Goal: Task Accomplishment & Management: Manage account settings

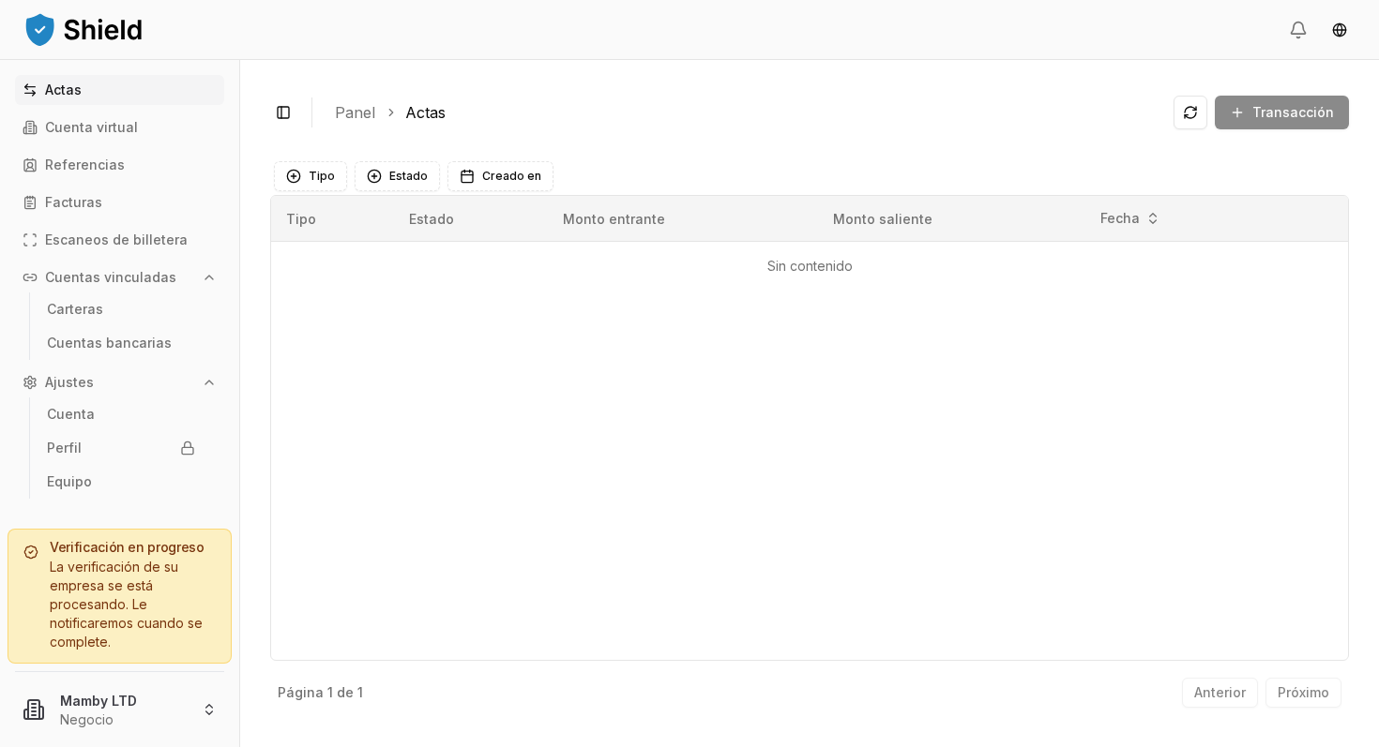
click at [110, 588] on font "La verificación de su empresa se está procesando. Le notificaremos cuando se co…" at bounding box center [126, 604] width 153 height 91
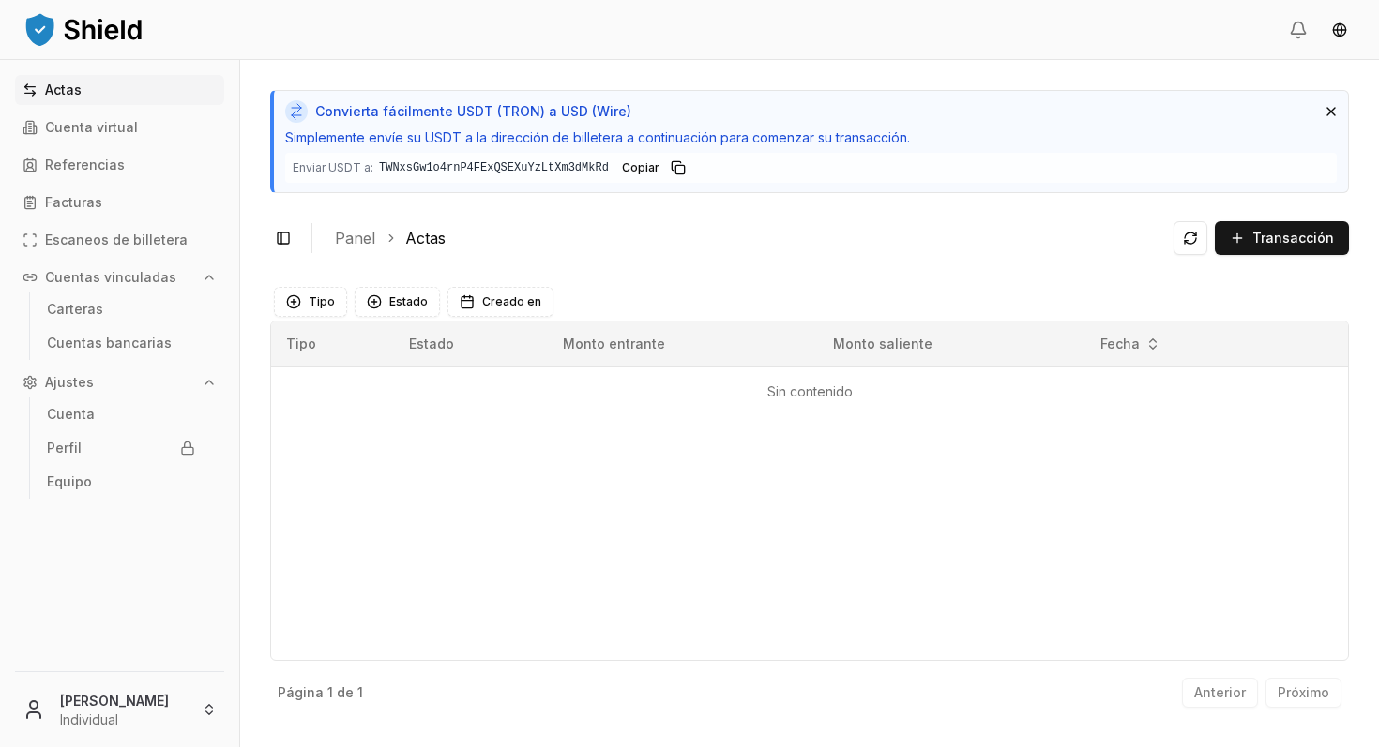
click at [293, 116] on icon at bounding box center [296, 116] width 9 height 8
click at [127, 704] on html "Actas Cuenta virtual Referencias Facturas Escaneos de billetera Cuentas vincula…" at bounding box center [689, 373] width 1379 height 747
click at [427, 551] on html "Actas Cuenta virtual Referencias Facturas Escaneos de billetera Cuentas vincula…" at bounding box center [689, 373] width 1379 height 747
click at [128, 234] on font "Escaneos de billetera" at bounding box center [116, 240] width 143 height 16
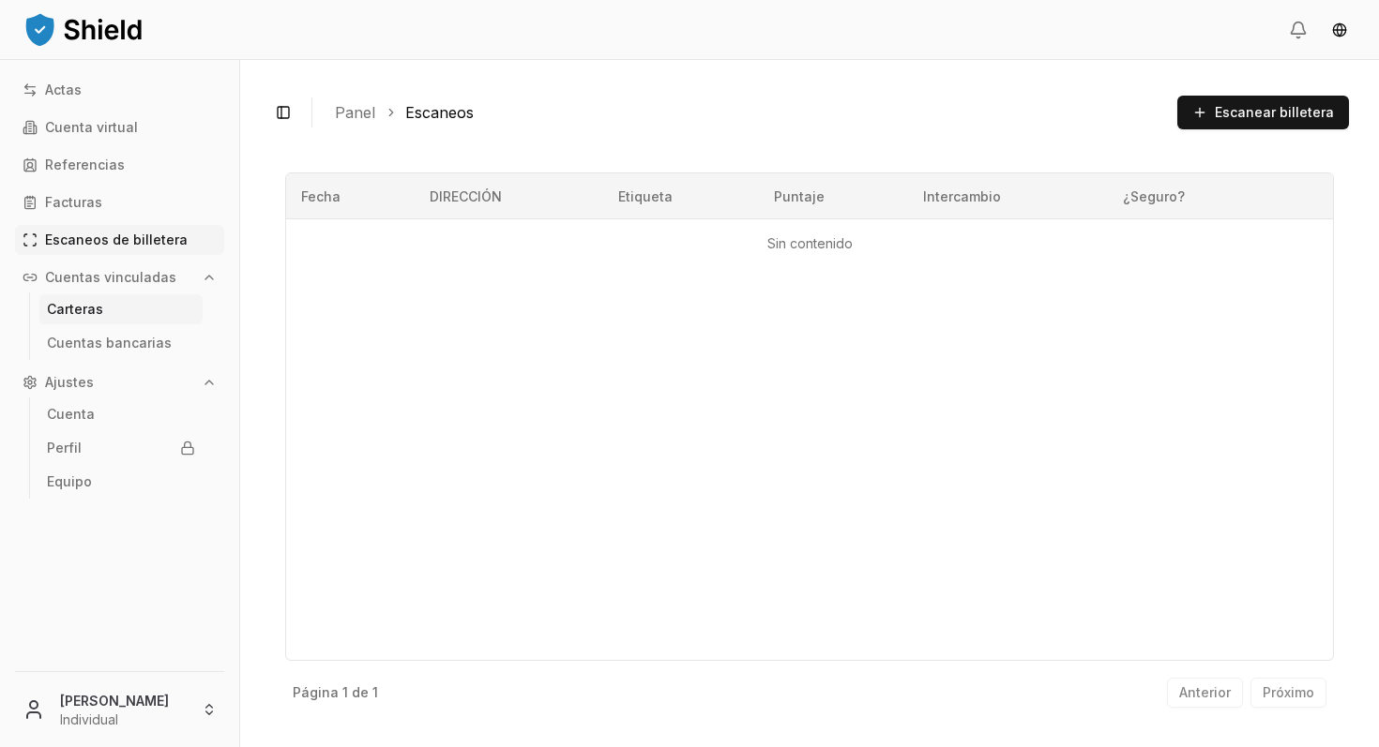
click at [89, 306] on font "Carteras" at bounding box center [75, 309] width 56 height 16
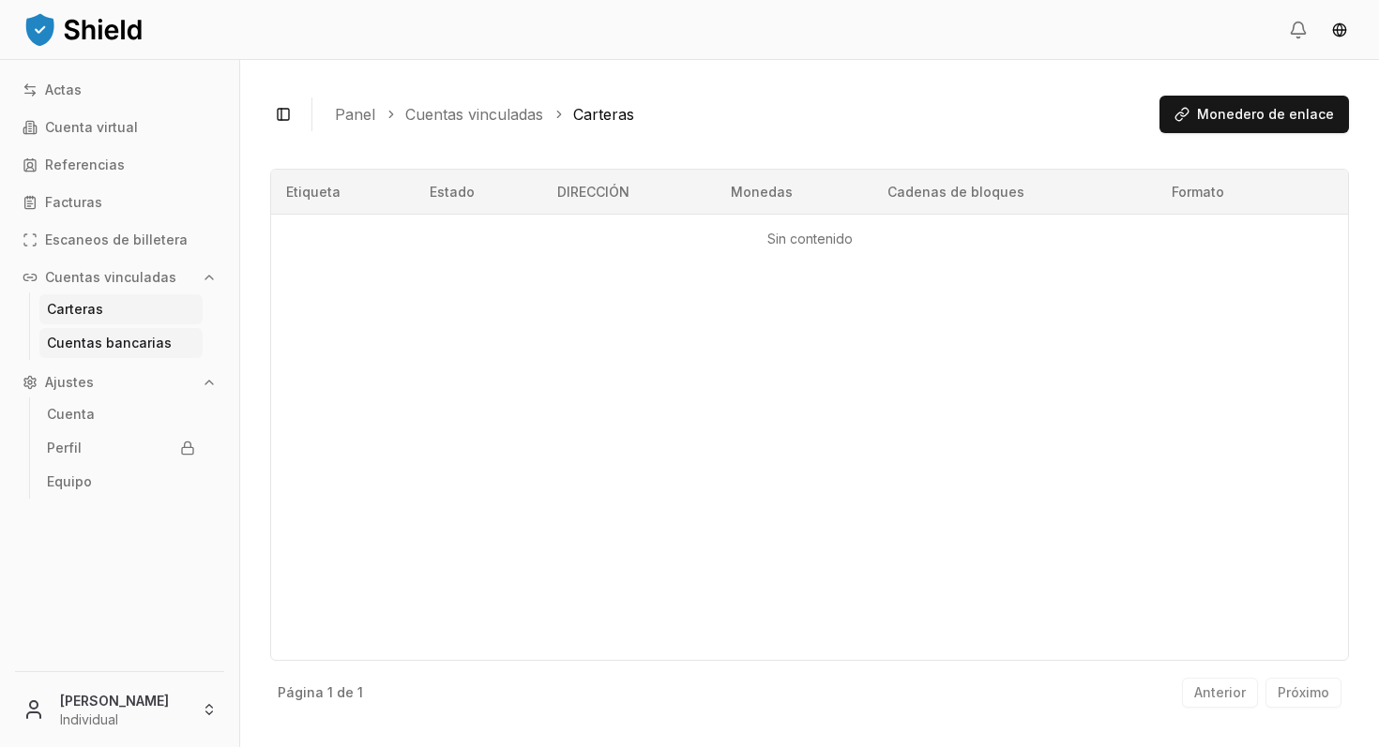
click at [91, 341] on font "Cuentas bancarias" at bounding box center [109, 343] width 125 height 16
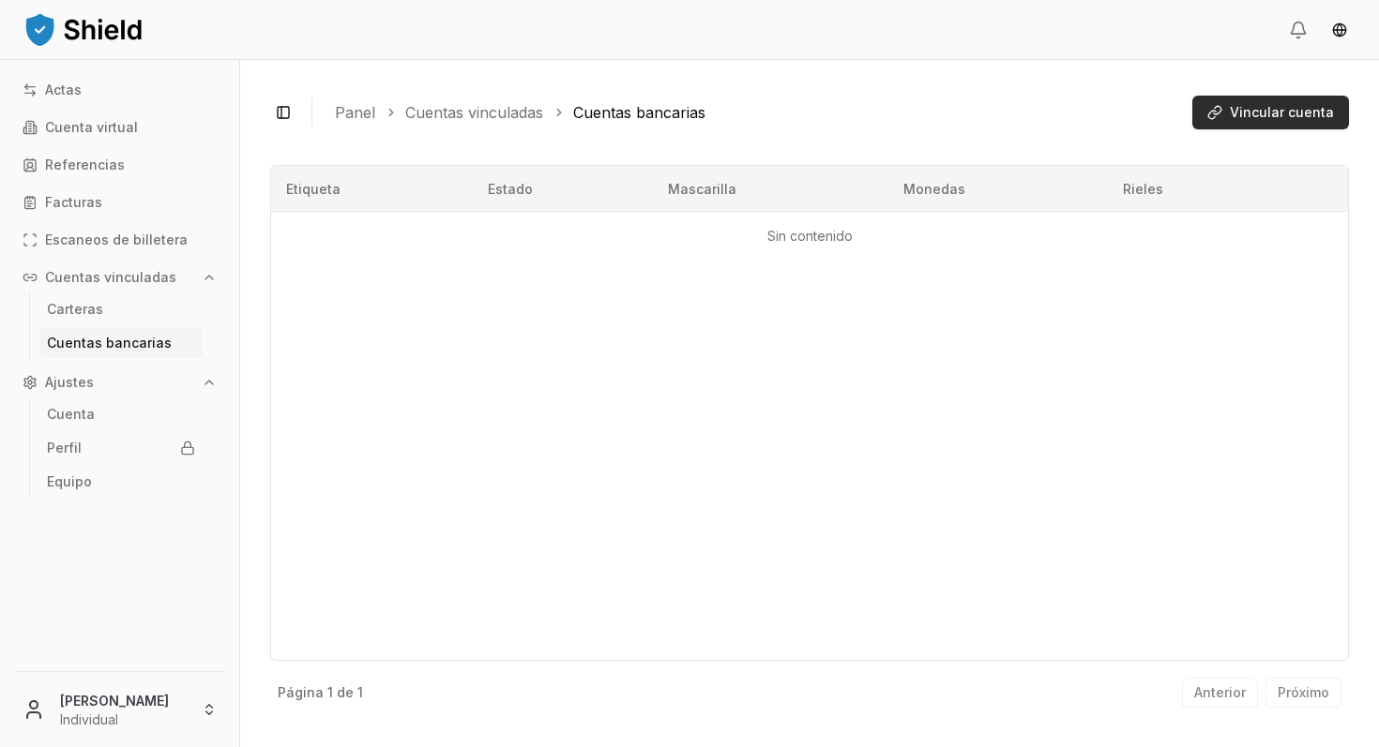
click at [1261, 111] on font "Vincular cuenta" at bounding box center [1282, 112] width 104 height 16
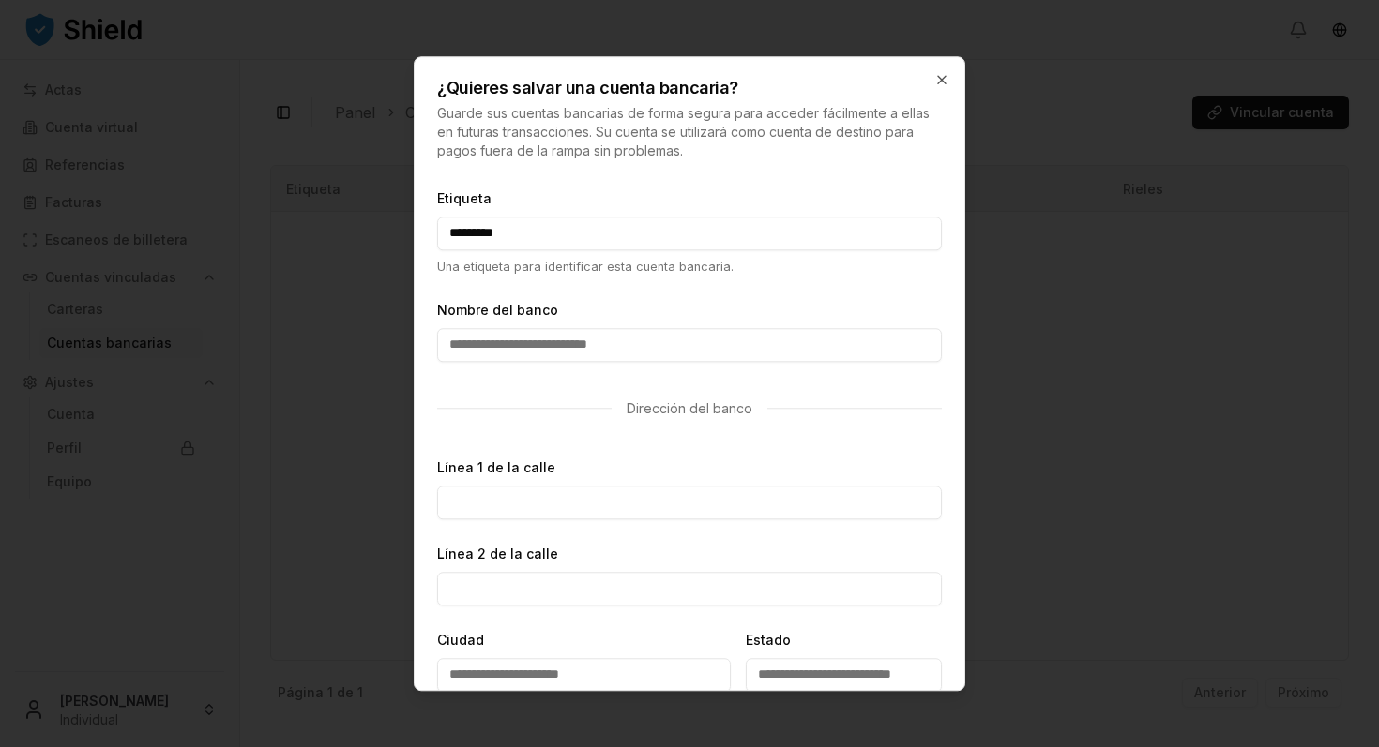
type input "*********"
click at [492, 349] on input "Nombre del banco" at bounding box center [689, 345] width 505 height 34
type input "*"
click at [492, 502] on input "Línea 1 de la calle" at bounding box center [689, 503] width 505 height 34
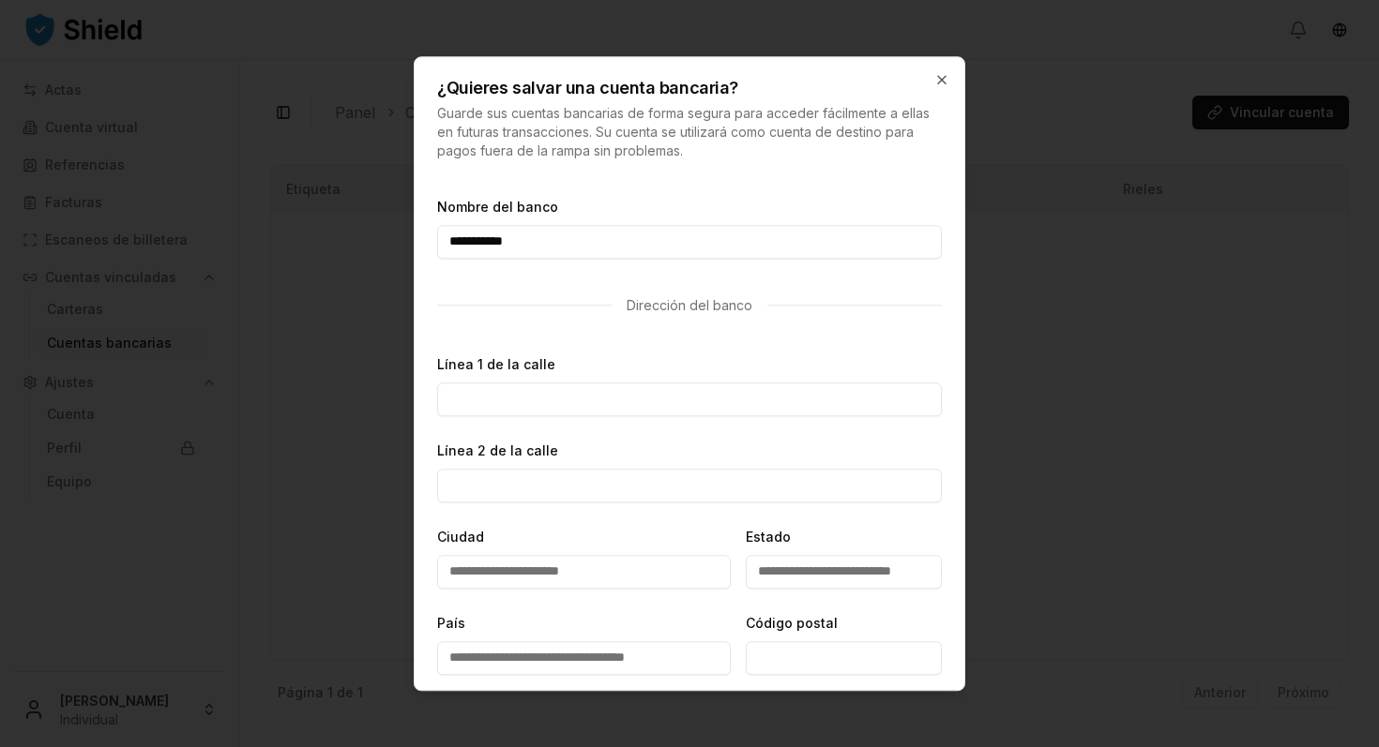
scroll to position [115, 0]
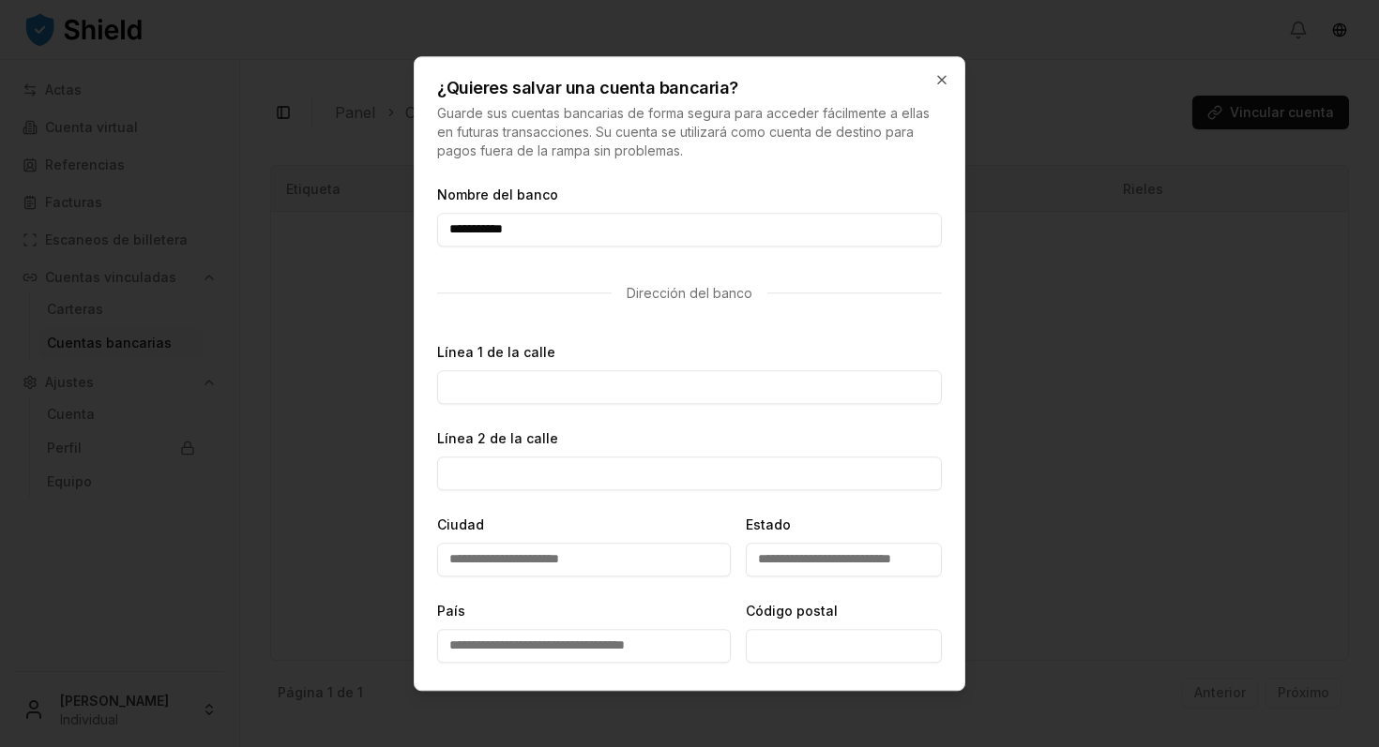
click at [491, 227] on input "**********" at bounding box center [689, 230] width 505 height 34
type input "**********"
click at [475, 387] on input "Línea 1 de la calle" at bounding box center [689, 387] width 505 height 34
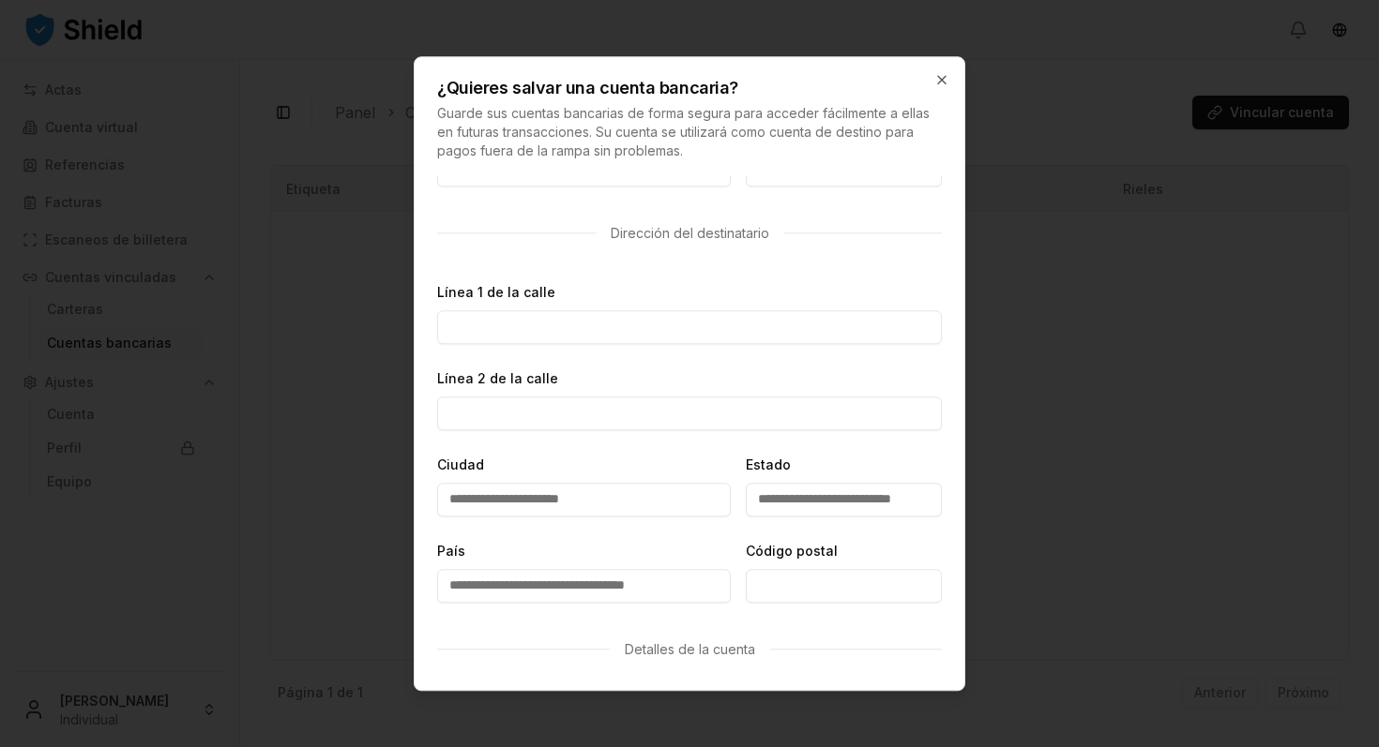
scroll to position [590, 0]
click at [505, 333] on input "Línea 1 de la calle" at bounding box center [689, 329] width 505 height 34
click at [493, 416] on input "Línea 2 de la calle" at bounding box center [689, 416] width 505 height 34
click at [551, 326] on input "Línea 1 de la calle" at bounding box center [689, 329] width 505 height 34
type input "**********"
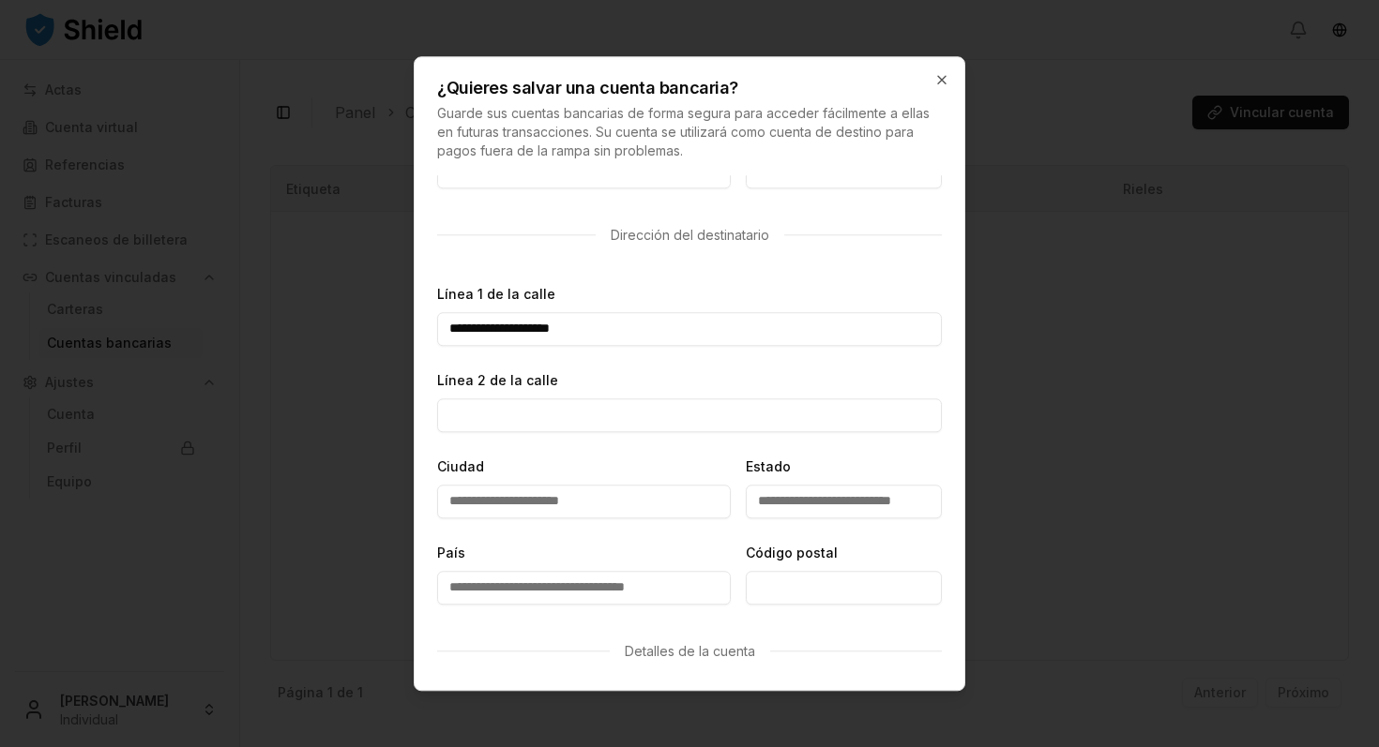
type input "**********"
type input "*********"
type input "****"
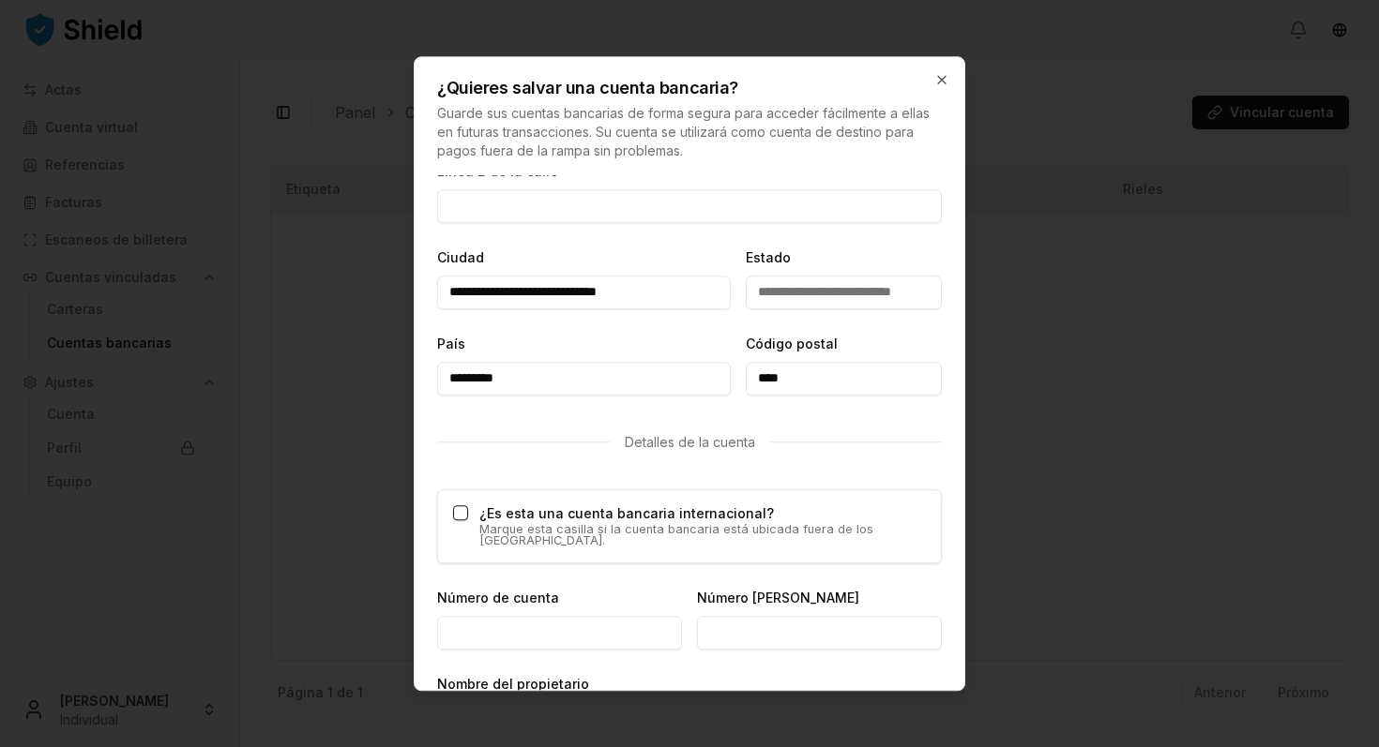
scroll to position [812, 0]
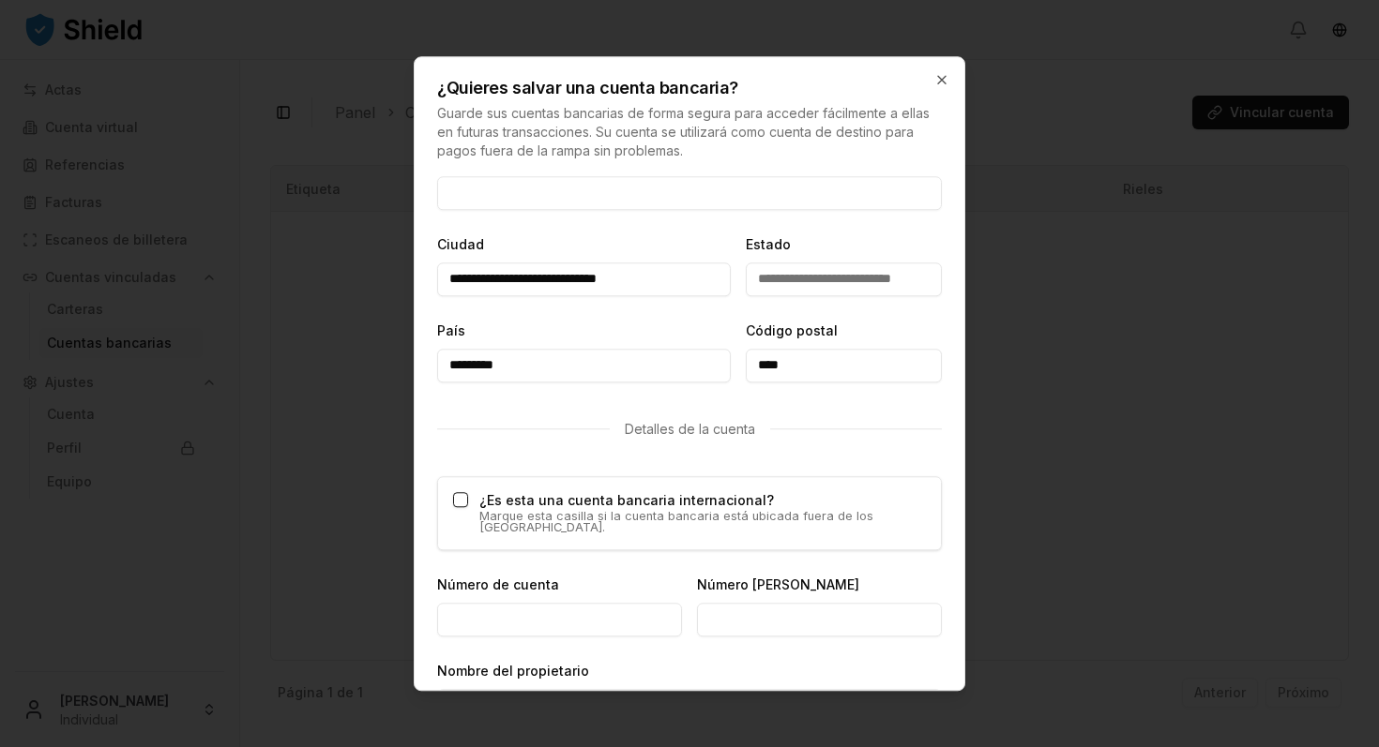
click at [460, 504] on button "¿Es esta una cuenta bancaria internacional?" at bounding box center [460, 499] width 15 height 15
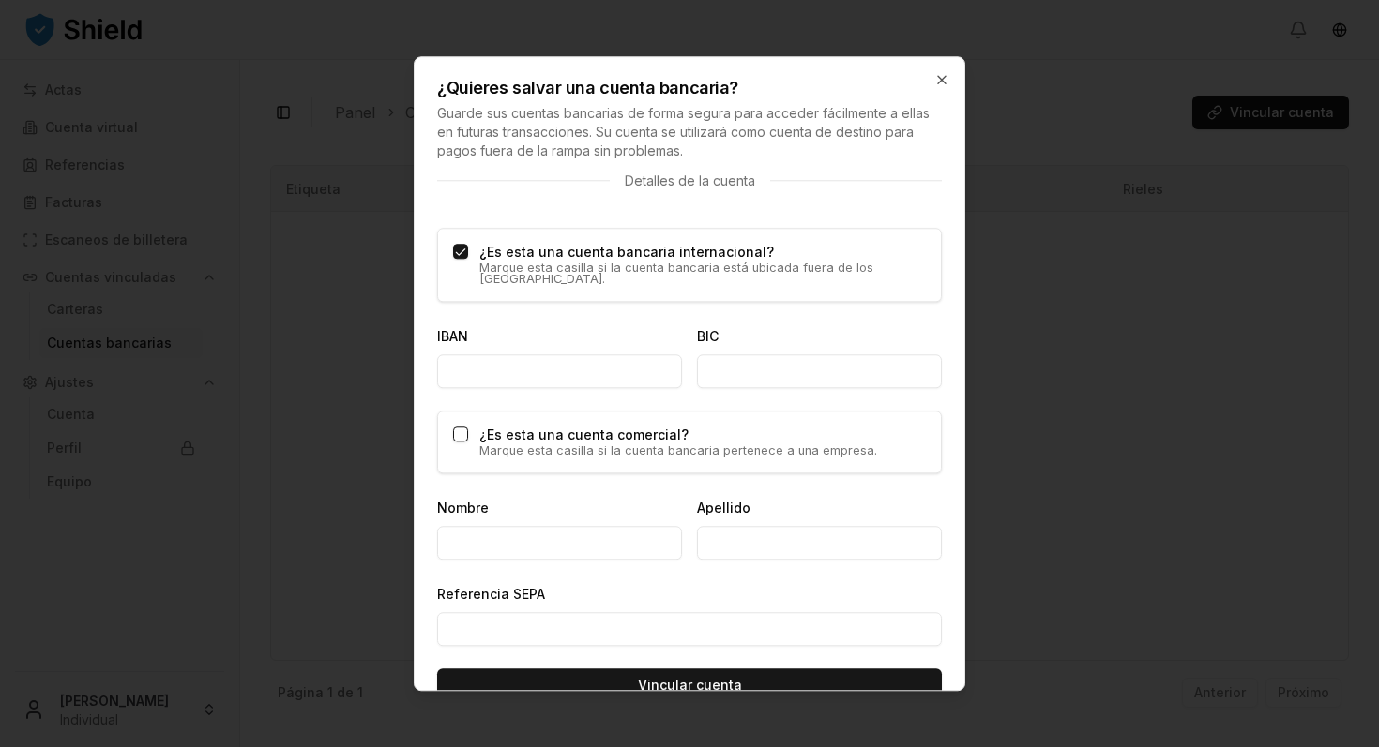
scroll to position [1062, 0]
click at [460, 427] on button "¿Es esta una cuenta comercial?" at bounding box center [460, 434] width 15 height 15
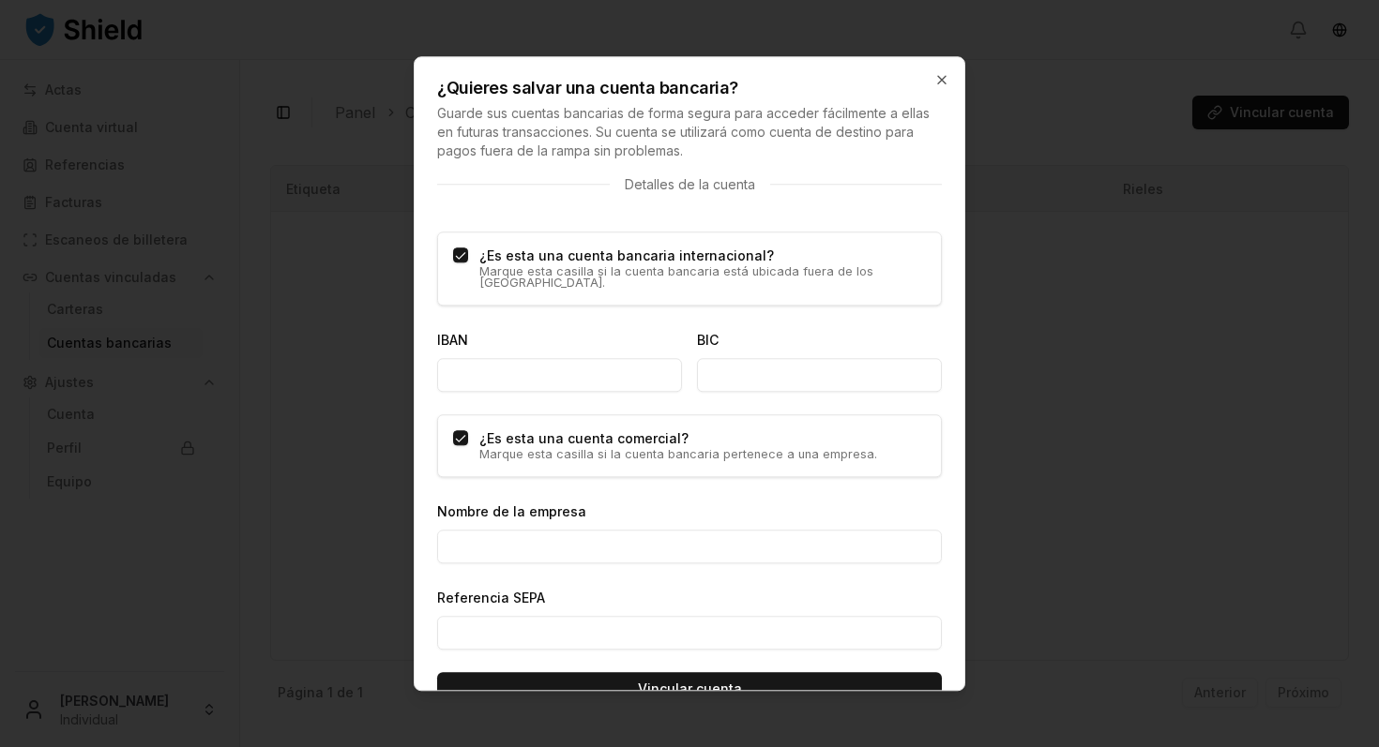
click at [460, 431] on button "¿Es esta una cuenta comercial?" at bounding box center [460, 438] width 15 height 15
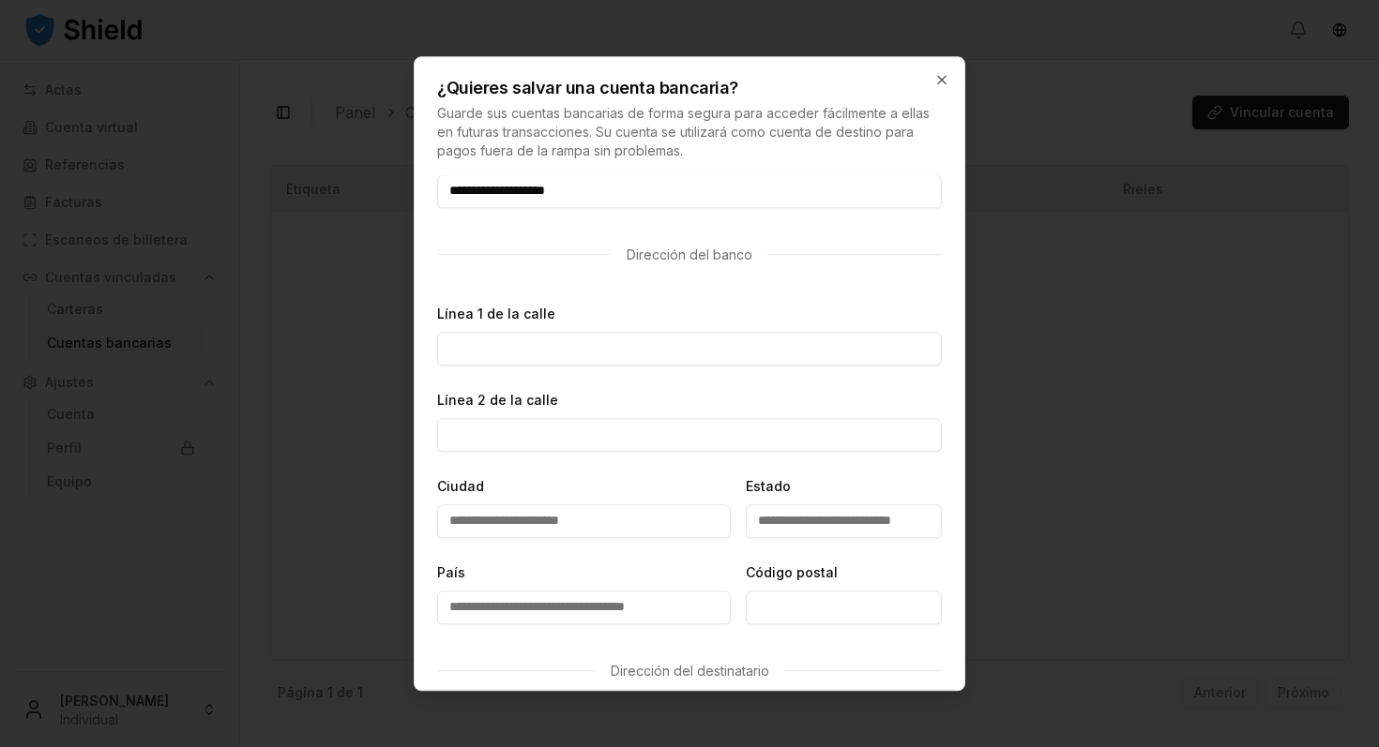
scroll to position [158, 0]
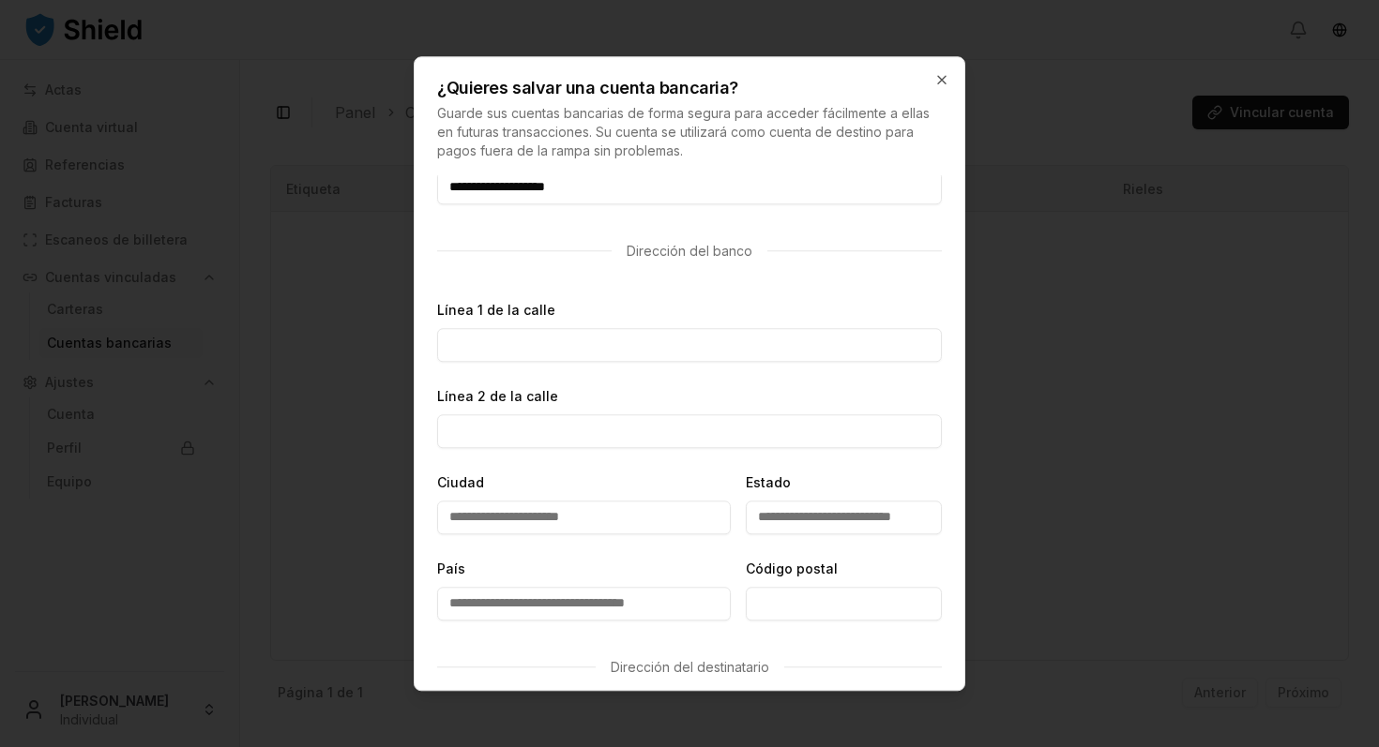
click at [483, 346] on input "Línea 1 de la calle" at bounding box center [689, 345] width 505 height 34
type input "**********"
click at [490, 518] on input "Ciudad" at bounding box center [584, 518] width 294 height 34
type input "********"
click at [758, 520] on input "Estado" at bounding box center [844, 518] width 196 height 34
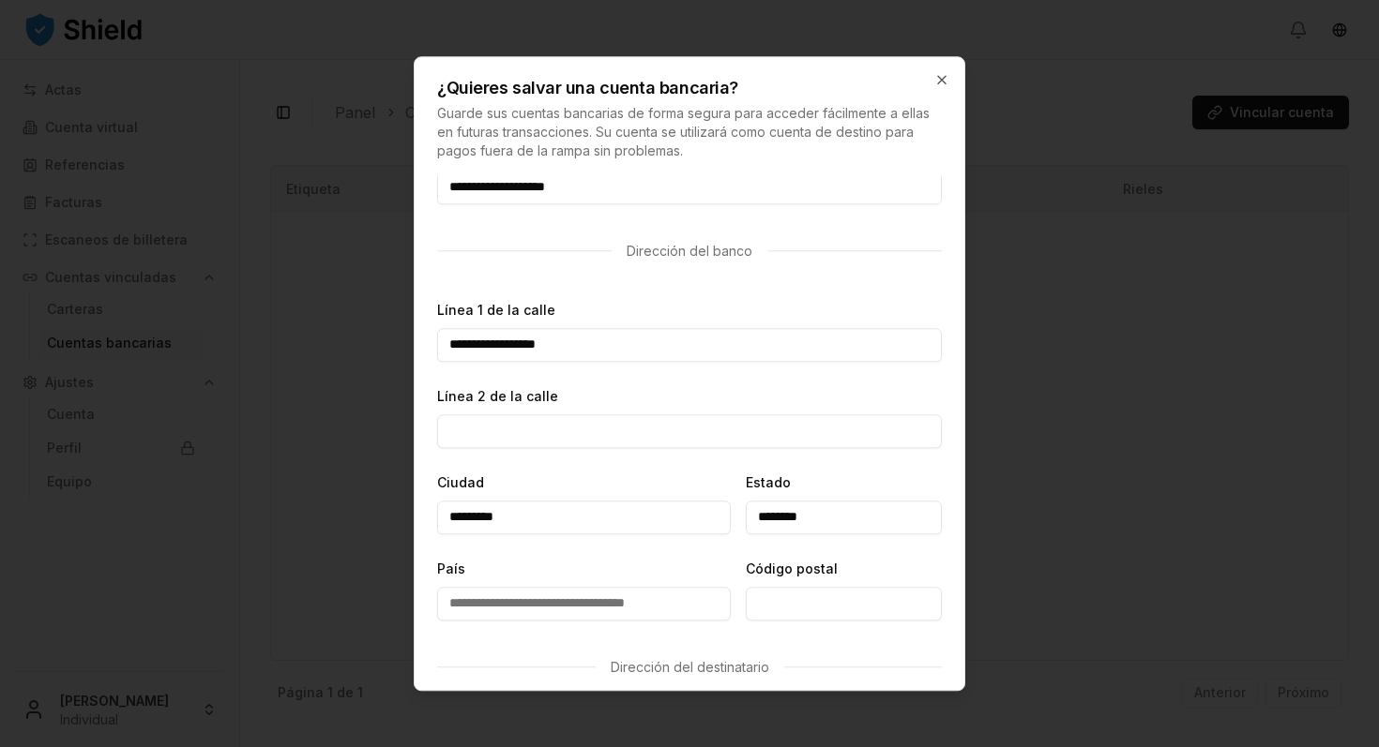
type input "********"
click at [545, 602] on input "País" at bounding box center [584, 604] width 294 height 34
type input "**********"
click at [780, 601] on input "Código postal" at bounding box center [844, 604] width 196 height 34
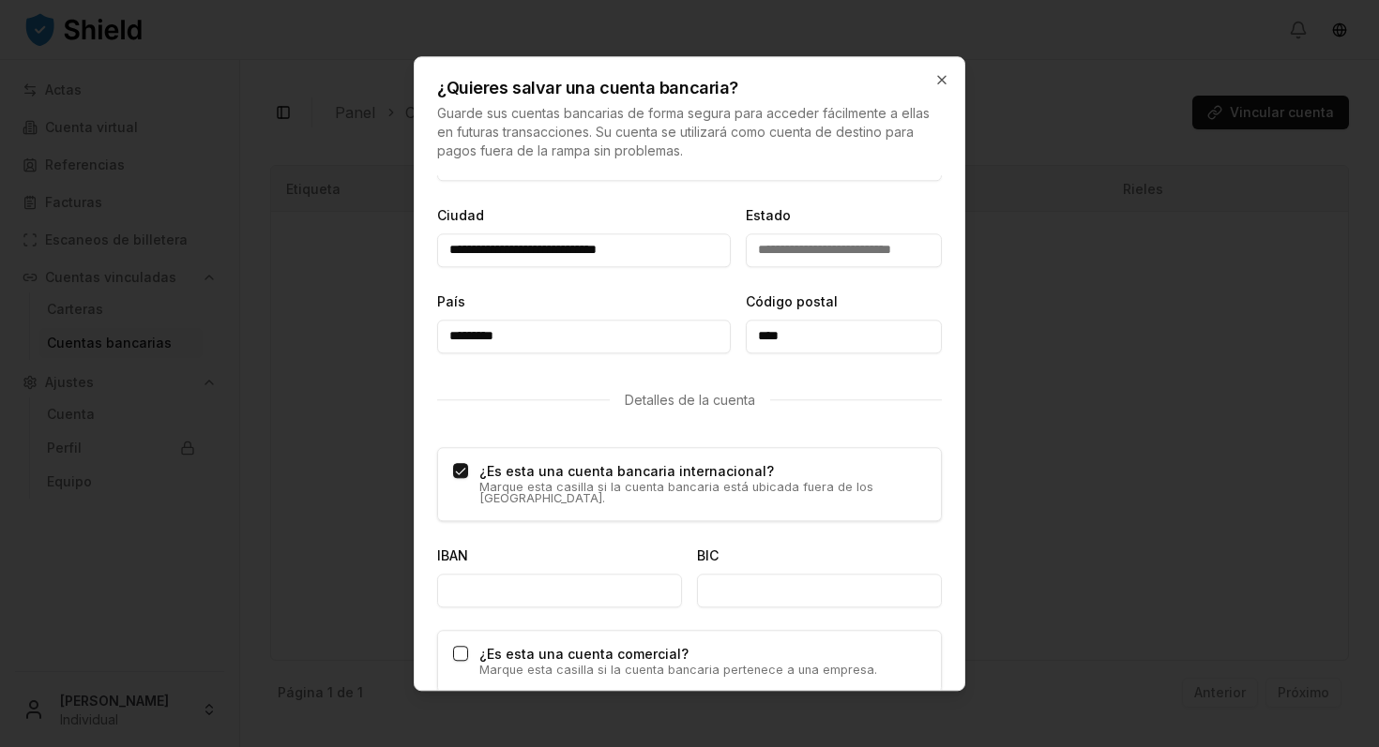
scroll to position [856, 0]
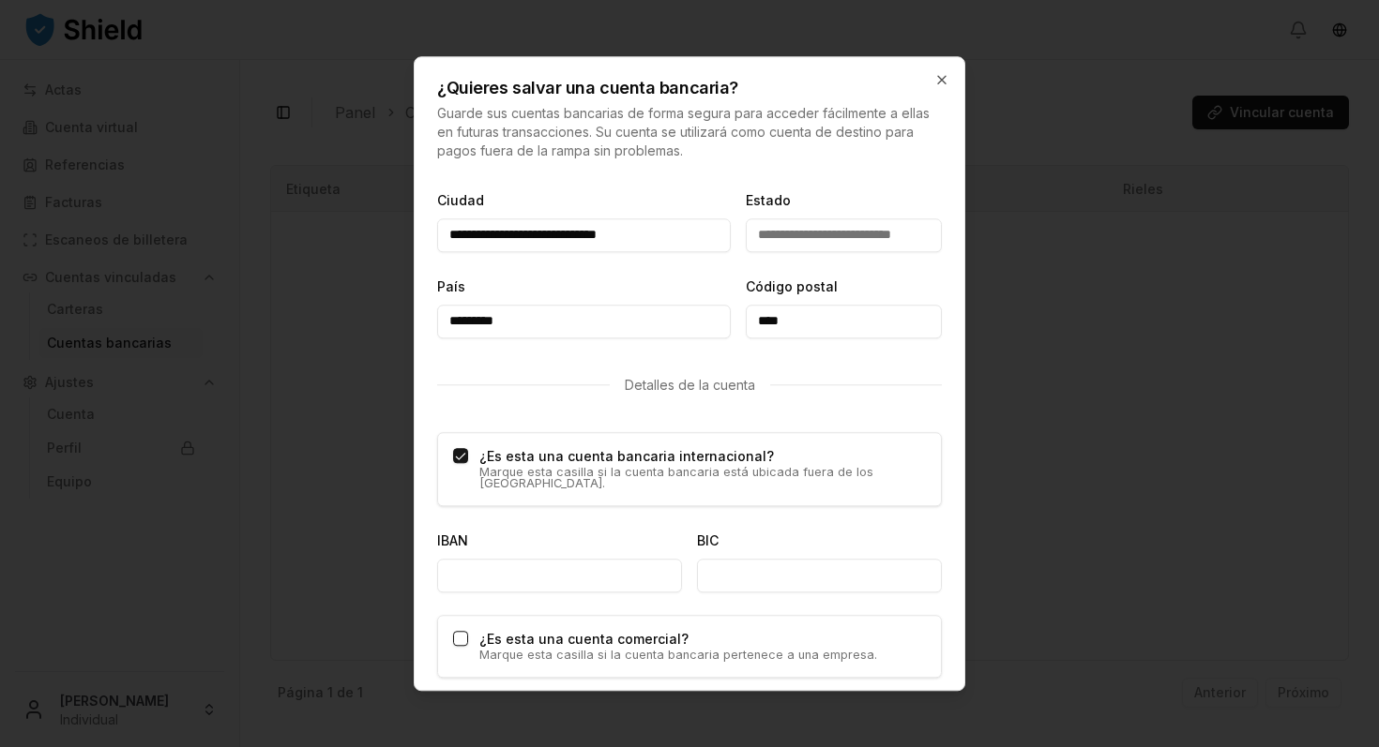
type input "*****"
click at [461, 458] on button "¿Es esta una cuenta bancaria internacional?" at bounding box center [460, 455] width 15 height 15
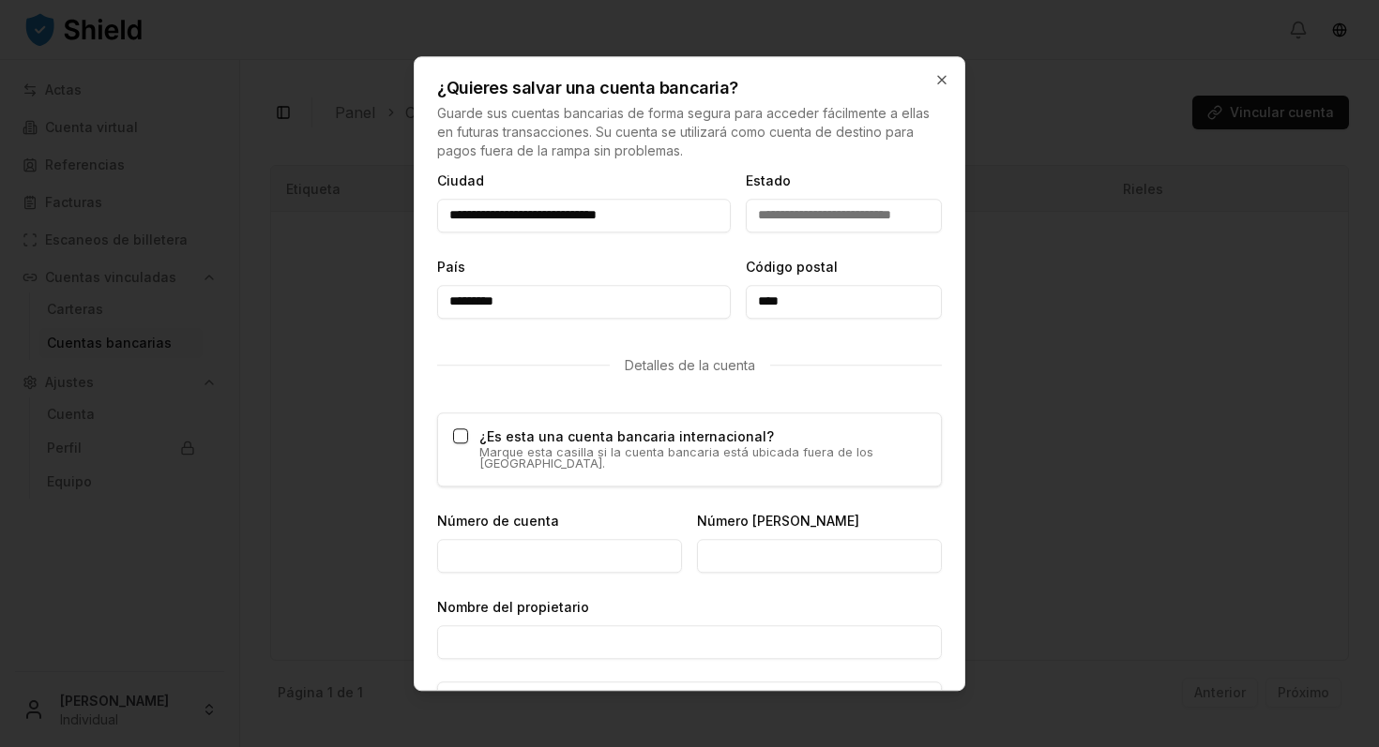
scroll to position [881, 0]
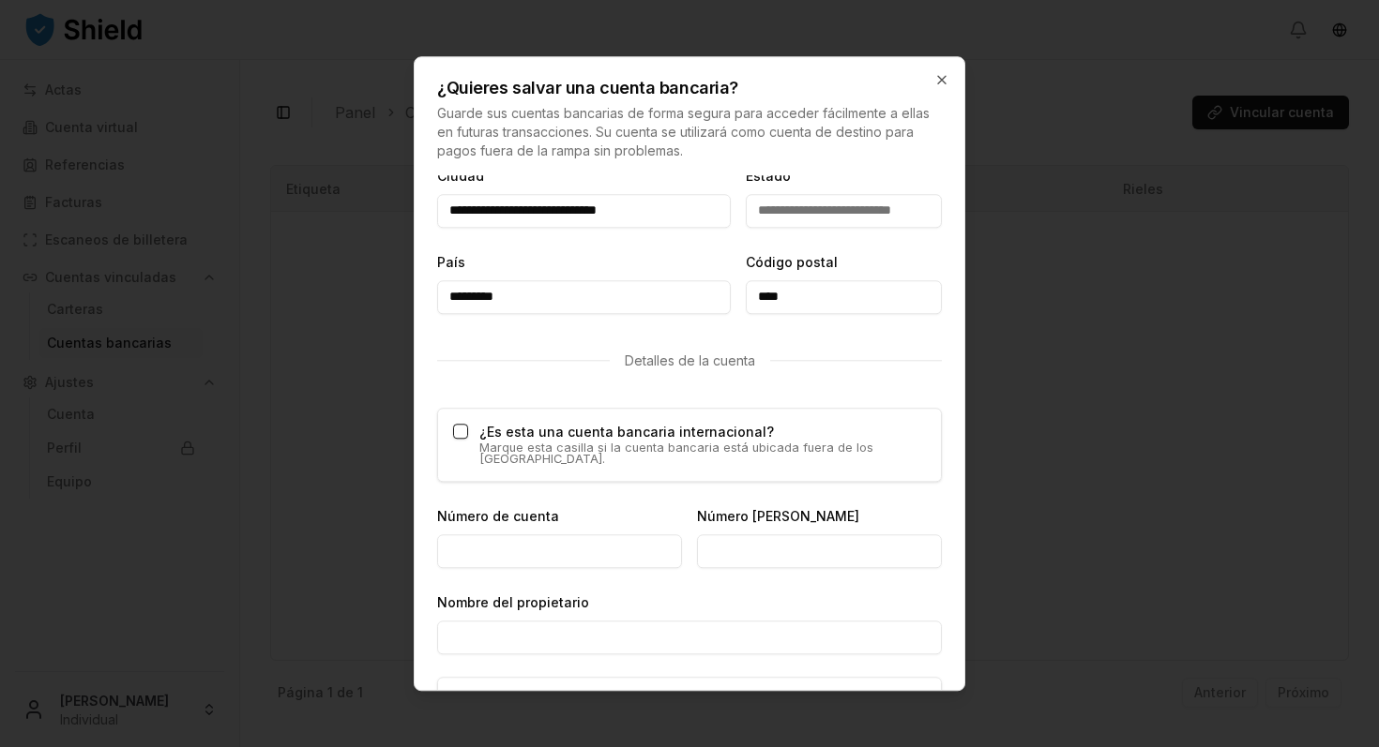
click at [456, 536] on input "Número de cuenta" at bounding box center [559, 553] width 245 height 34
type input "**********"
type input "*********"
click at [468, 626] on input "Nombre del propietario" at bounding box center [689, 639] width 505 height 34
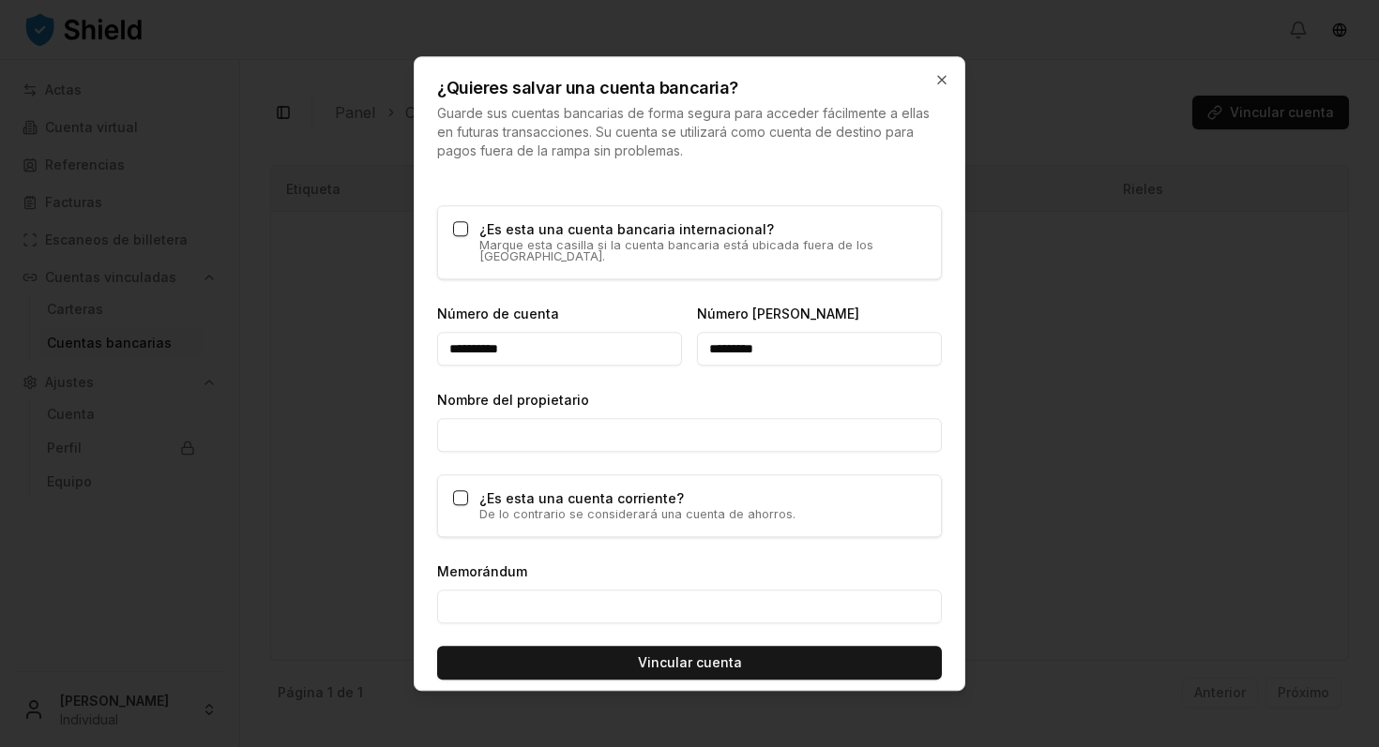
scroll to position [1081, 0]
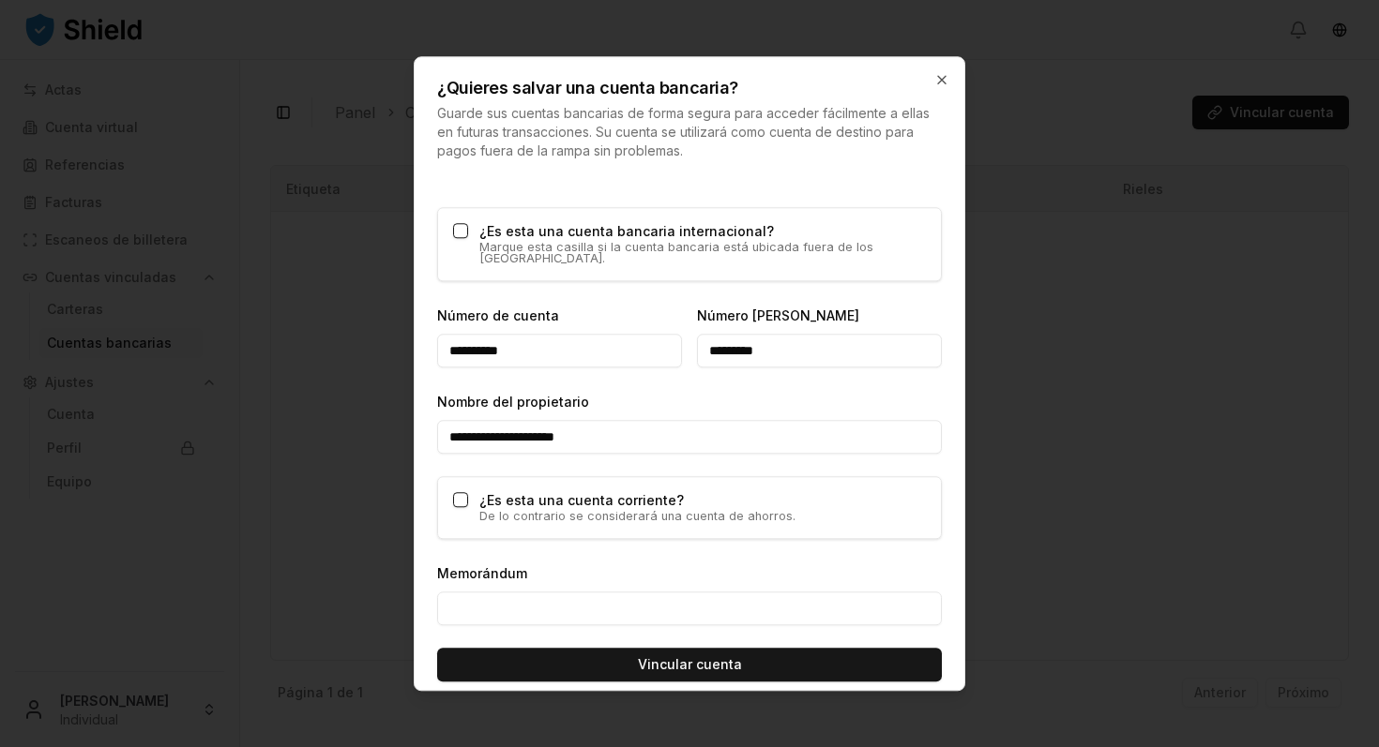
type input "**********"
click at [461, 493] on button "¿Es esta una cuenta corriente?" at bounding box center [460, 500] width 15 height 15
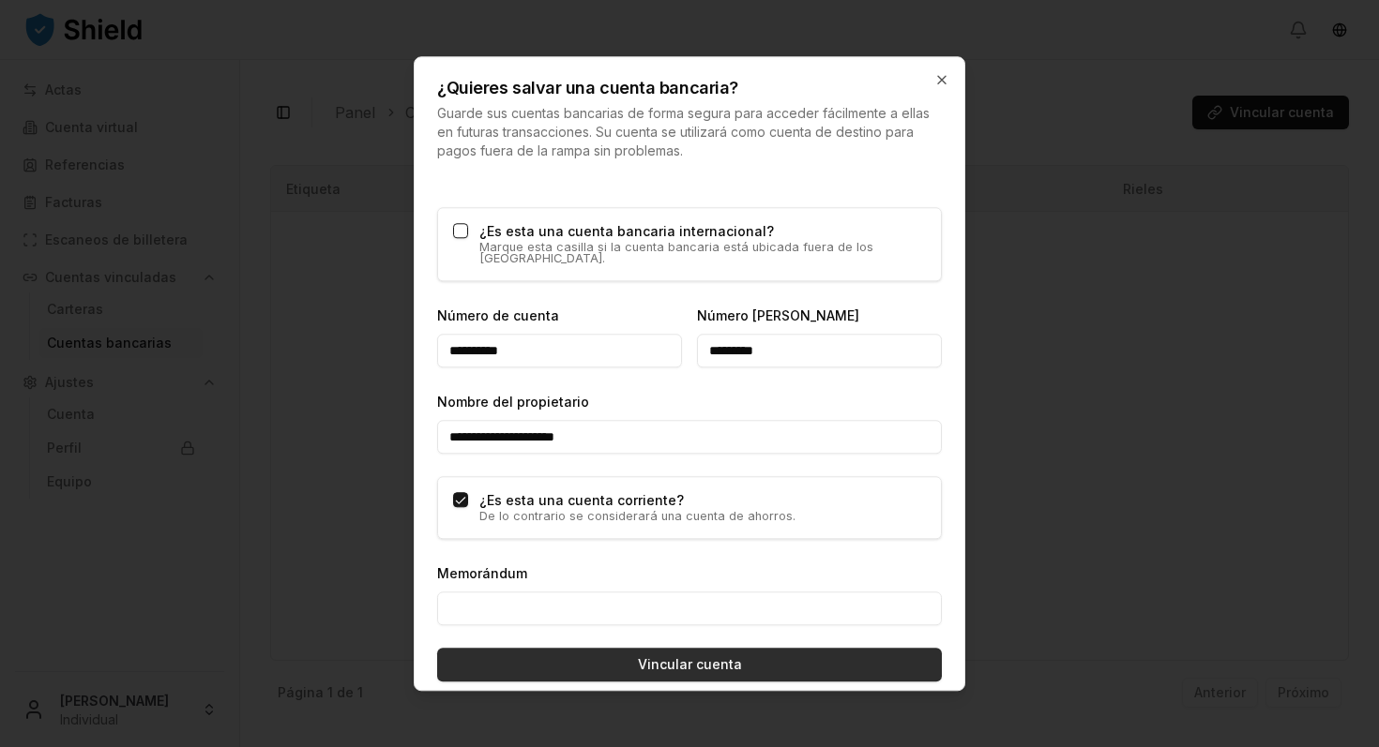
click at [672, 657] on font "Vincular cuenta" at bounding box center [690, 665] width 104 height 16
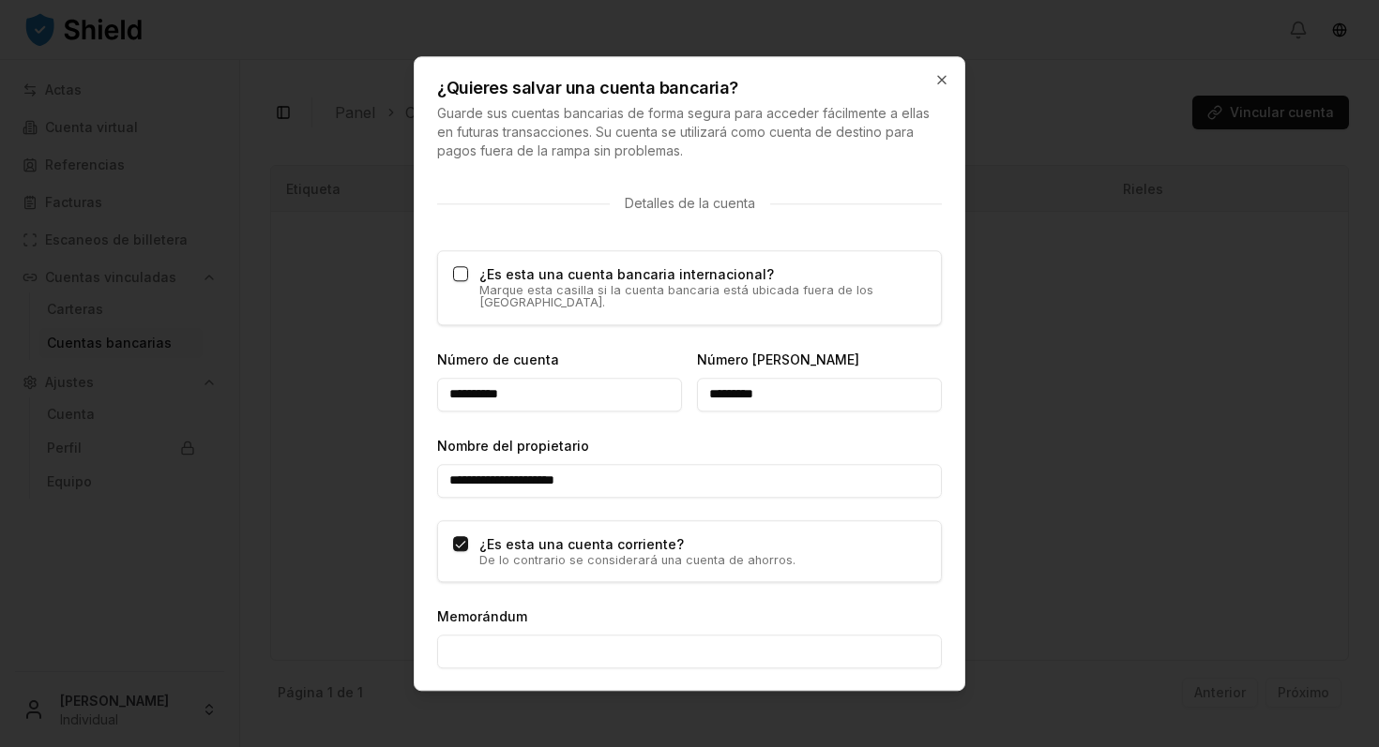
scroll to position [658, 0]
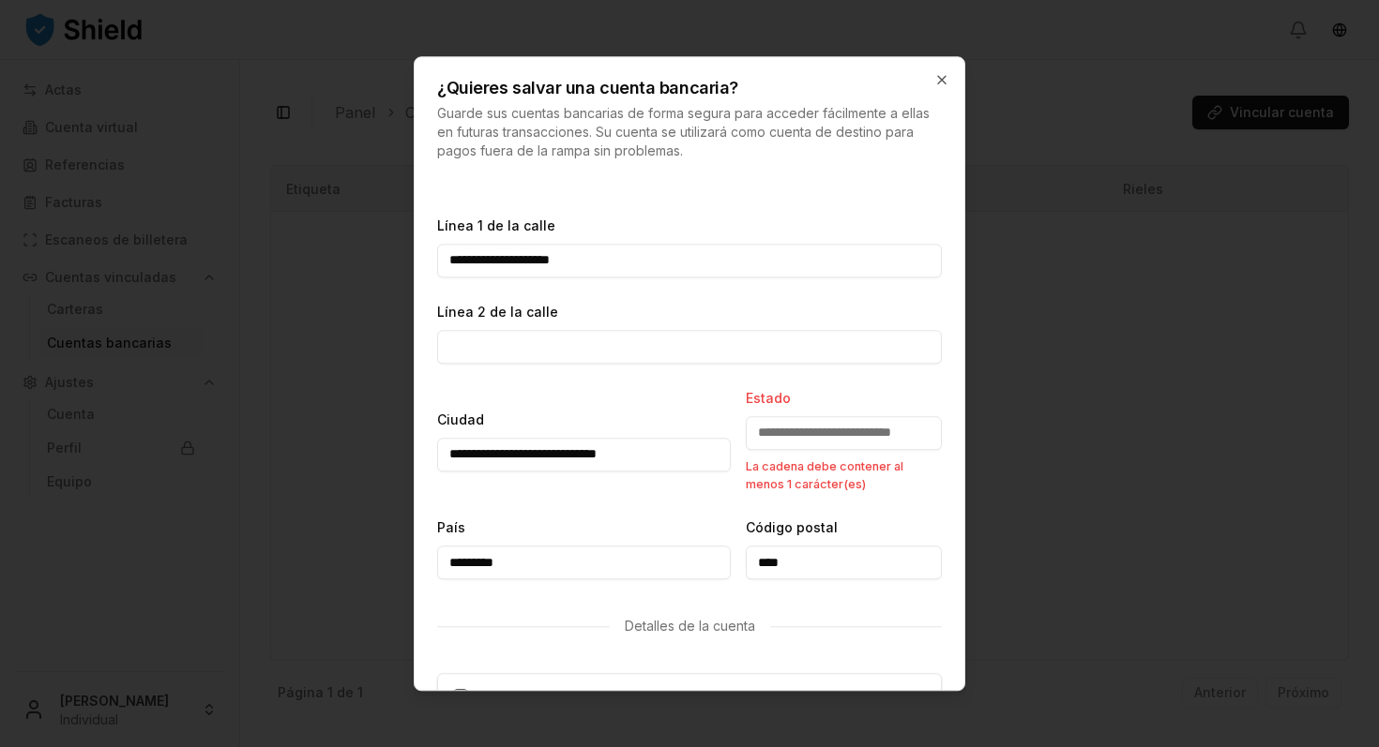
click at [810, 435] on input "Estado" at bounding box center [844, 433] width 196 height 34
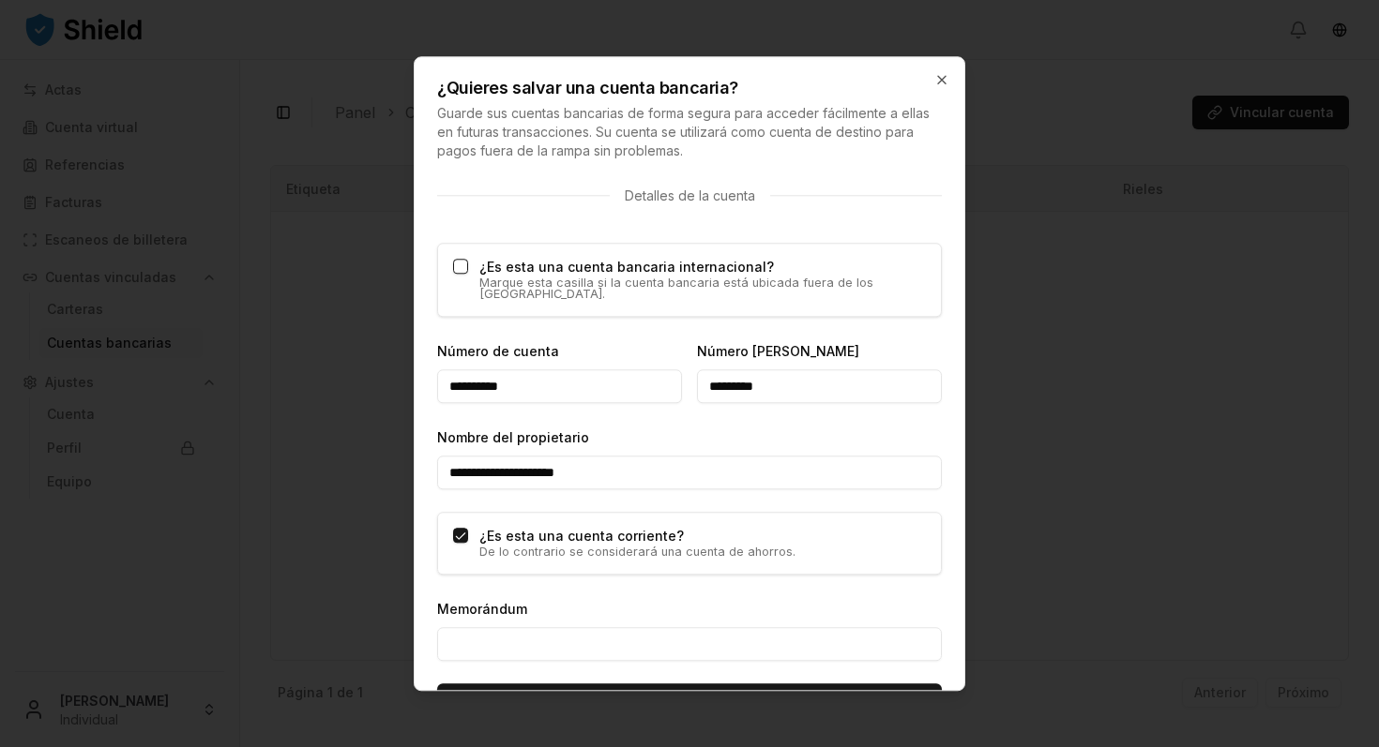
scroll to position [1083, 0]
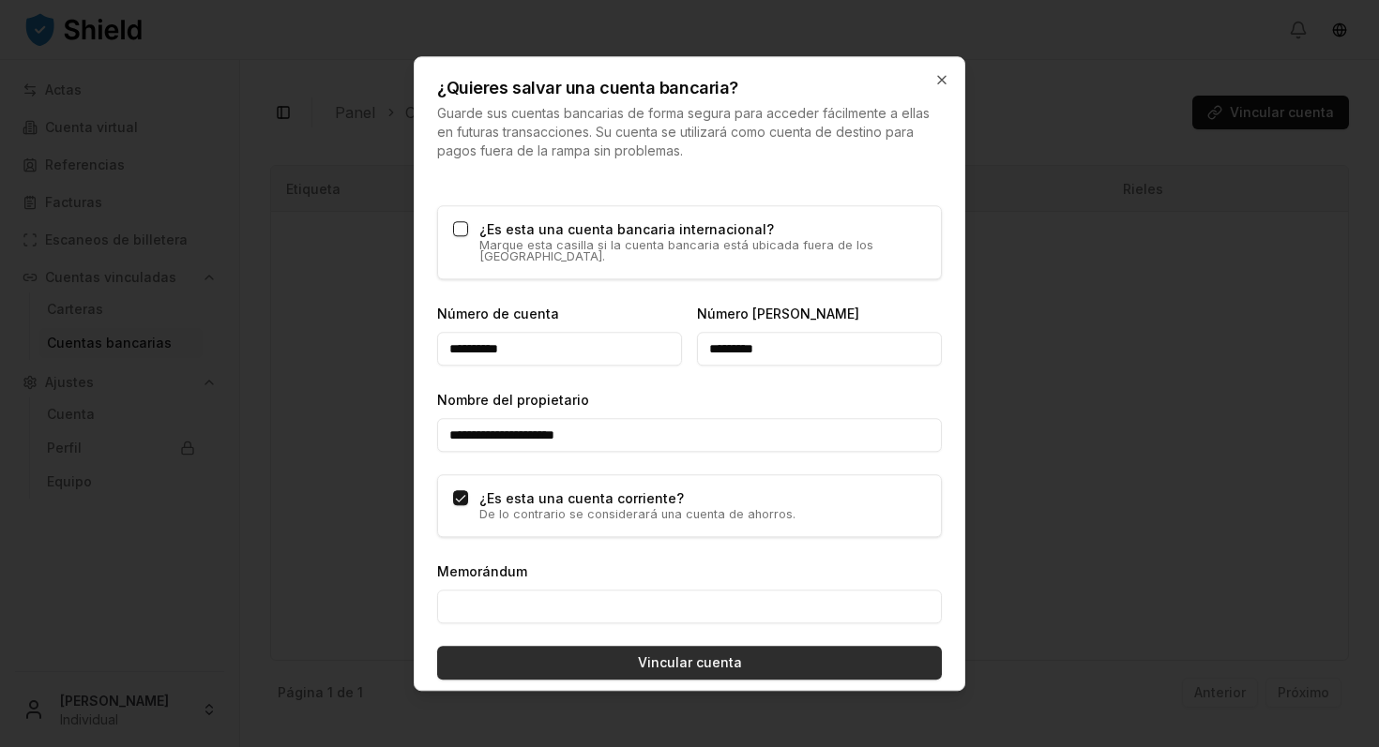
type input "****"
click at [720, 655] on font "Vincular cuenta" at bounding box center [690, 663] width 104 height 16
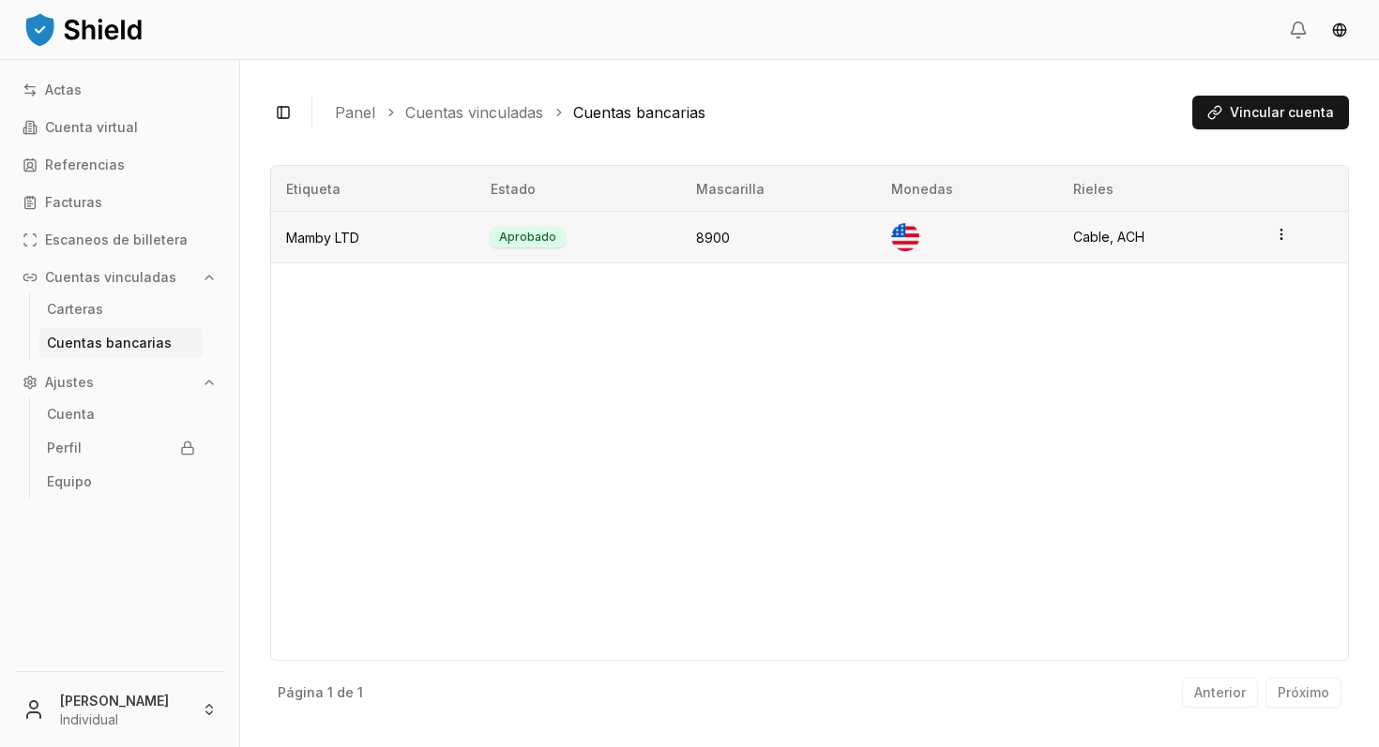
click at [1280, 234] on html "Actas Cuenta virtual Referencias Facturas Escaneos de billetera Cuentas vincula…" at bounding box center [689, 373] width 1379 height 747
click at [1191, 191] on font "Editar" at bounding box center [1185, 193] width 35 height 16
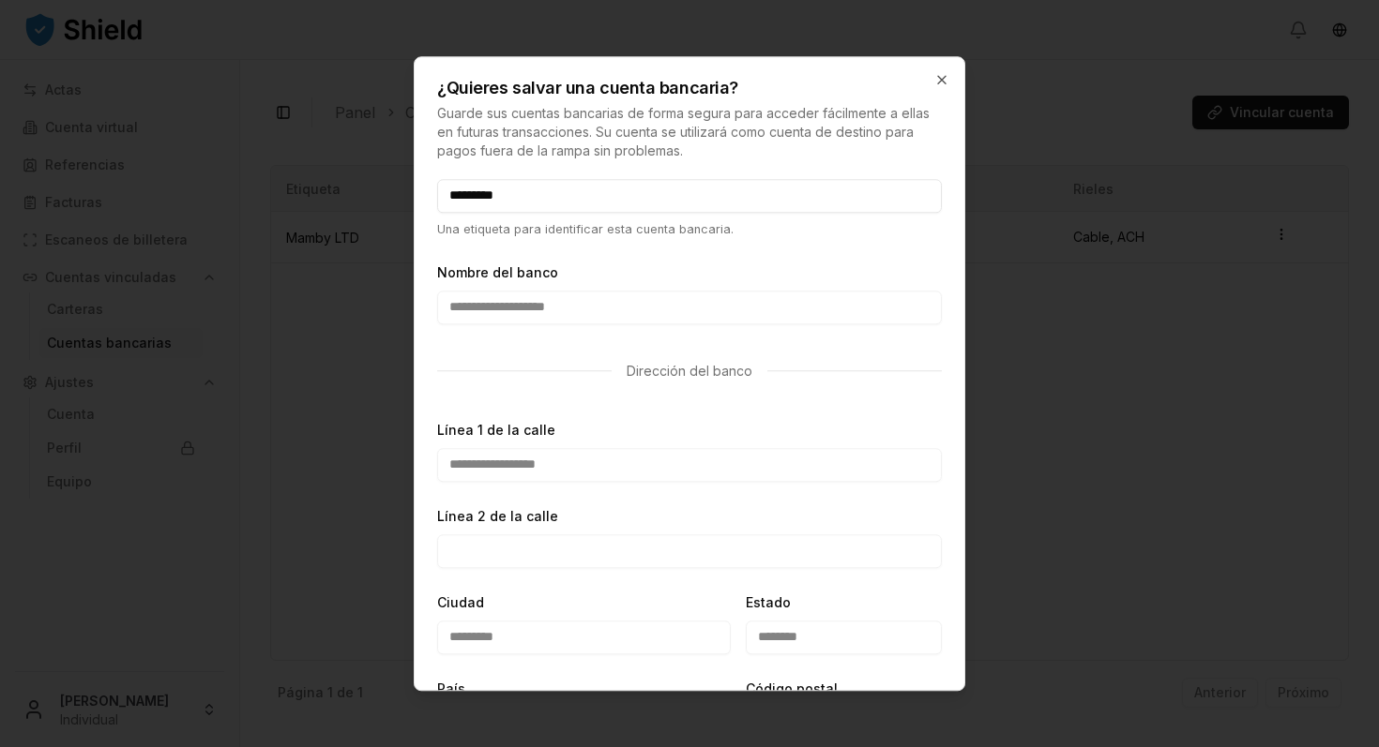
scroll to position [0, 0]
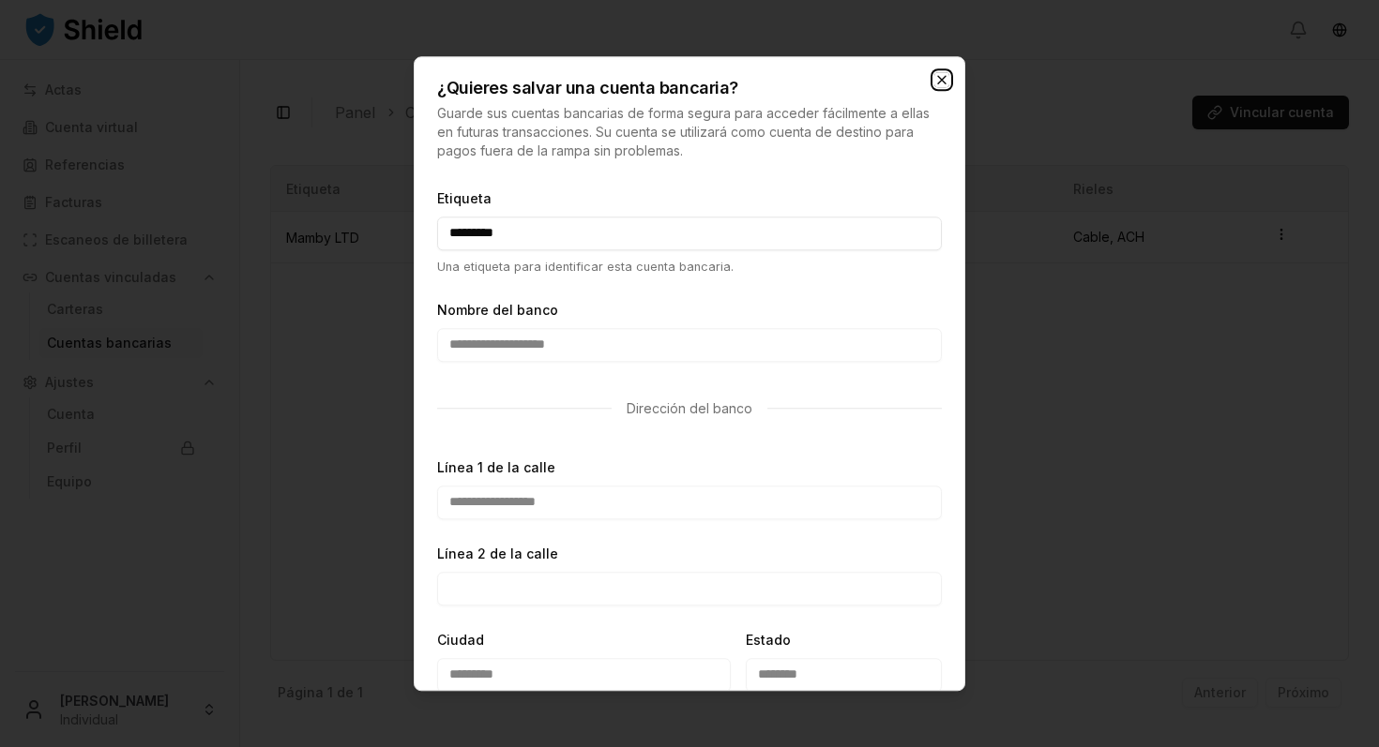
click at [940, 75] on icon "button" at bounding box center [941, 79] width 15 height 15
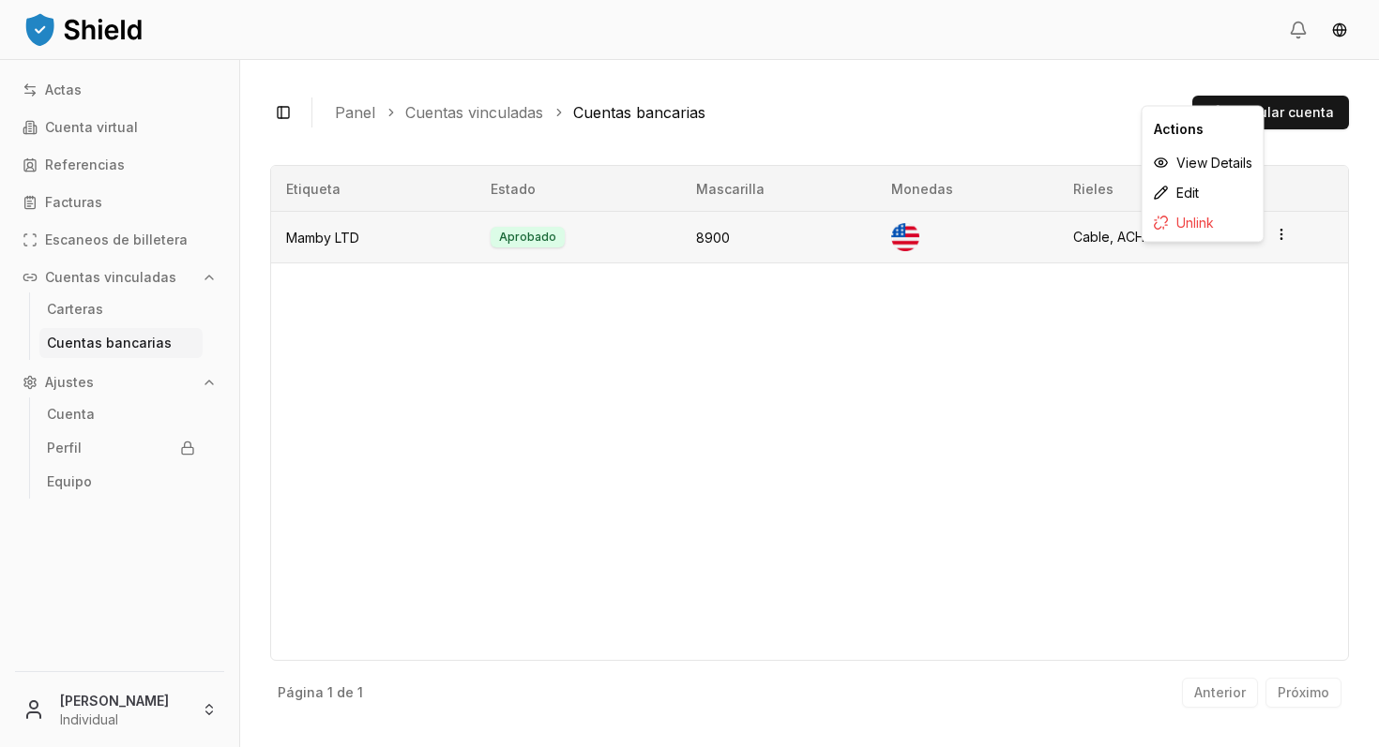
click at [1279, 233] on html "Actas Cuenta virtual Referencias Facturas Escaneos de billetera Cuentas vincula…" at bounding box center [689, 373] width 1379 height 747
click at [1176, 192] on font "Editar" at bounding box center [1185, 193] width 35 height 16
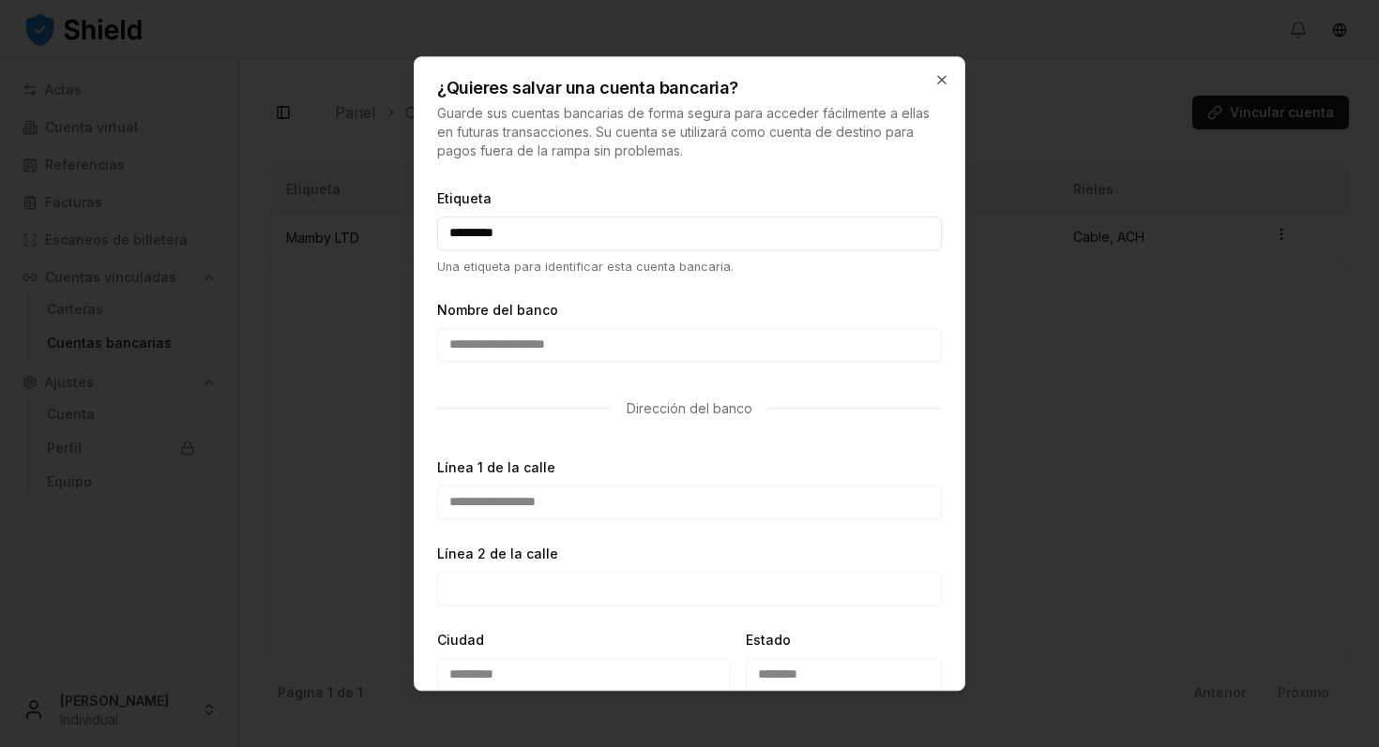
scroll to position [1083, 0]
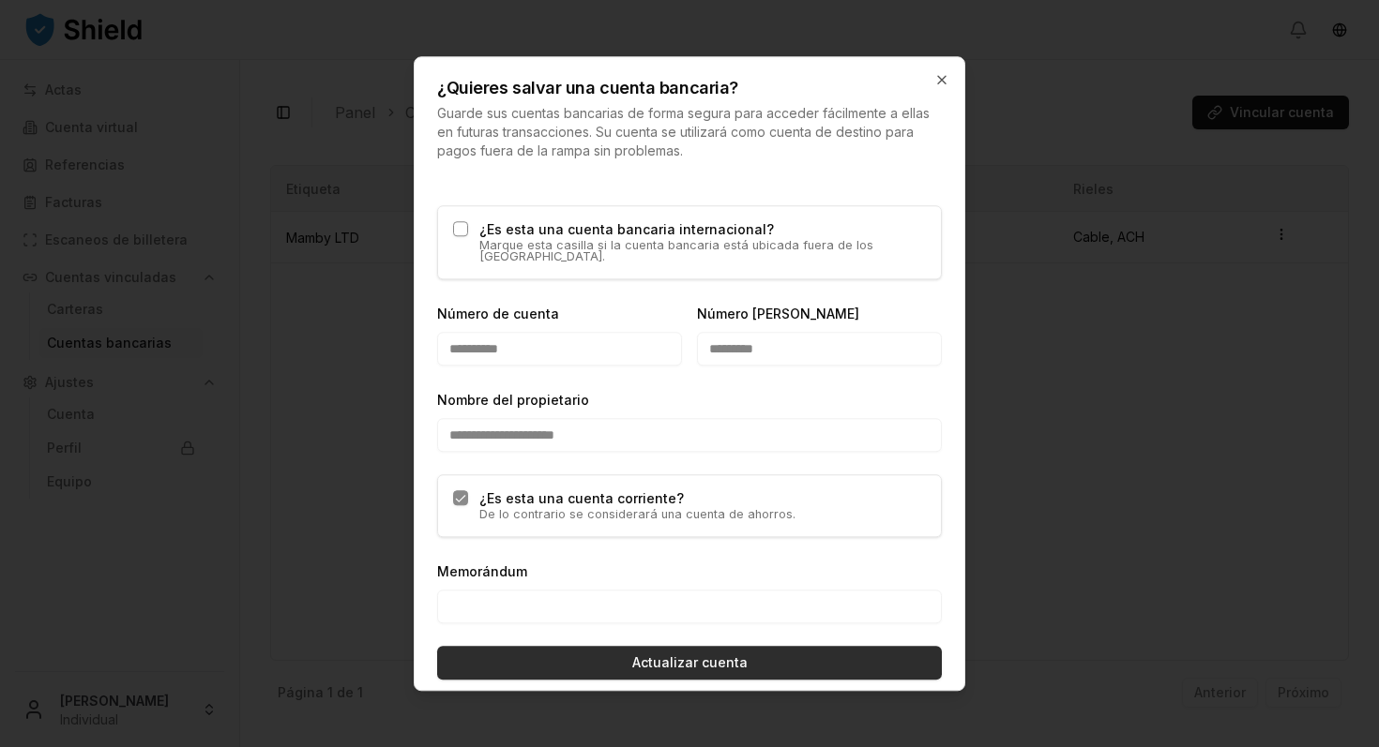
click at [651, 655] on font "Actualizar cuenta" at bounding box center [689, 663] width 115 height 16
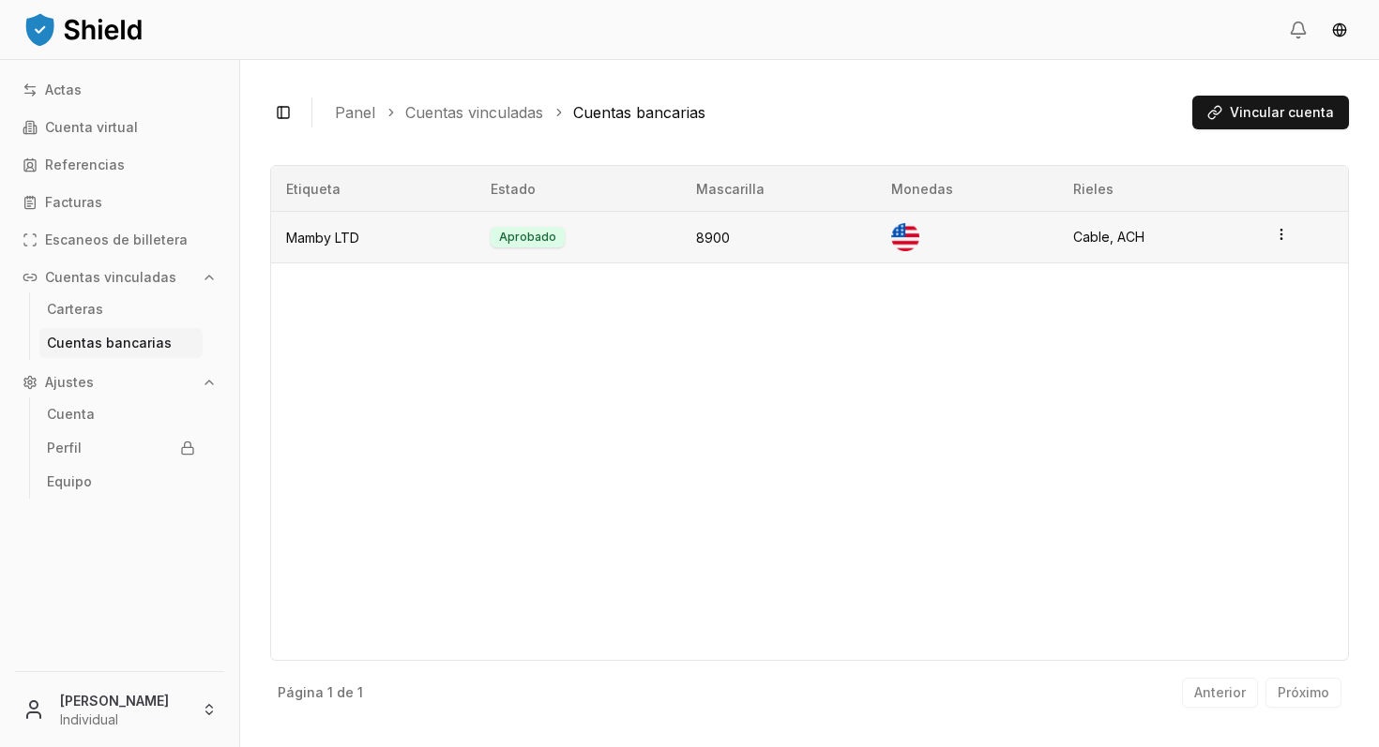
click at [1279, 233] on html "Actas Cuenta virtual Referencias Facturas Escaneos de billetera Cuentas vincula…" at bounding box center [689, 373] width 1379 height 747
click at [1187, 194] on font "Editar" at bounding box center [1185, 193] width 35 height 16
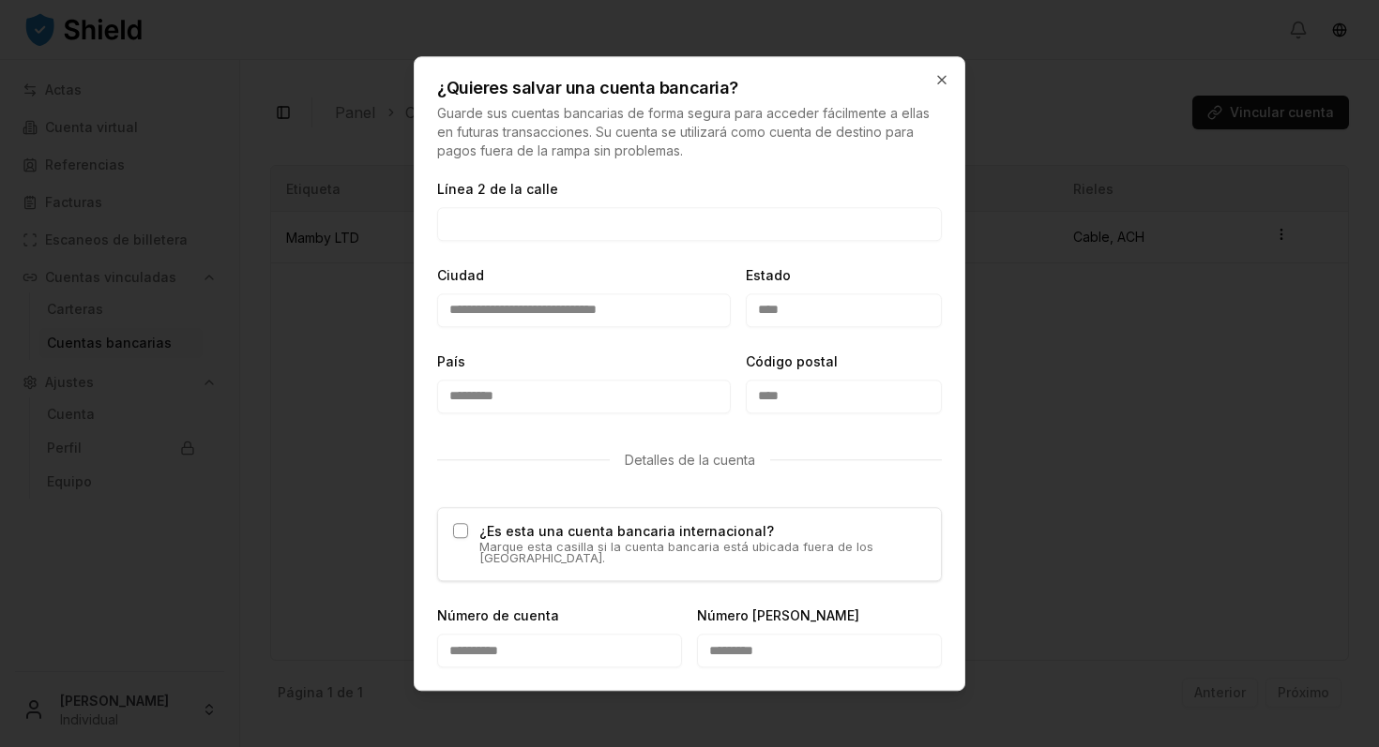
scroll to position [768, 0]
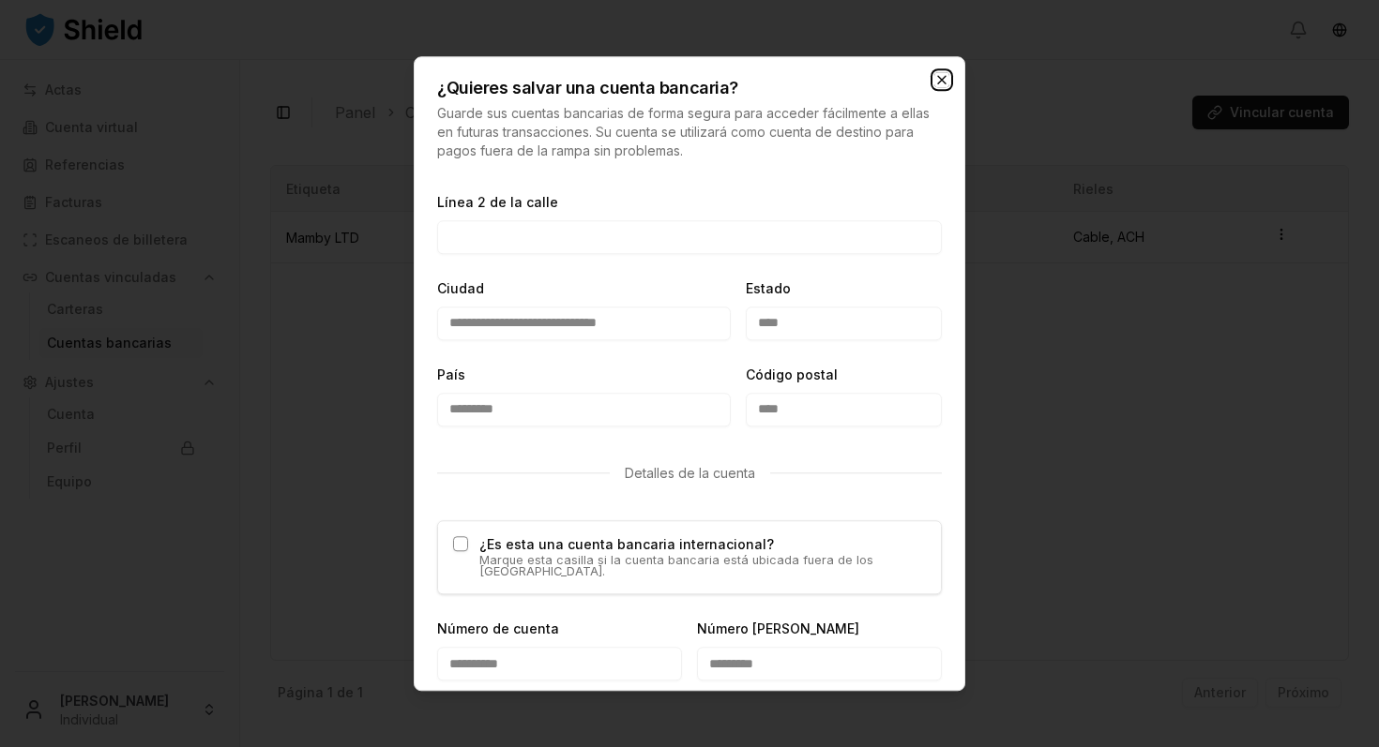
click at [939, 77] on icon "button" at bounding box center [942, 80] width 8 height 8
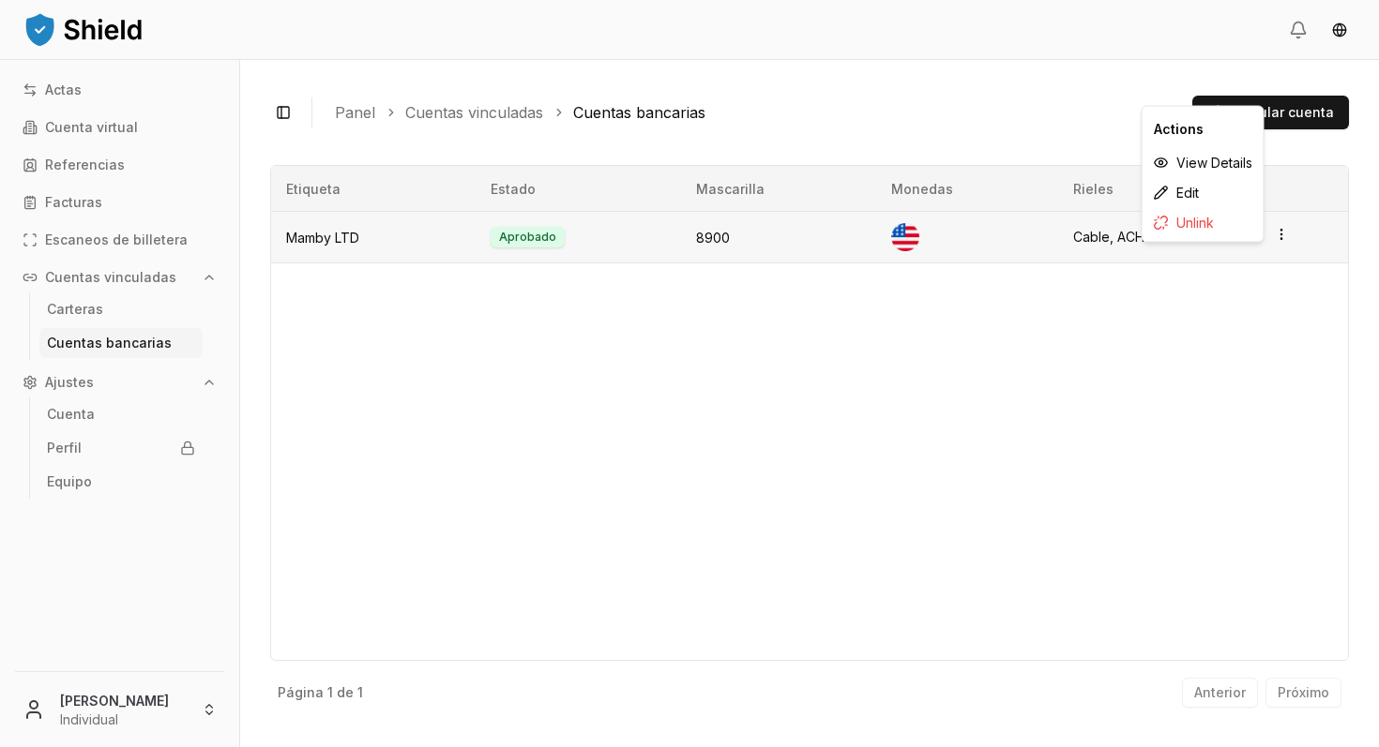
click at [1280, 233] on html "Actas Cuenta virtual Referencias Facturas Escaneos de billetera Cuentas vincula…" at bounding box center [689, 373] width 1379 height 747
click at [1215, 217] on font "Desconectar" at bounding box center [1208, 223] width 80 height 16
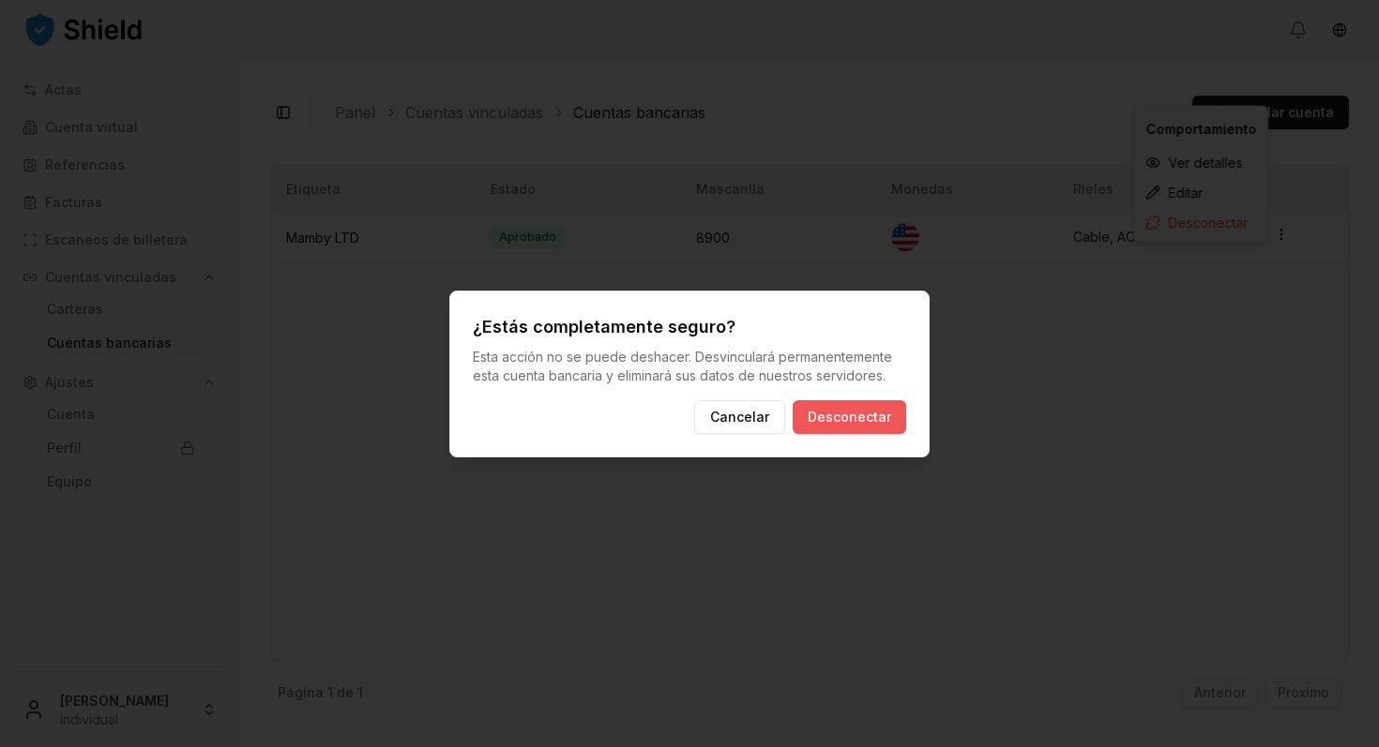
click at [853, 408] on font "Desconectar" at bounding box center [849, 417] width 83 height 19
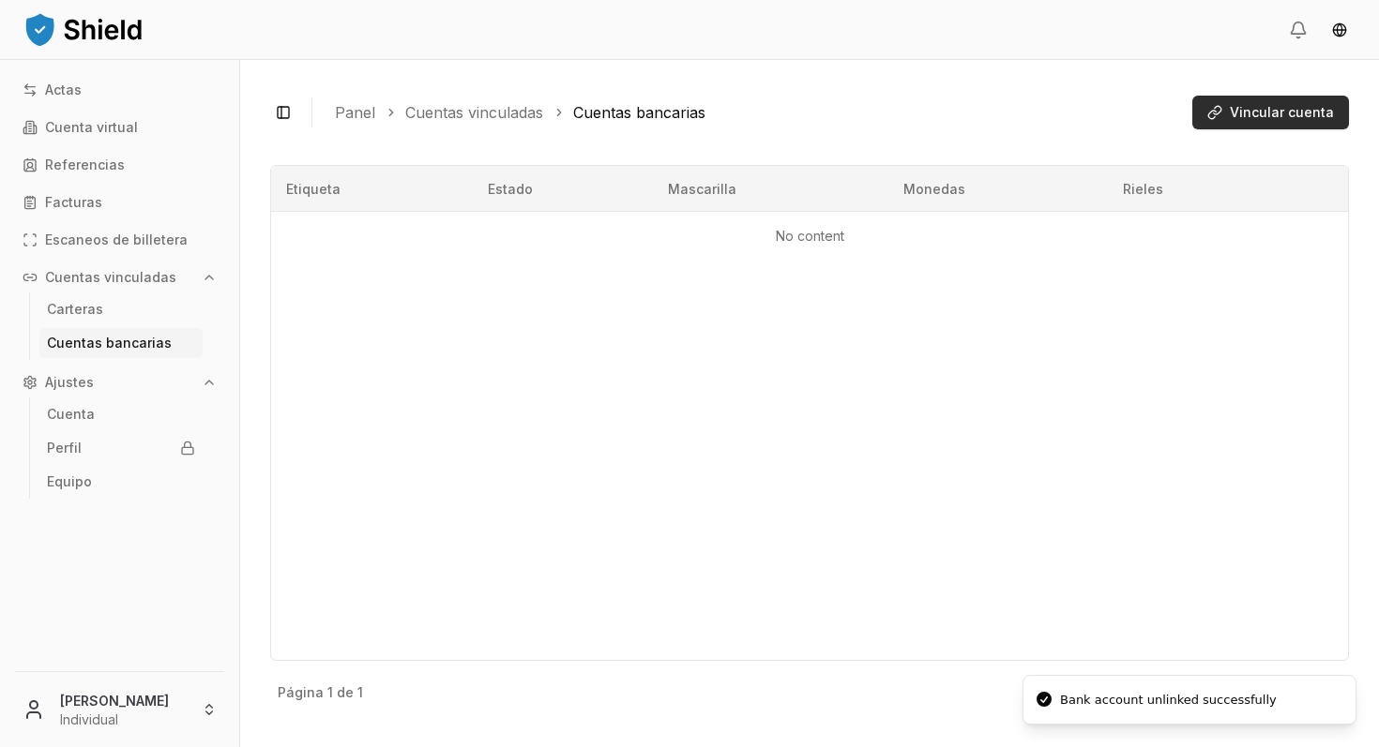
click at [1269, 113] on font "Vincular cuenta" at bounding box center [1282, 112] width 104 height 16
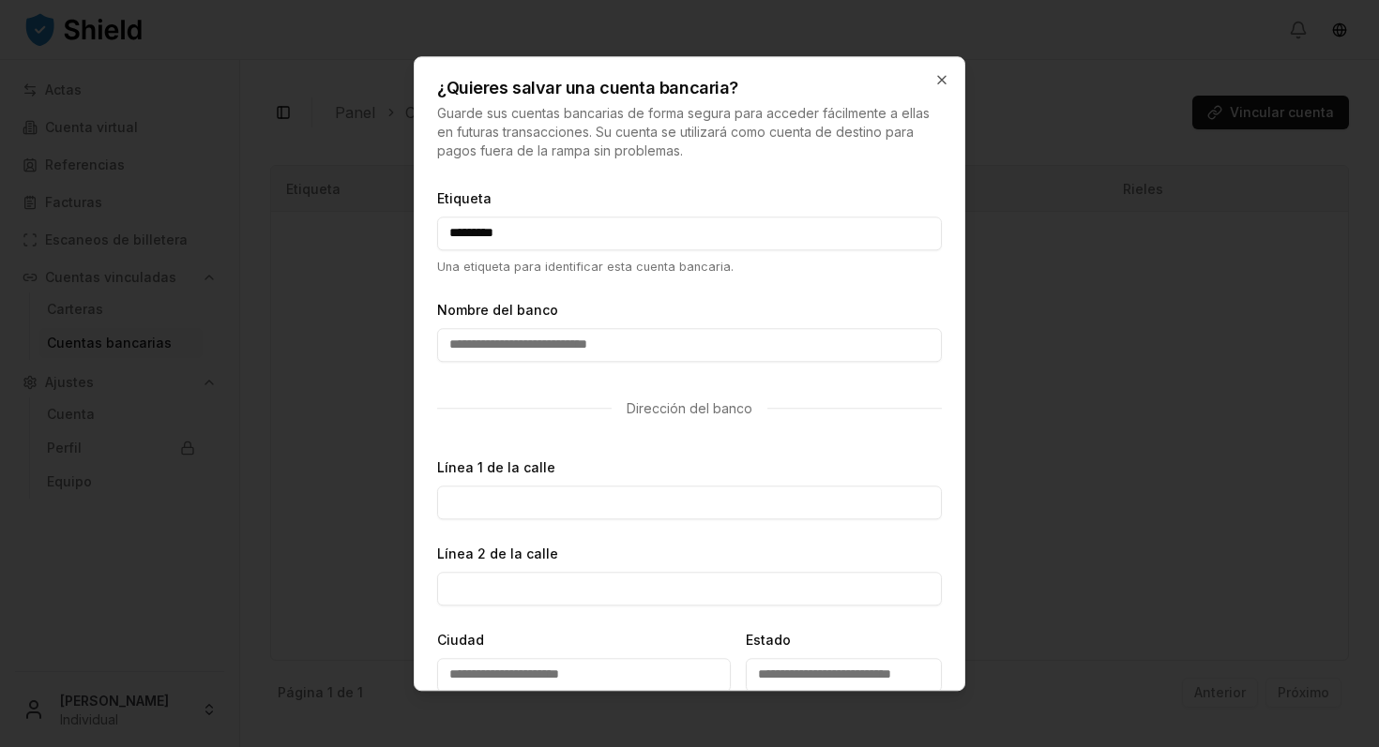
type input "*********"
click at [471, 343] on input "Nombre del banco" at bounding box center [689, 345] width 505 height 34
type input "**********"
click at [517, 501] on input "Línea 1 de la calle" at bounding box center [689, 503] width 505 height 34
type input "**********"
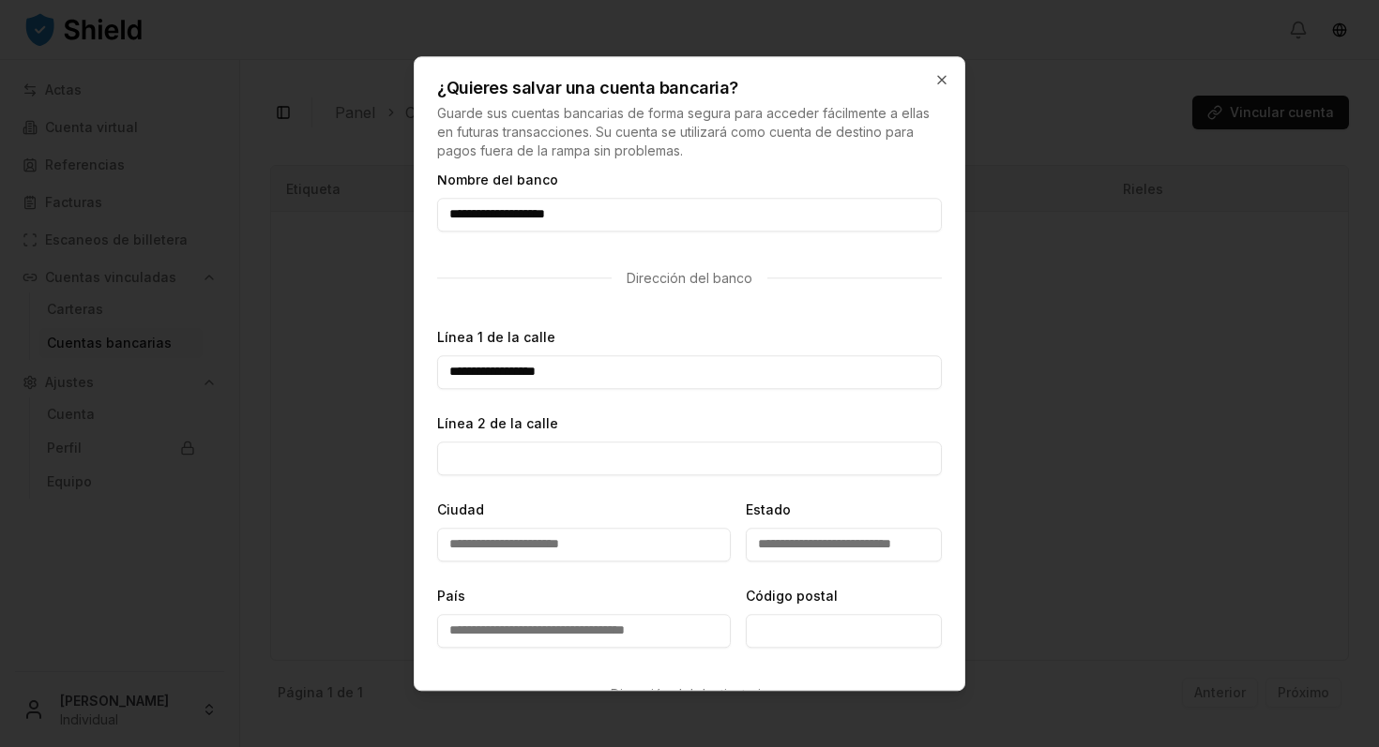
scroll to position [172, 0]
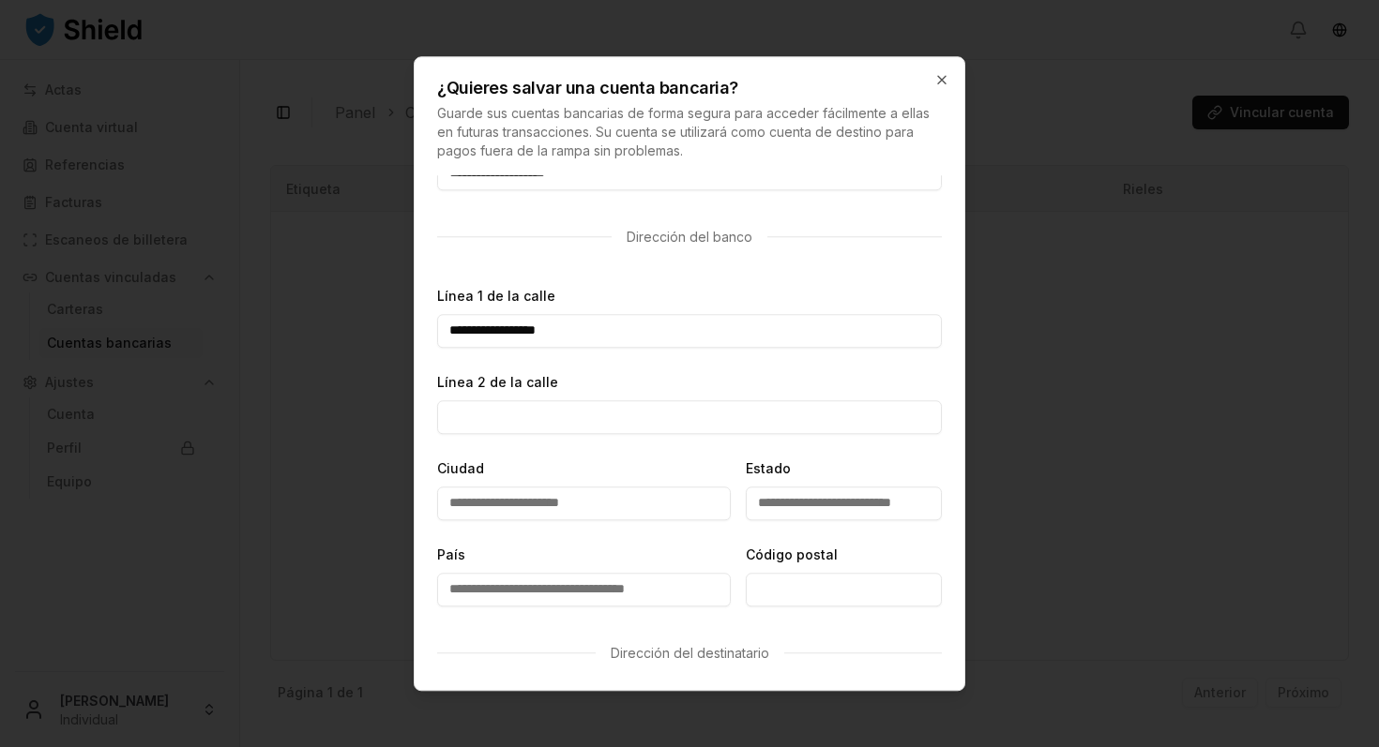
click at [493, 504] on input "Ciudad" at bounding box center [584, 504] width 294 height 34
type input "********"
click at [780, 508] on input "Estado" at bounding box center [844, 504] width 196 height 34
type input "********"
click at [545, 589] on input "País" at bounding box center [584, 590] width 294 height 34
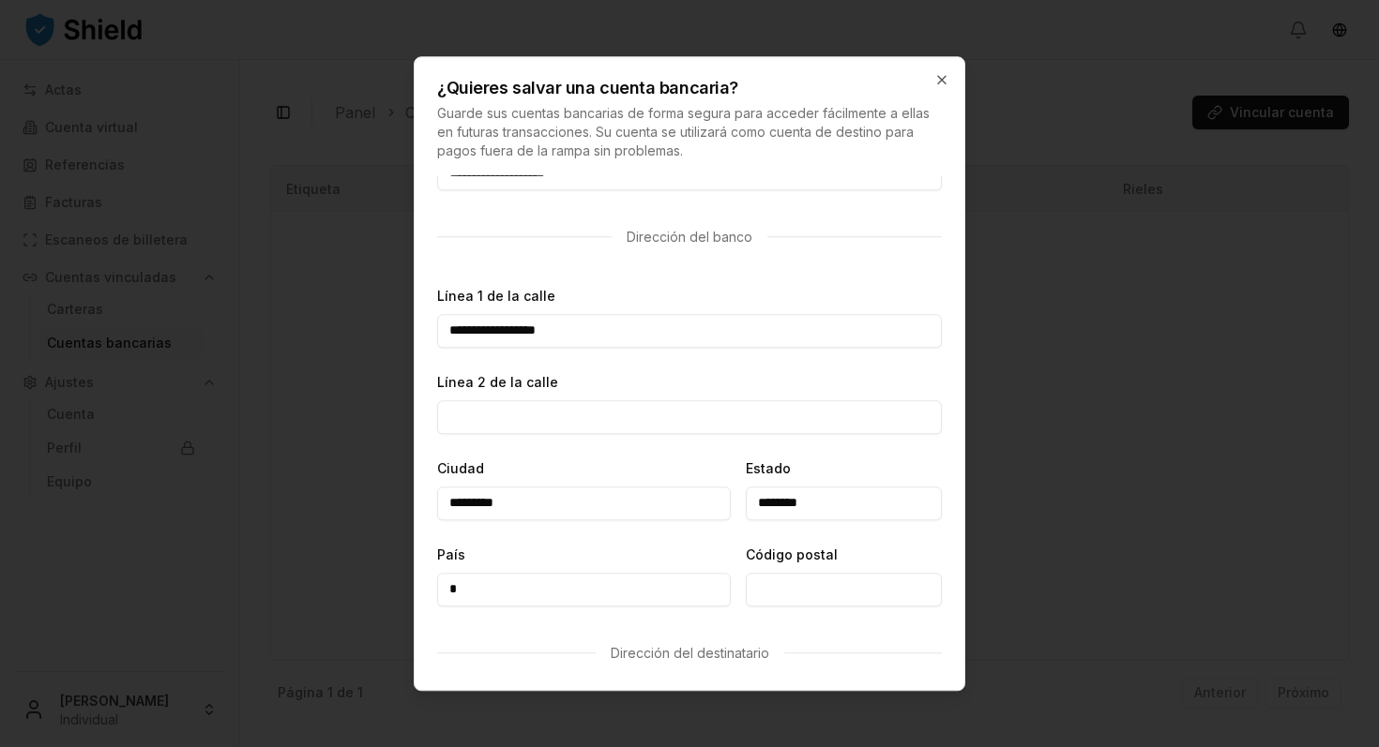
type input "**********"
click at [773, 589] on input "Código postal" at bounding box center [844, 590] width 196 height 34
type input "*****"
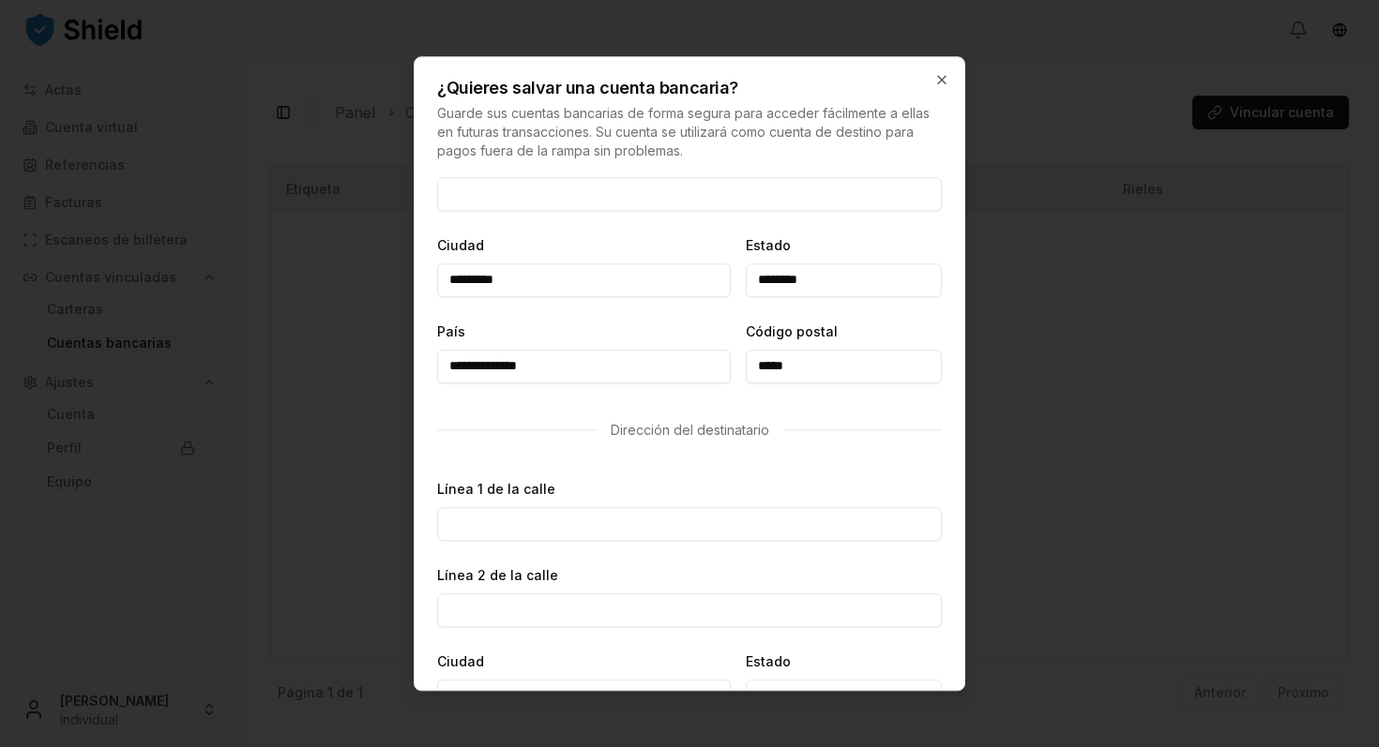
scroll to position [417, 0]
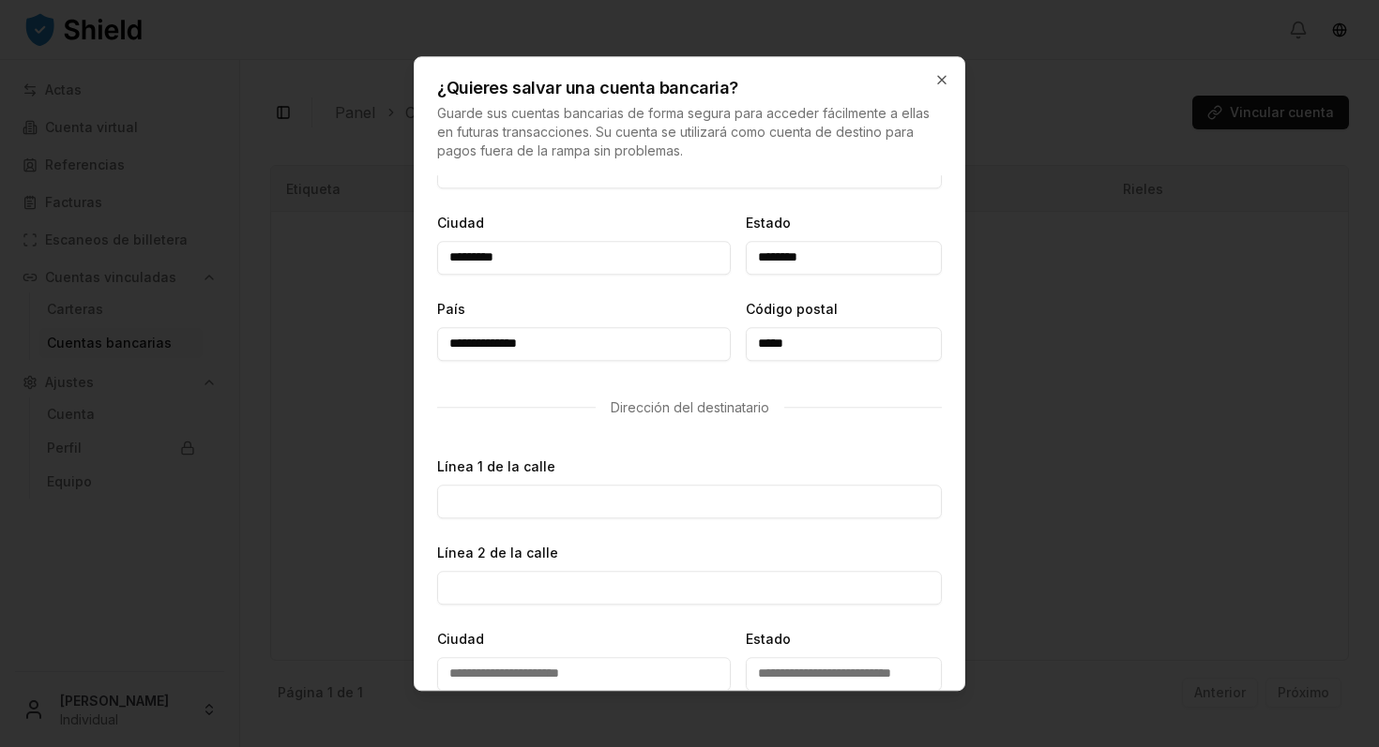
click at [536, 503] on input "Línea 1 de la calle" at bounding box center [689, 502] width 505 height 34
type input "**********"
type input "*********"
type input "****"
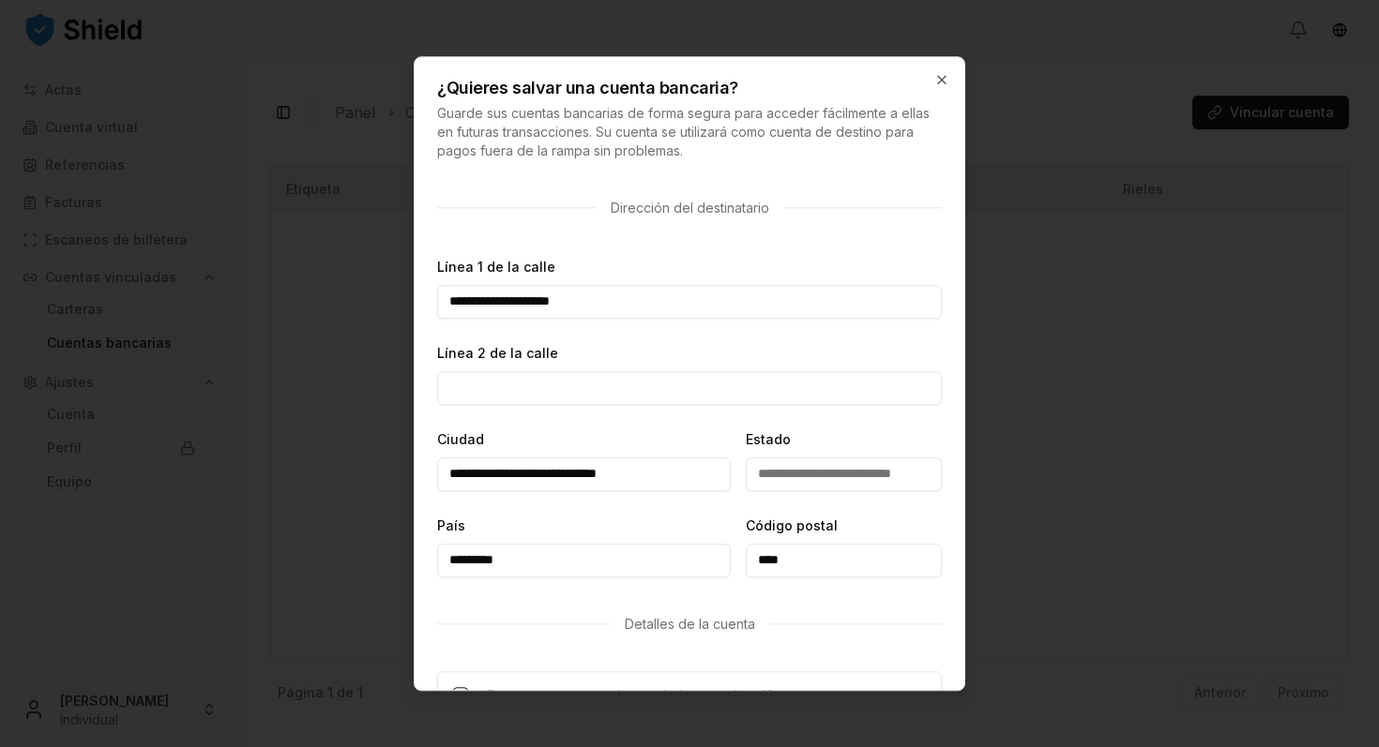
scroll to position [640, 0]
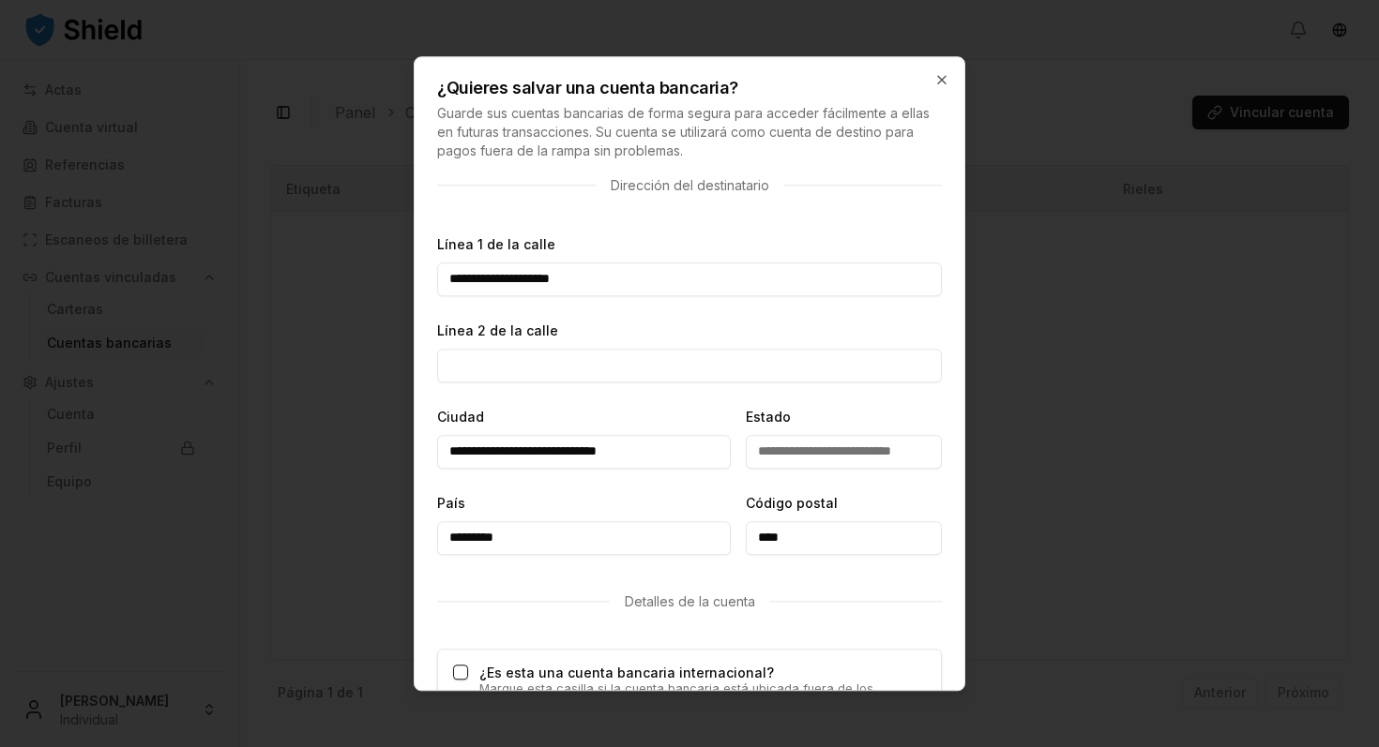
click at [774, 450] on input "Estado" at bounding box center [844, 452] width 196 height 34
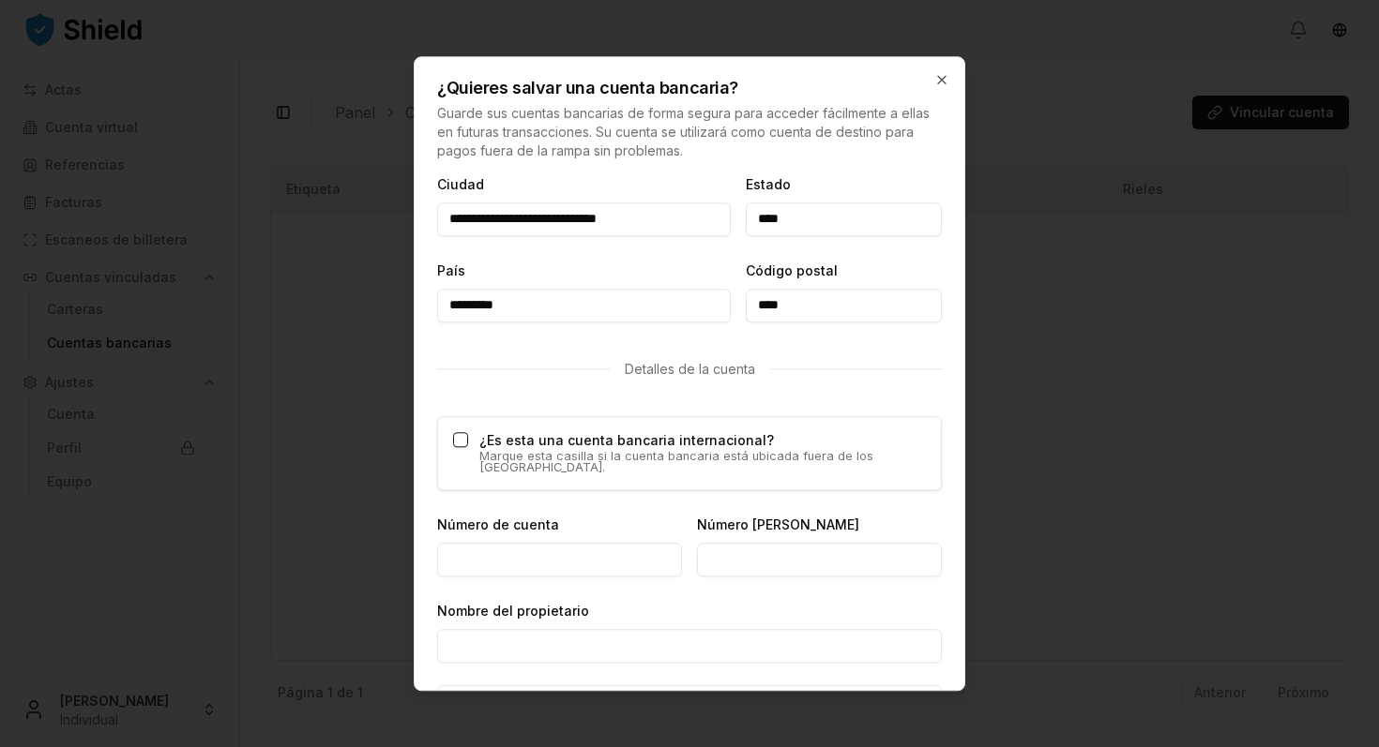
scroll to position [874, 0]
type input "****"
click at [517, 548] on input "Número de cuenta" at bounding box center [559, 559] width 245 height 34
type input "**********"
click at [723, 542] on input "Número de ruta" at bounding box center [819, 559] width 245 height 34
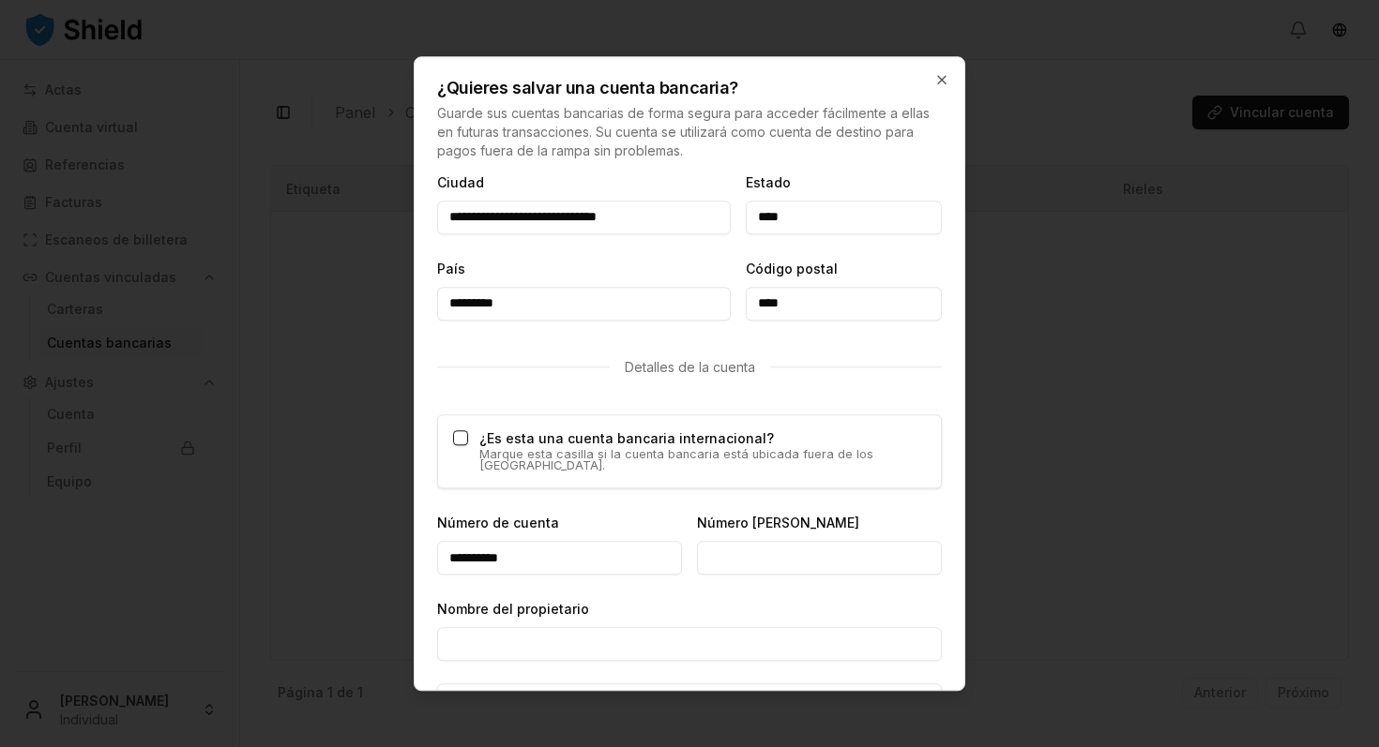
type input "*********"
click at [524, 631] on input "Nombre del propietario" at bounding box center [689, 645] width 505 height 34
type input "**********"
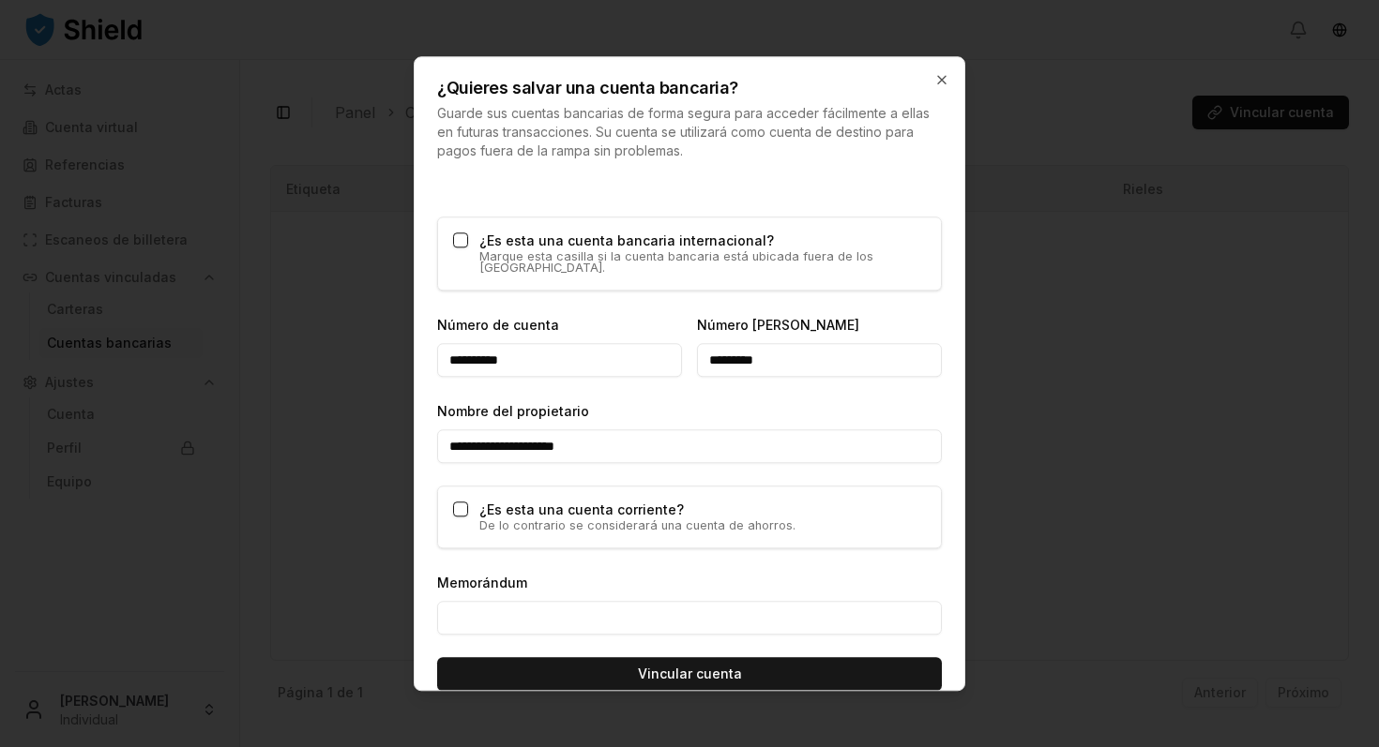
scroll to position [1083, 0]
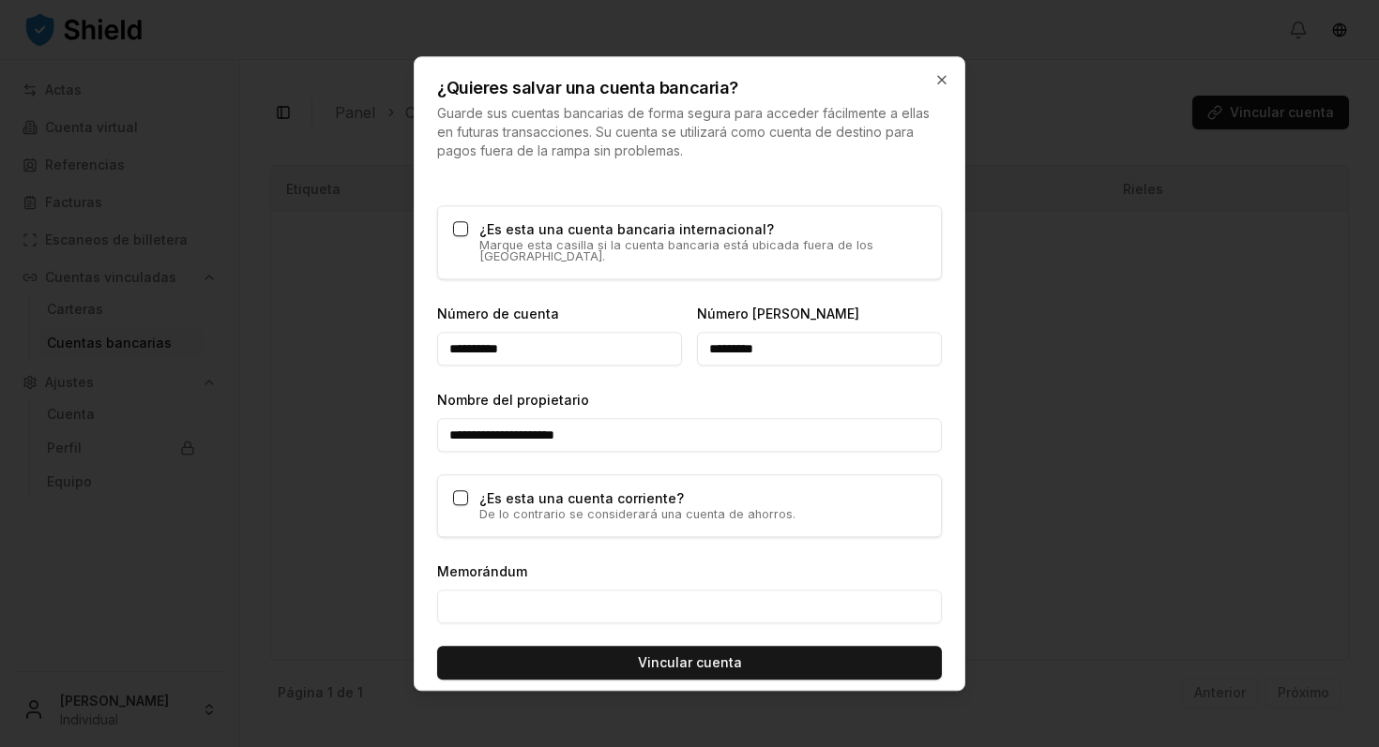
click at [460, 491] on button "¿Es esta una cuenta corriente?" at bounding box center [460, 498] width 15 height 15
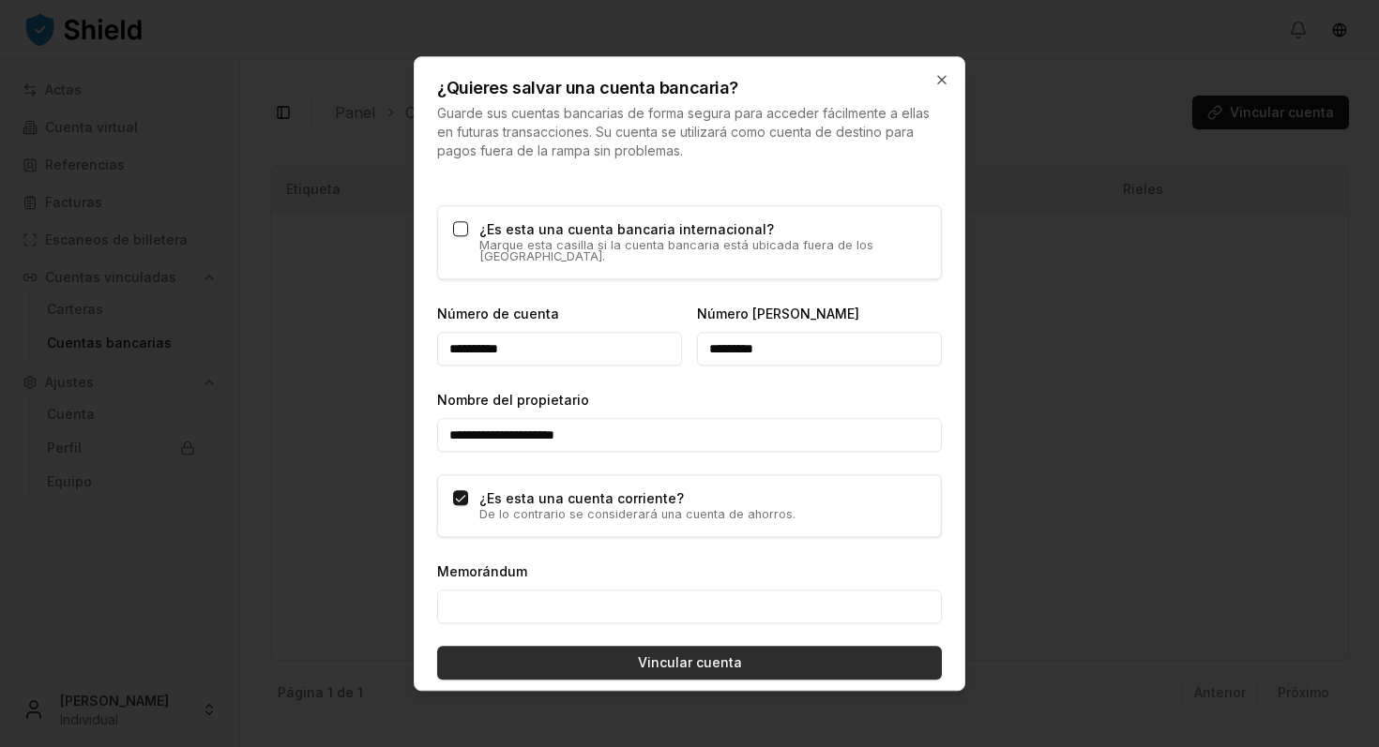
click at [677, 655] on font "Vincular cuenta" at bounding box center [690, 663] width 104 height 16
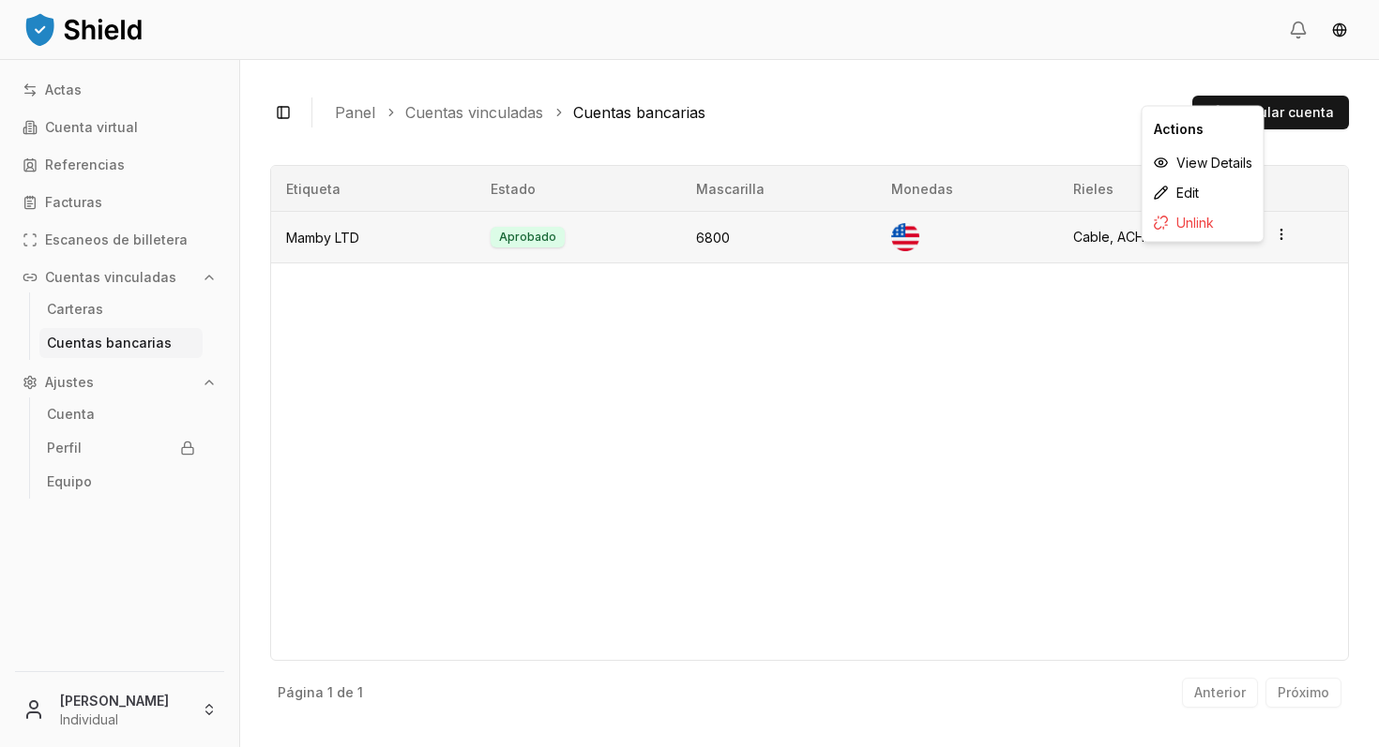
click at [1280, 234] on html "Actas Cuenta virtual Referencias Facturas Escaneos de billetera Cuentas vincula…" at bounding box center [689, 373] width 1379 height 747
click at [1258, 294] on div "Etiqueta Estado Mascarilla Monedas Rieles Mamby LTD Aprobado 6800 Cable, ACH" at bounding box center [809, 413] width 1079 height 496
click at [85, 412] on font "Cuenta" at bounding box center [71, 414] width 48 height 16
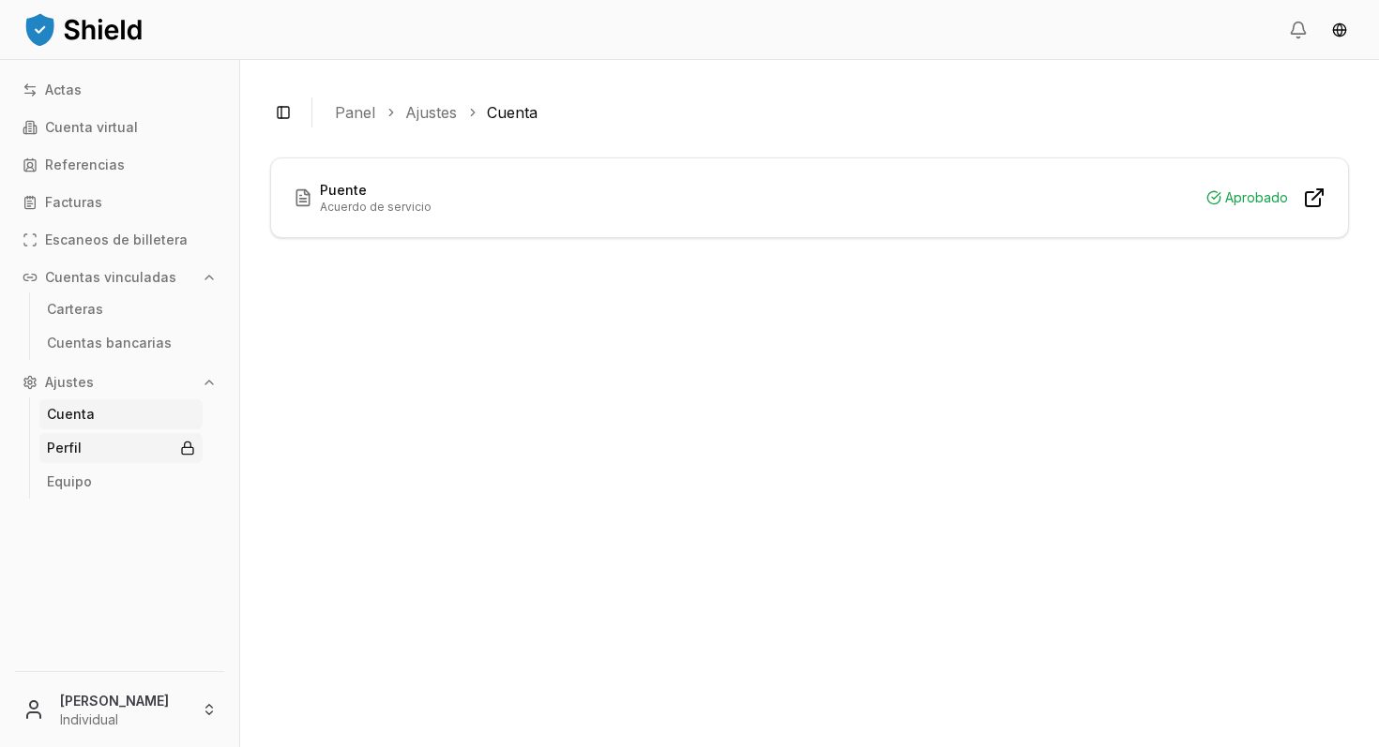
click at [76, 442] on font "Perfil" at bounding box center [64, 448] width 35 height 16
click at [72, 481] on font "Equipo" at bounding box center [69, 482] width 45 height 16
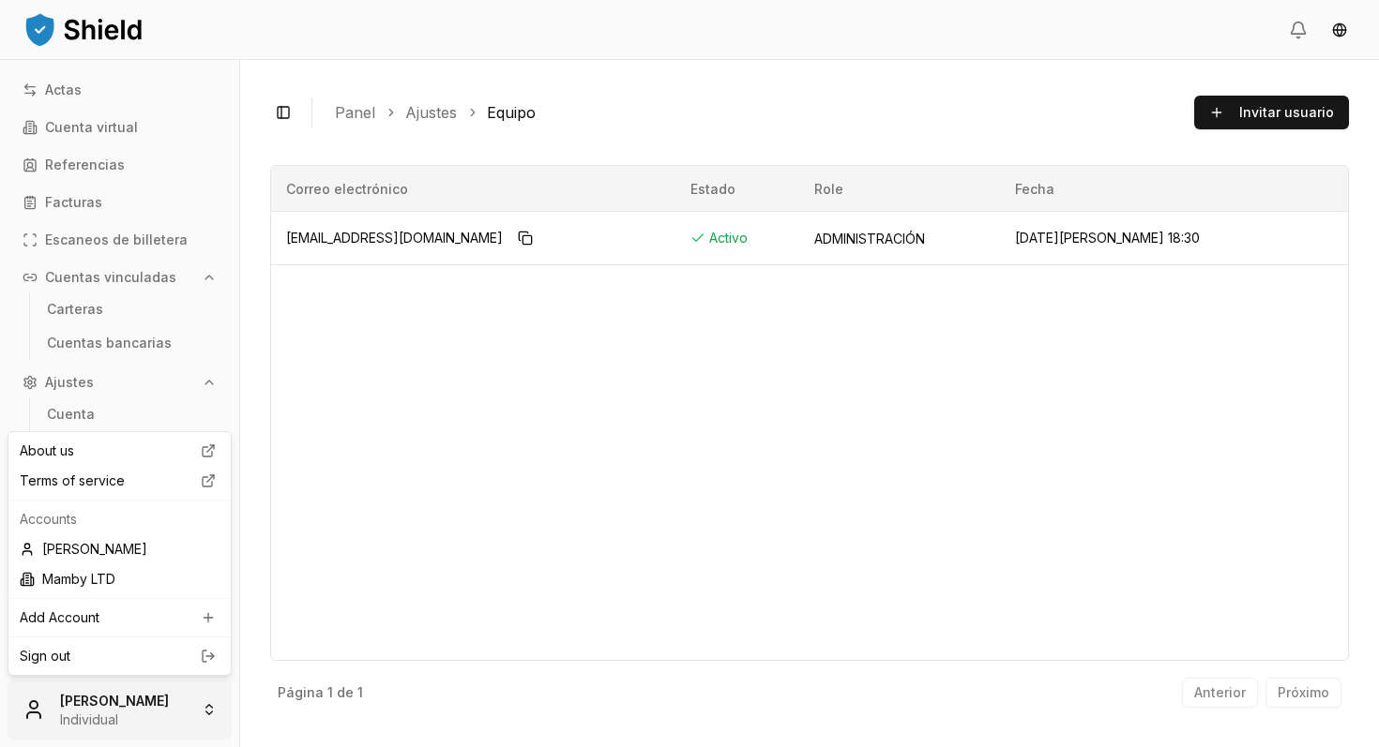
click at [211, 707] on html "Actas Cuenta virtual Referencias Facturas Escaneos de billetera Cuentas vincula…" at bounding box center [689, 373] width 1379 height 747
click at [416, 538] on html "Actas Cuenta virtual Referencias Facturas Escaneos de billetera Cuentas vincula…" at bounding box center [689, 373] width 1379 height 747
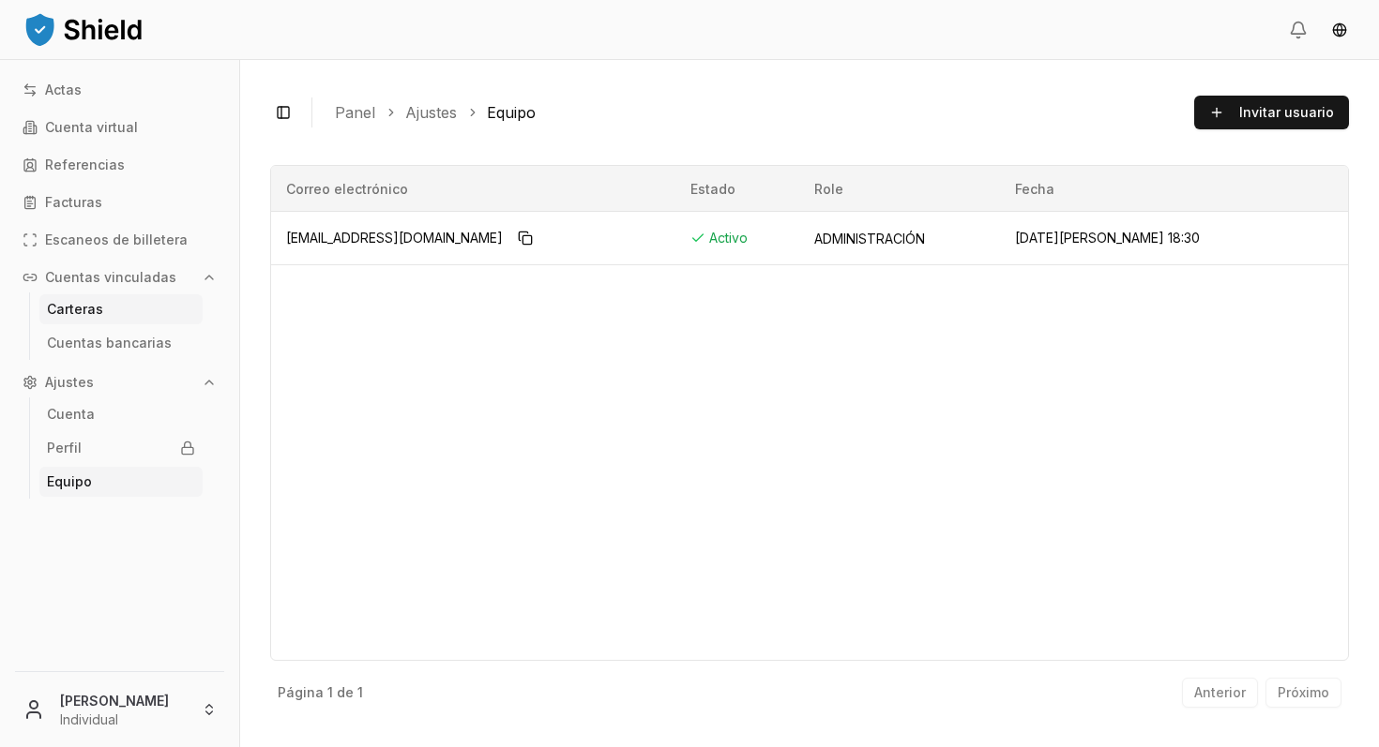
click at [106, 311] on link "Carteras" at bounding box center [120, 309] width 163 height 30
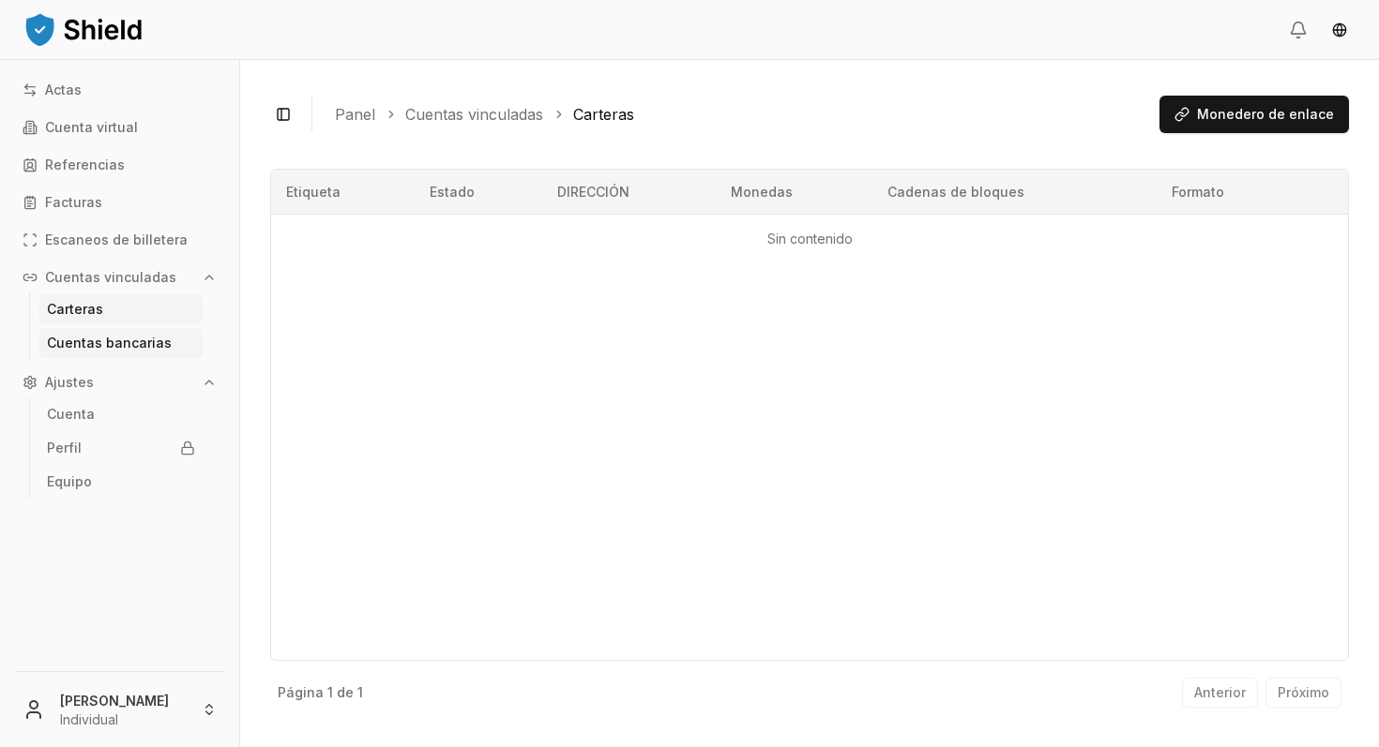
click at [101, 343] on font "Cuentas bancarias" at bounding box center [109, 343] width 125 height 16
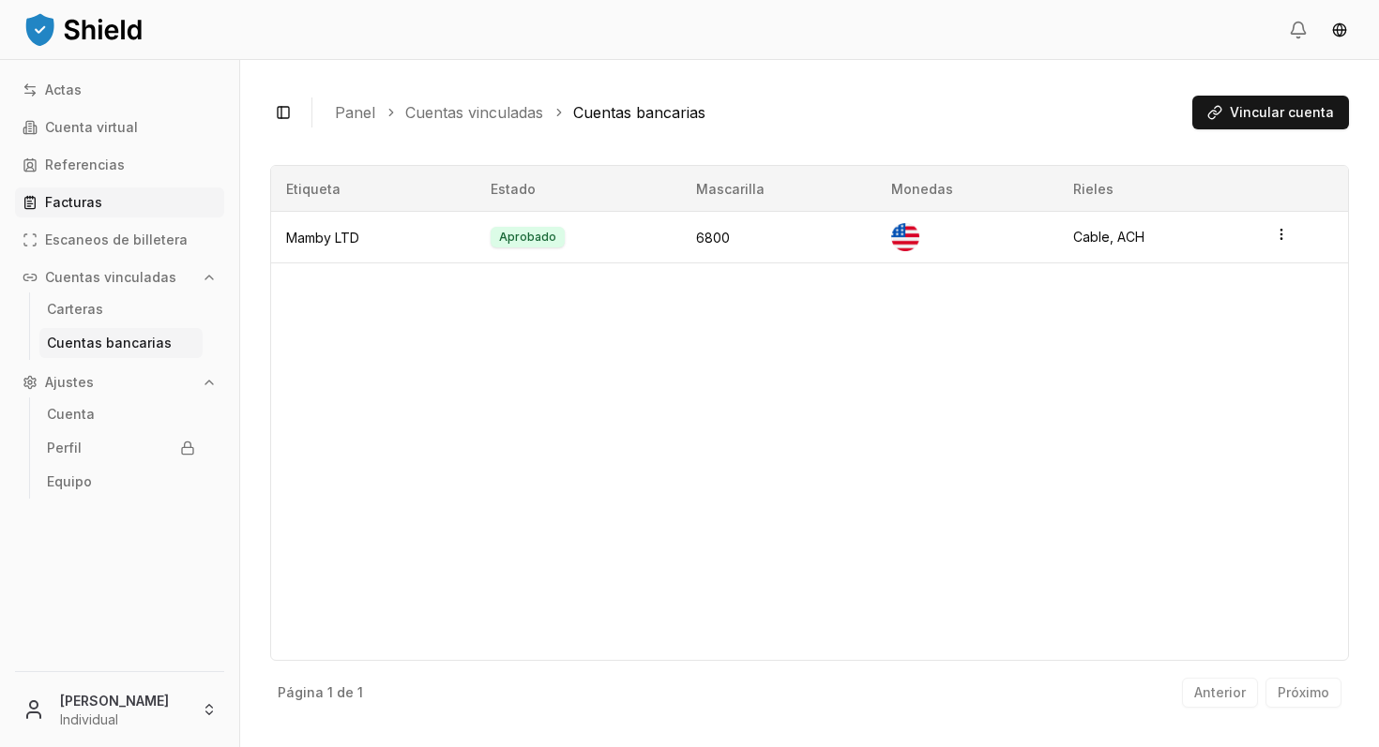
click at [74, 202] on font "Facturas" at bounding box center [73, 202] width 57 height 16
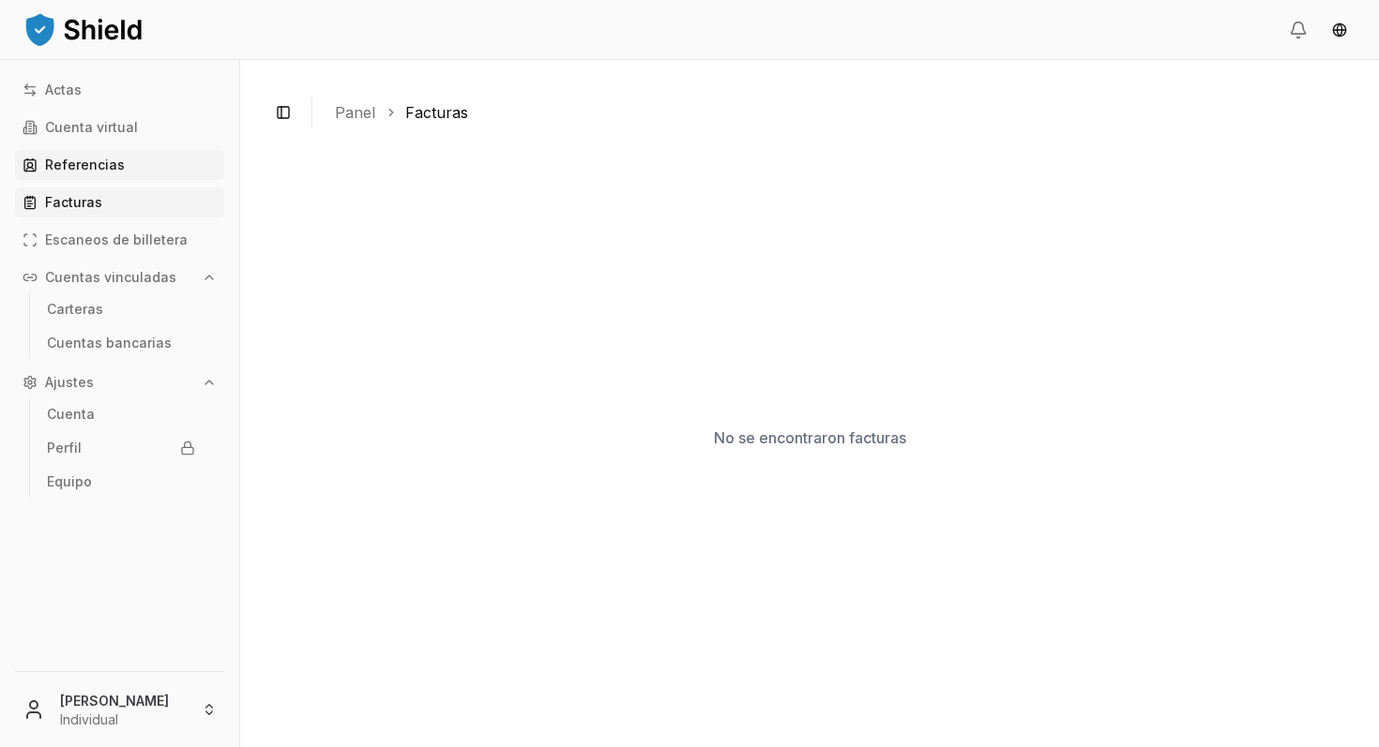
click at [84, 164] on font "Referencias" at bounding box center [85, 165] width 80 height 16
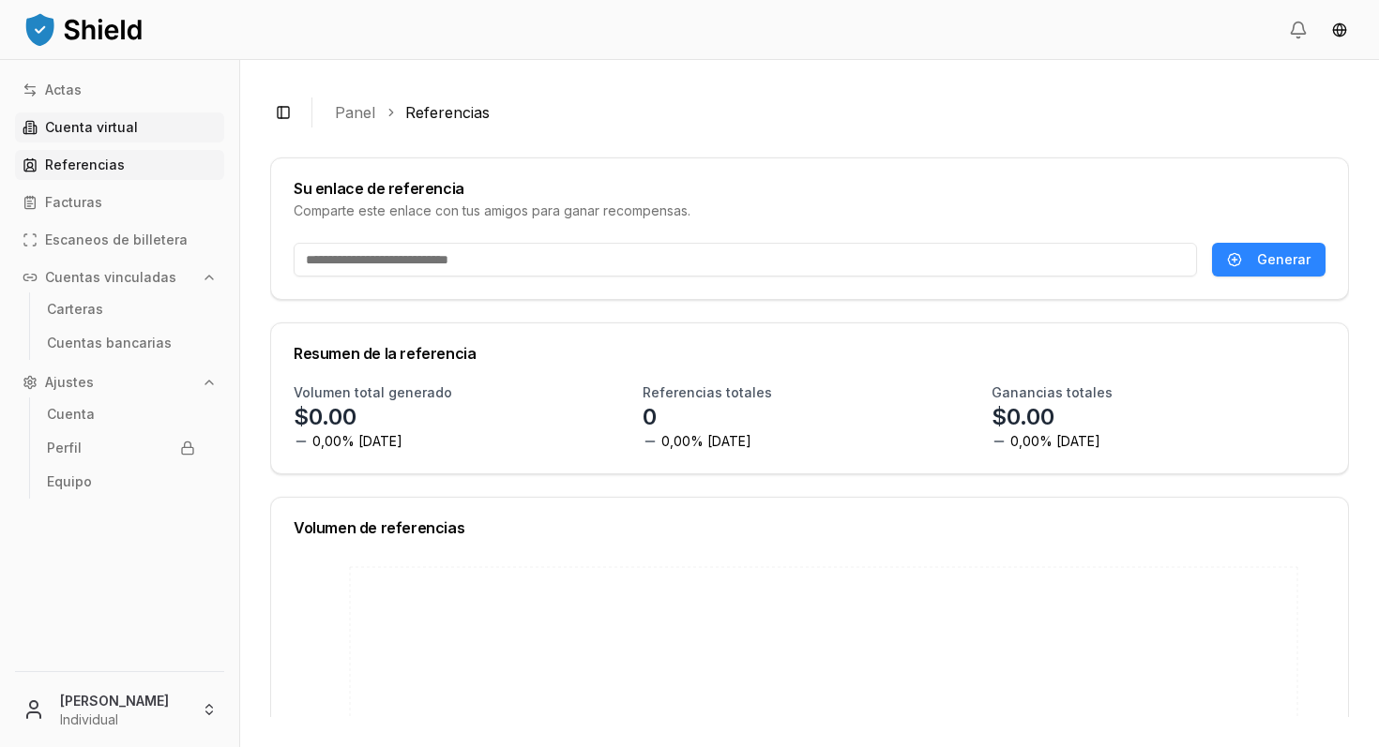
click at [91, 124] on font "Cuenta virtual" at bounding box center [91, 127] width 93 height 16
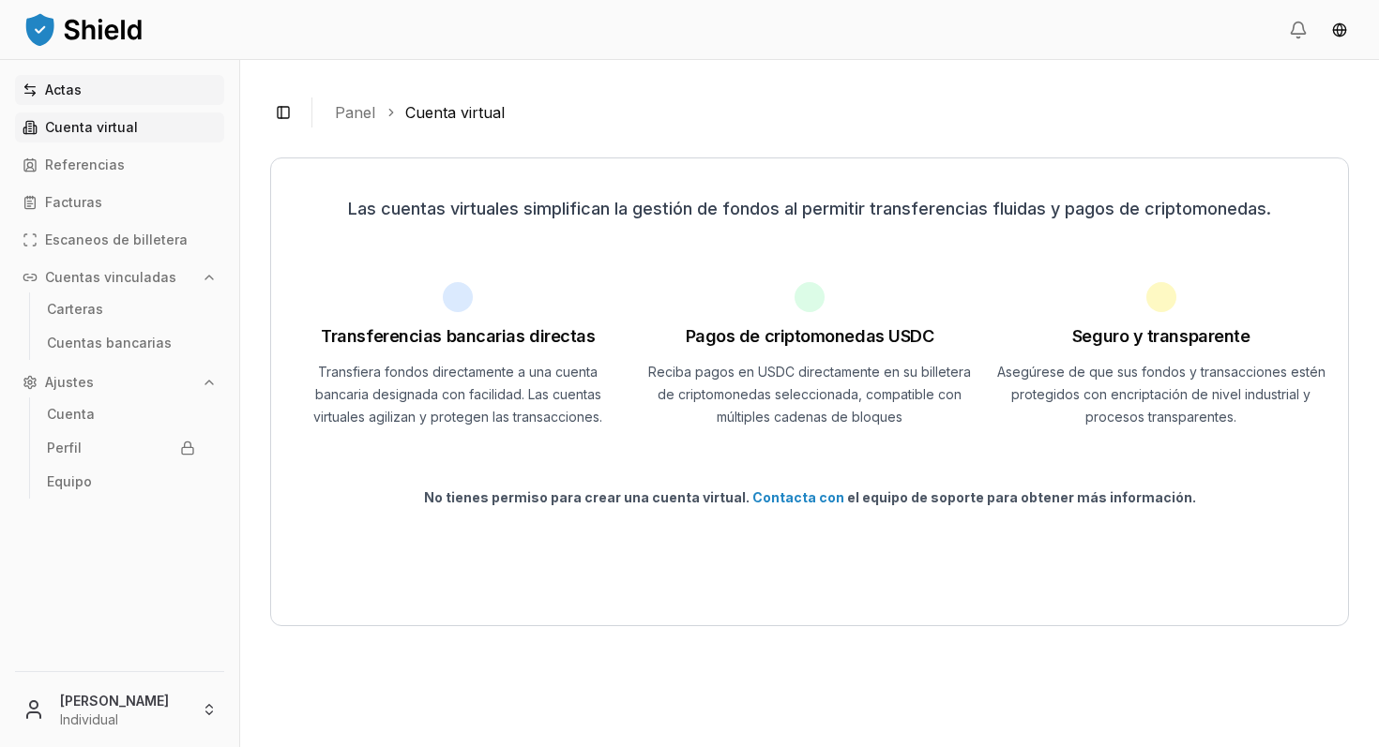
click at [71, 85] on font "Actas" at bounding box center [63, 90] width 37 height 16
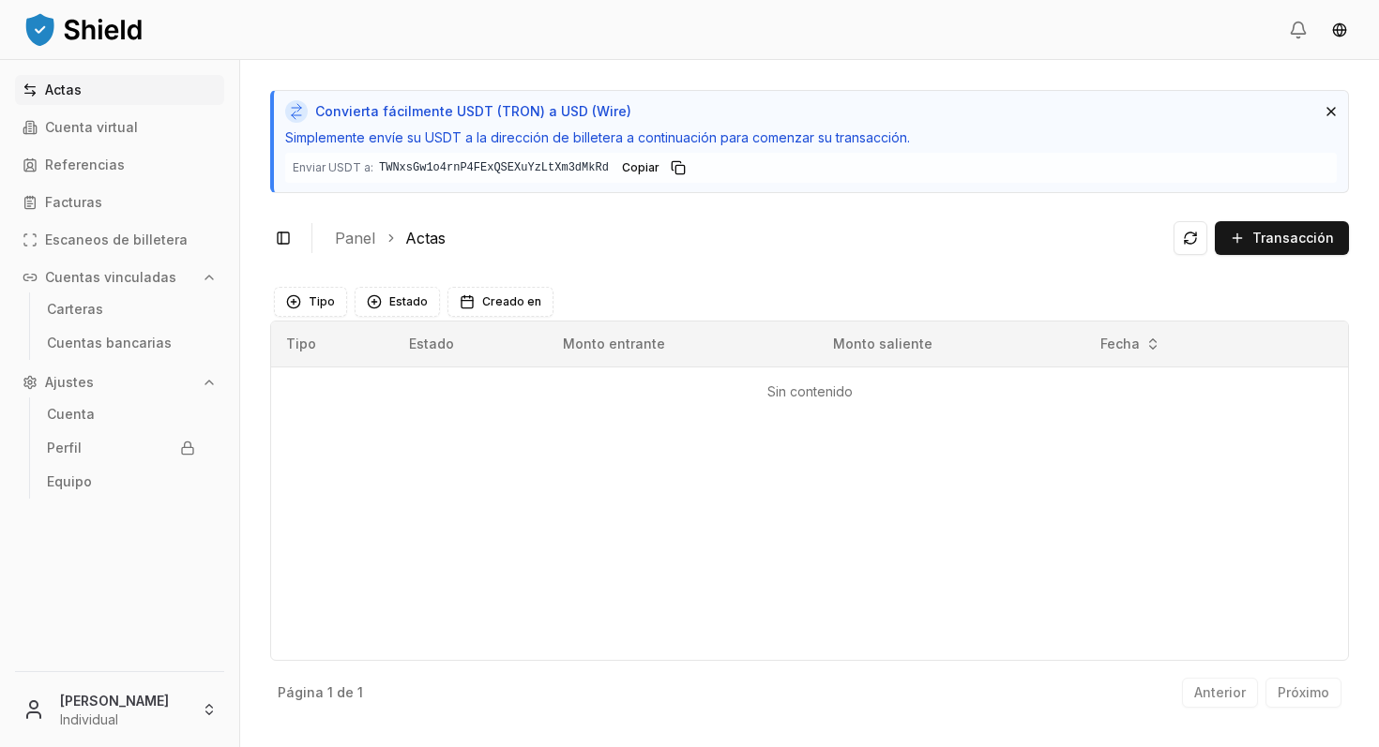
click at [296, 108] on icon at bounding box center [296, 112] width 23 height 28
click at [573, 109] on font "Convierta fácilmente USDT (TRON) a USD (Wire)" at bounding box center [473, 111] width 316 height 16
click at [1194, 238] on button at bounding box center [1190, 238] width 34 height 34
click at [1278, 236] on font "Transacción" at bounding box center [1293, 238] width 82 height 16
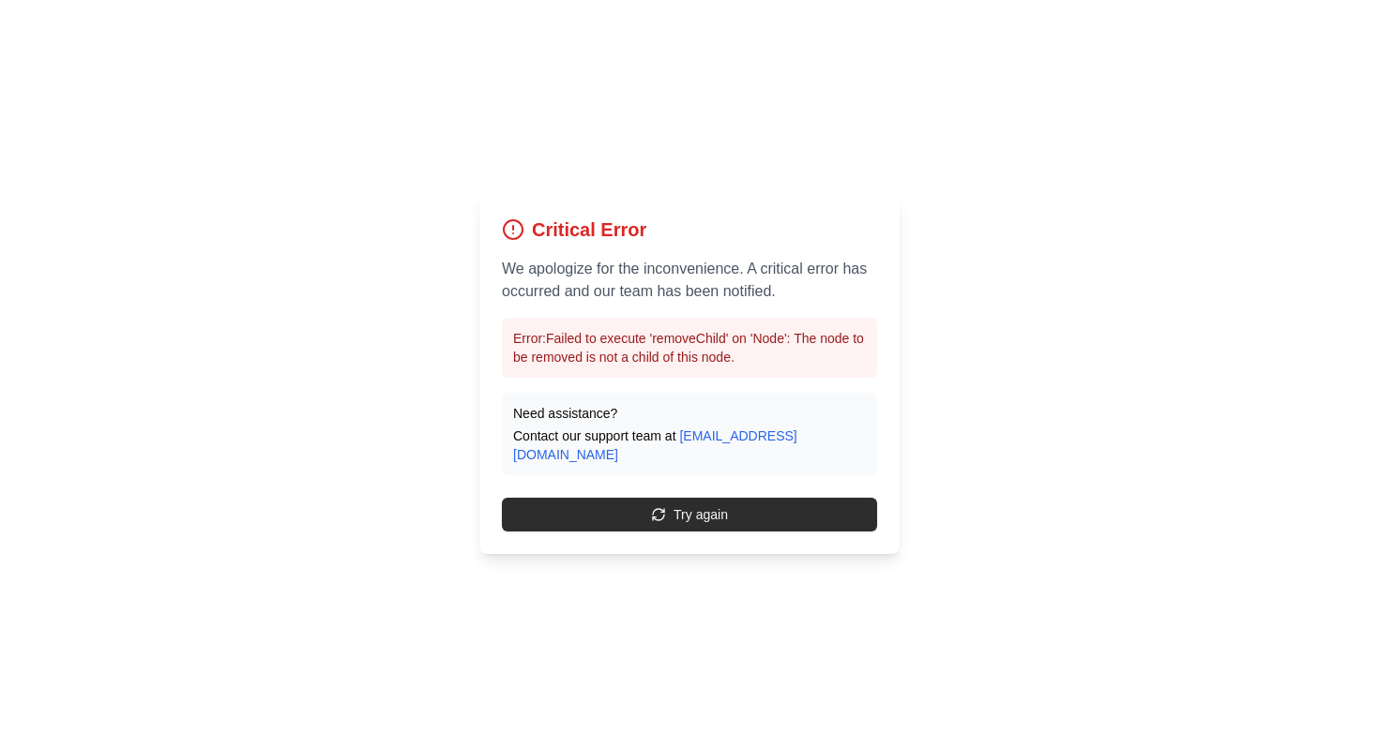
click at [731, 501] on button "Try again" at bounding box center [689, 515] width 375 height 34
click at [730, 514] on font "Intentar otra vez" at bounding box center [700, 514] width 95 height 15
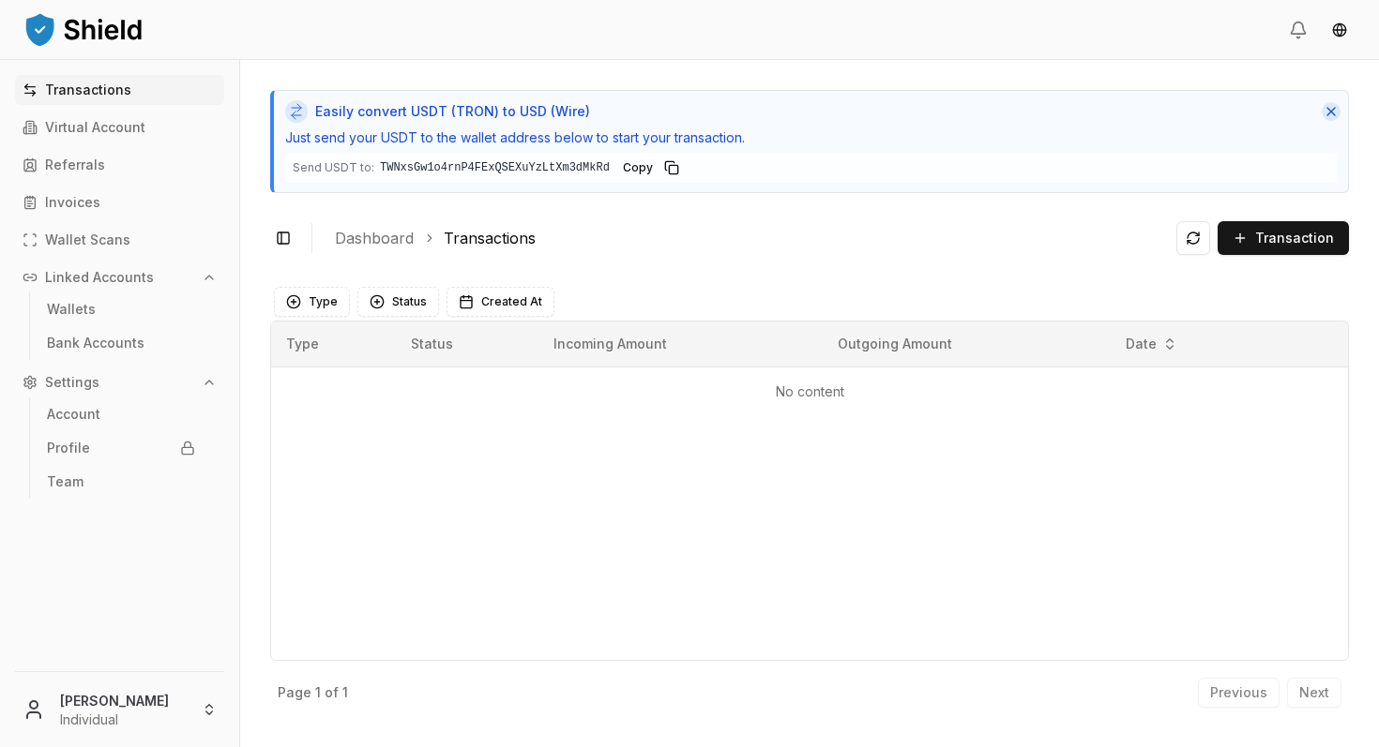
click at [1327, 110] on button "Dismiss" at bounding box center [1330, 111] width 19 height 19
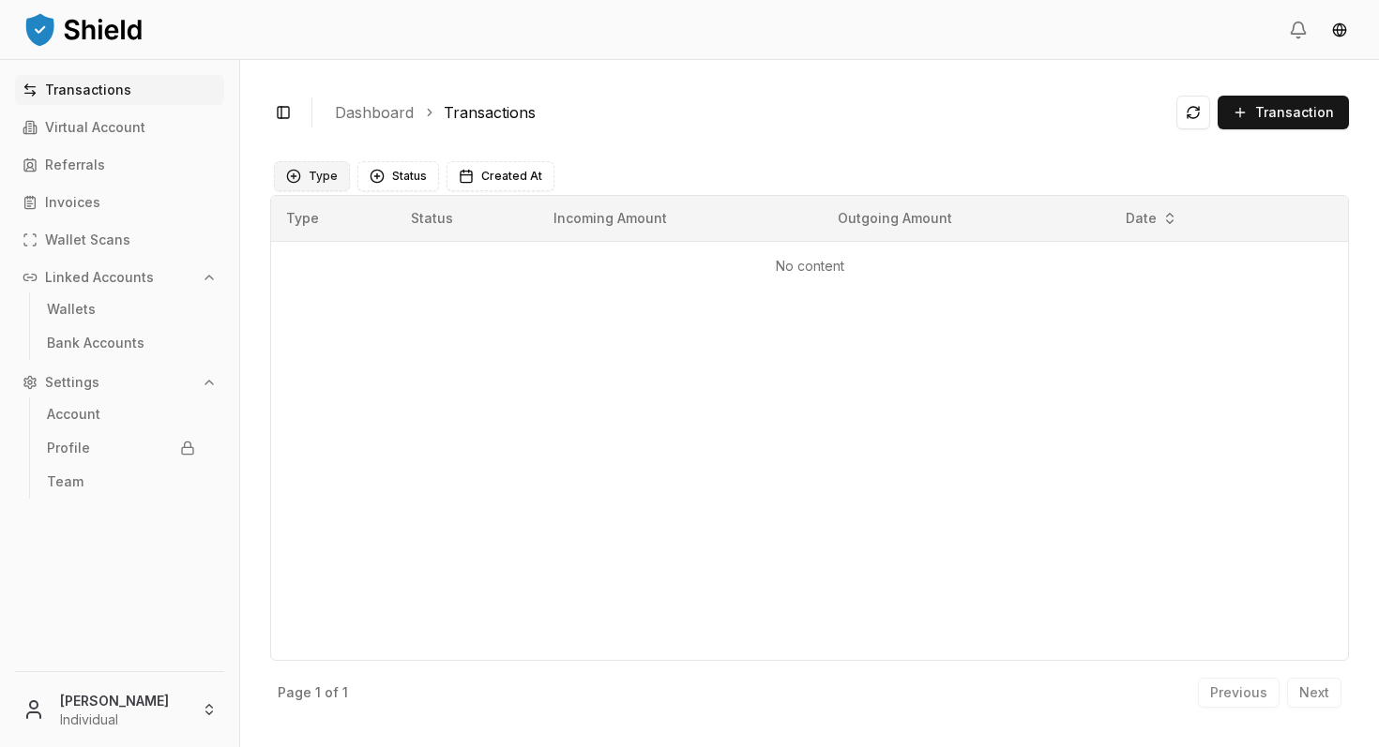
click at [324, 179] on button "Type" at bounding box center [312, 176] width 76 height 30
click at [400, 170] on button "Status" at bounding box center [398, 176] width 82 height 30
click at [1340, 33] on html "Transactions Virtual Account Referrals Invoices Wallet Scans Linked Accounts Wa…" at bounding box center [689, 373] width 1379 height 747
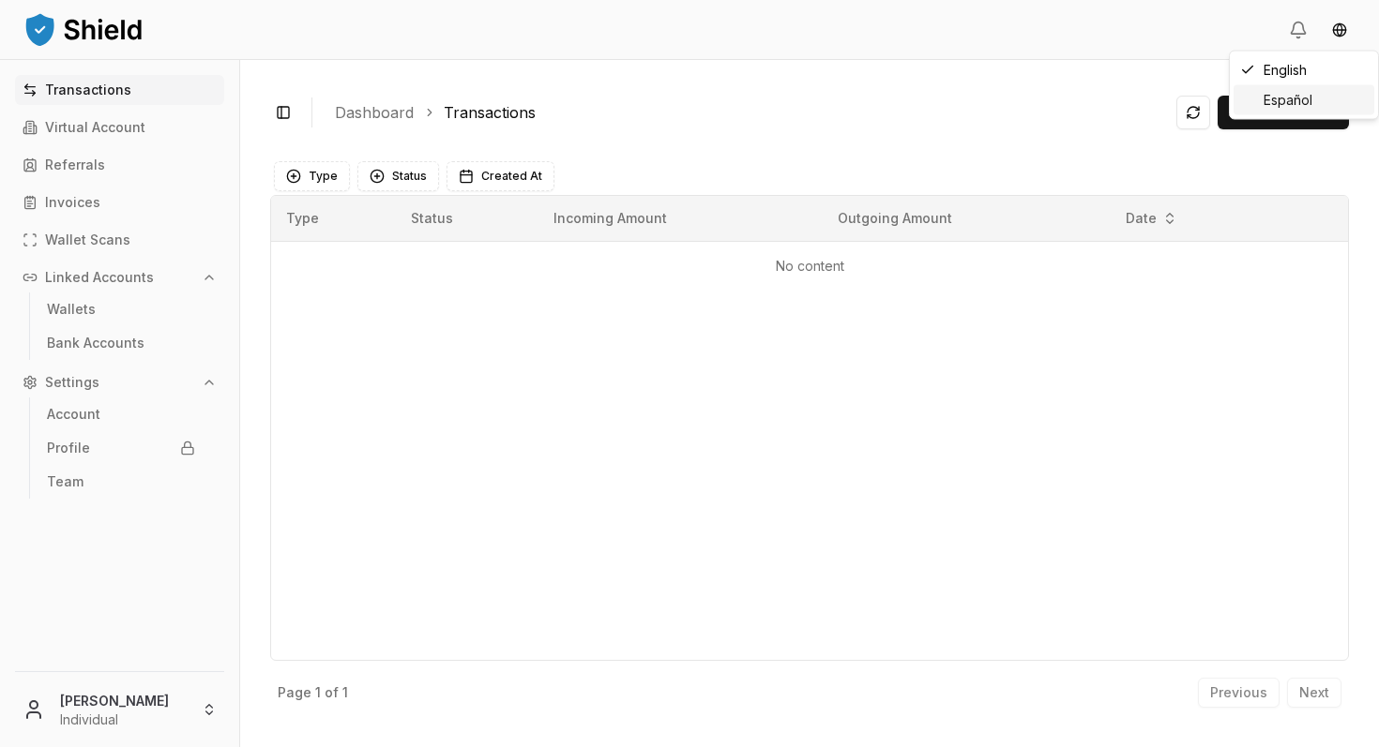
click at [1299, 99] on div "Español" at bounding box center [1303, 100] width 141 height 30
click at [1343, 27] on html "Transacciones Cuenta Virtual Referidos Facturas Escaneos de Billeteras Cuentas …" at bounding box center [689, 373] width 1379 height 747
click at [1292, 70] on div "English" at bounding box center [1303, 70] width 141 height 30
click at [1341, 26] on html "Transactions Virtual Account Referrals Invoices Wallet Scans Linked Accounts Wa…" at bounding box center [689, 373] width 1379 height 747
click at [1293, 98] on div "Español" at bounding box center [1303, 100] width 141 height 30
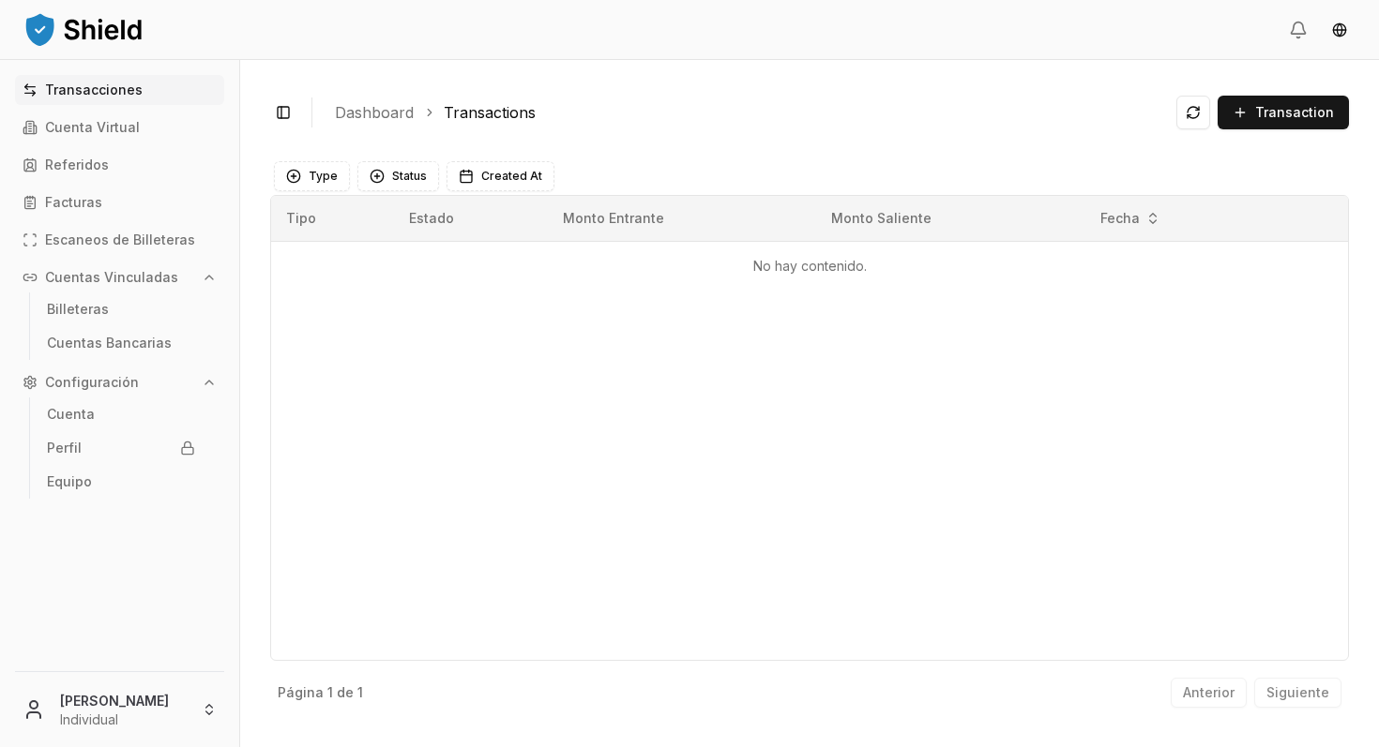
click at [116, 86] on p "Transacciones" at bounding box center [94, 89] width 98 height 13
click at [81, 412] on p "Cuenta" at bounding box center [71, 414] width 48 height 13
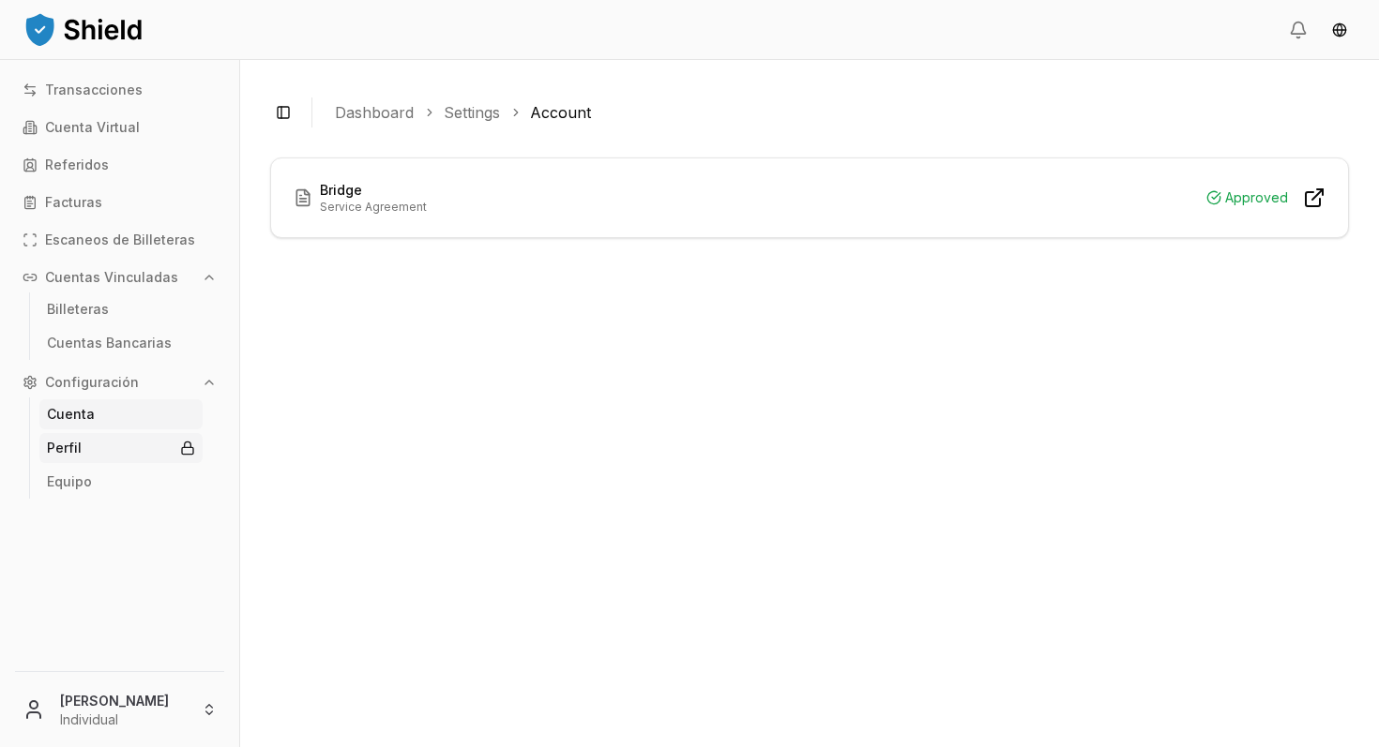
click at [71, 445] on p "Perfil" at bounding box center [64, 448] width 35 height 13
click at [83, 449] on link "Perfil" at bounding box center [120, 448] width 163 height 30
click at [71, 483] on p "Equipo" at bounding box center [69, 481] width 45 height 13
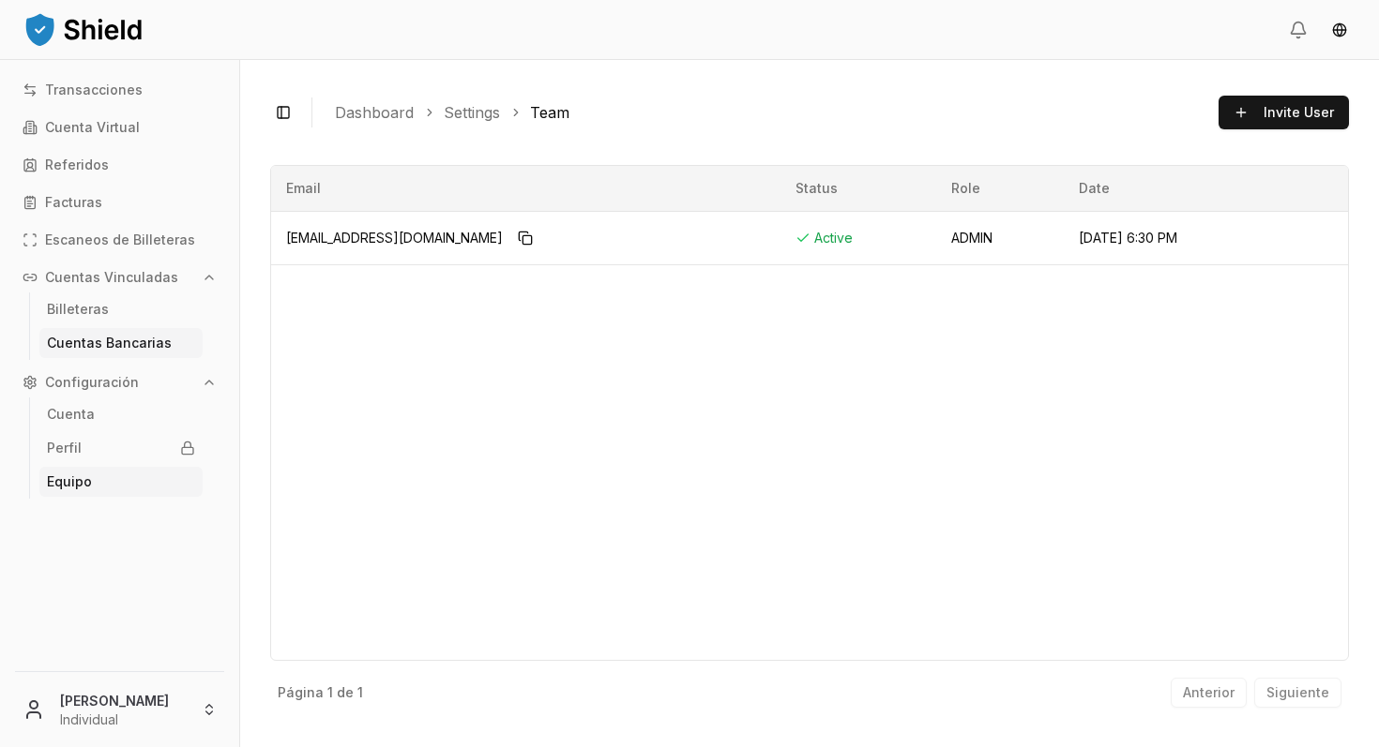
click at [99, 345] on p "Cuentas Bancarias" at bounding box center [109, 343] width 125 height 13
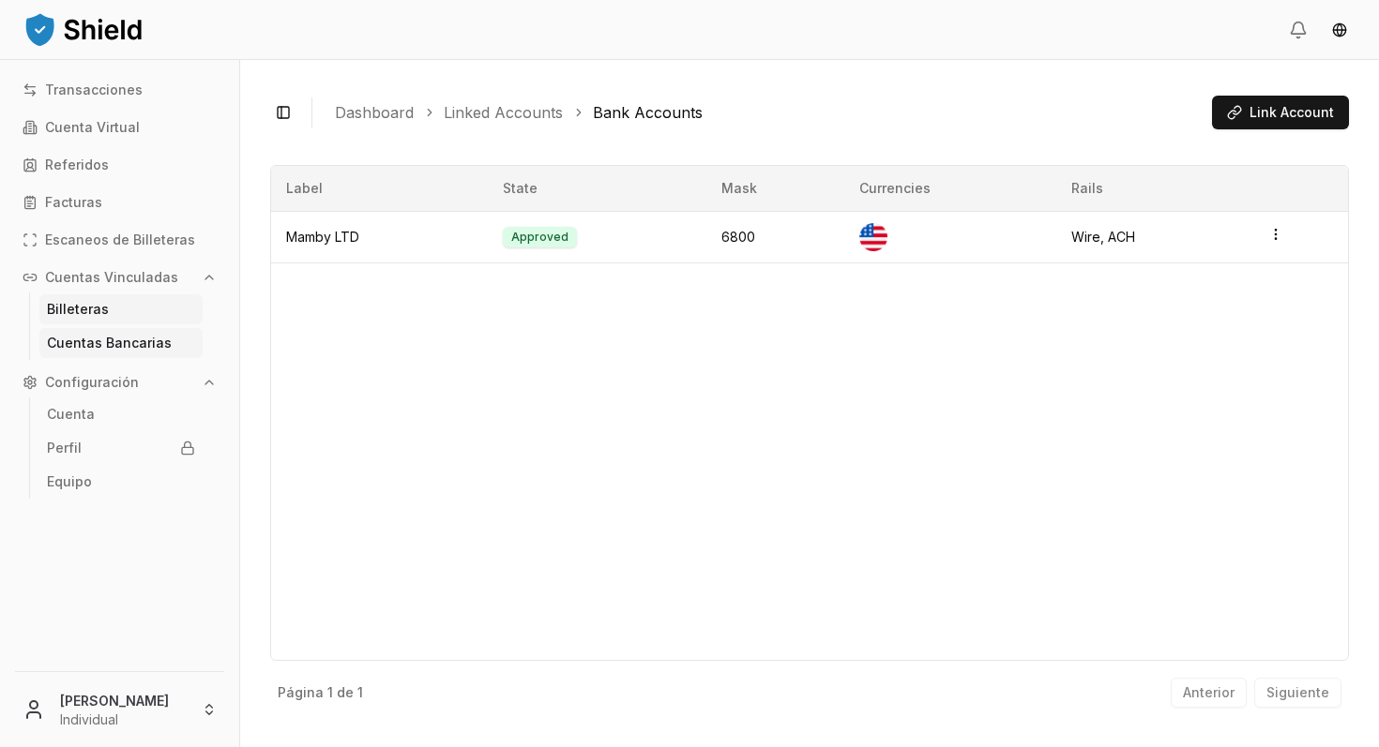
click at [84, 308] on p "Billeteras" at bounding box center [78, 309] width 62 height 13
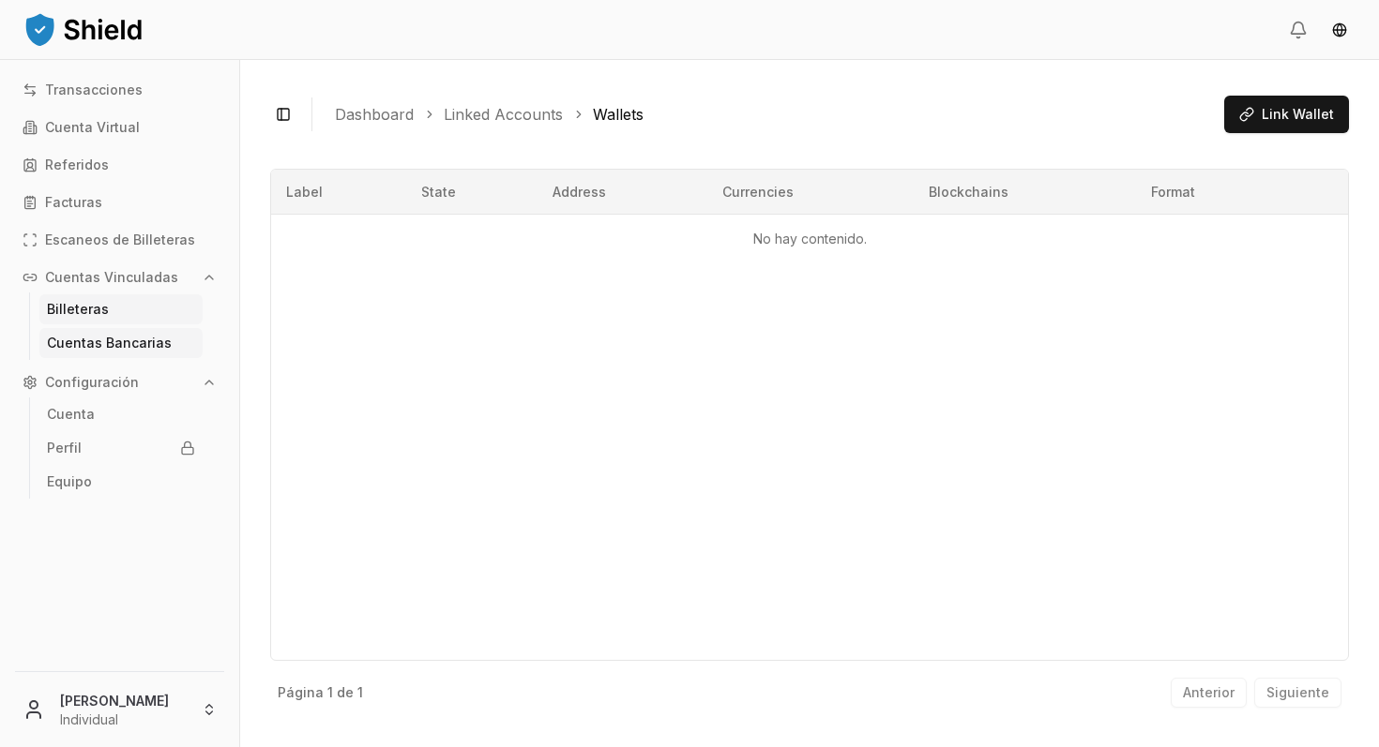
click at [84, 340] on p "Cuentas Bancarias" at bounding box center [109, 343] width 125 height 13
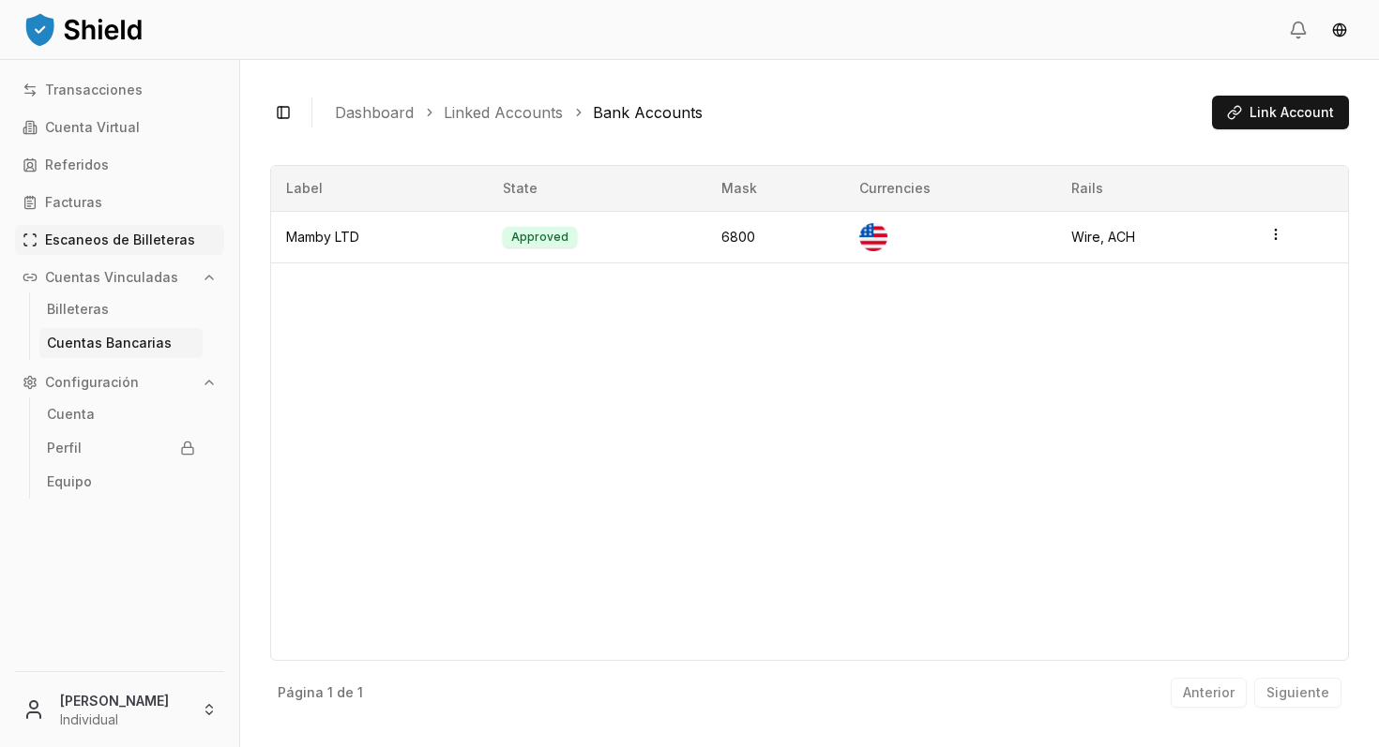
click at [99, 237] on p "Escaneos de Billeteras" at bounding box center [120, 240] width 150 height 13
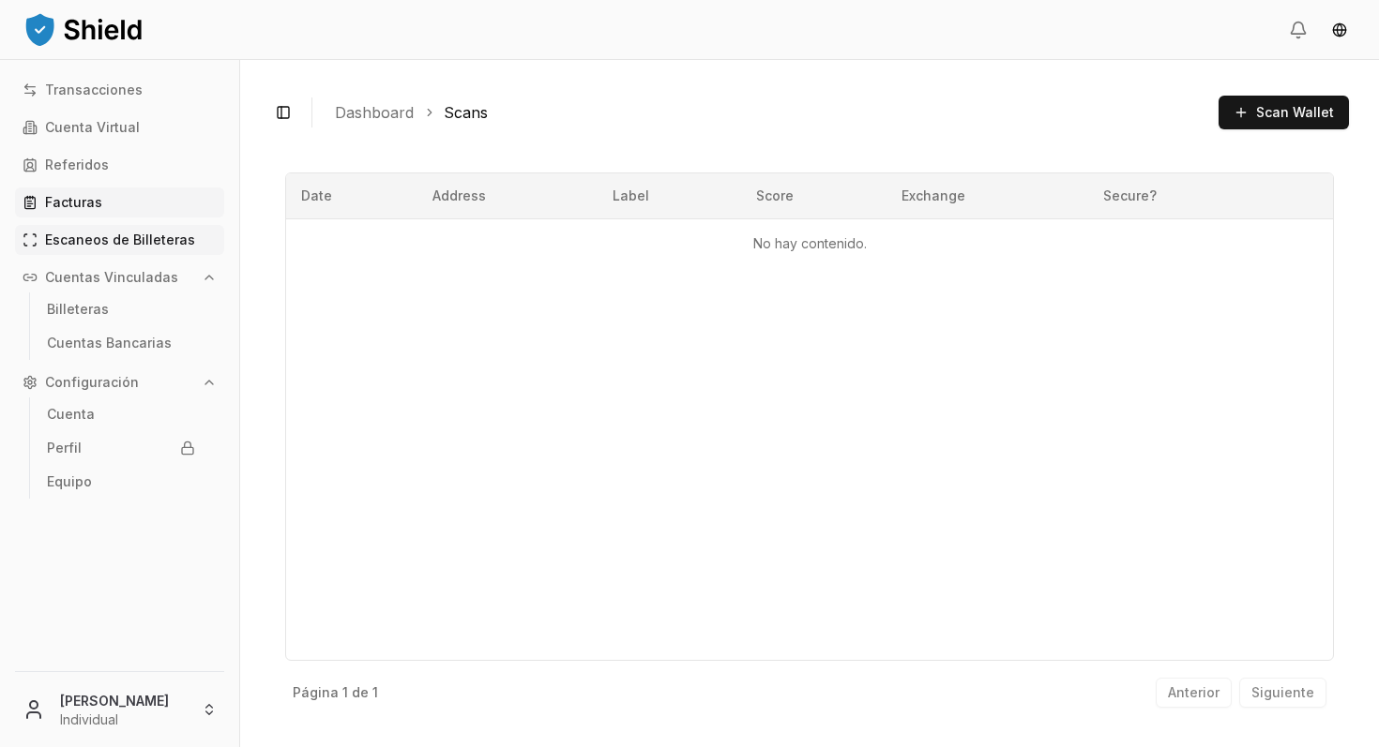
click at [76, 199] on p "Facturas" at bounding box center [73, 202] width 57 height 13
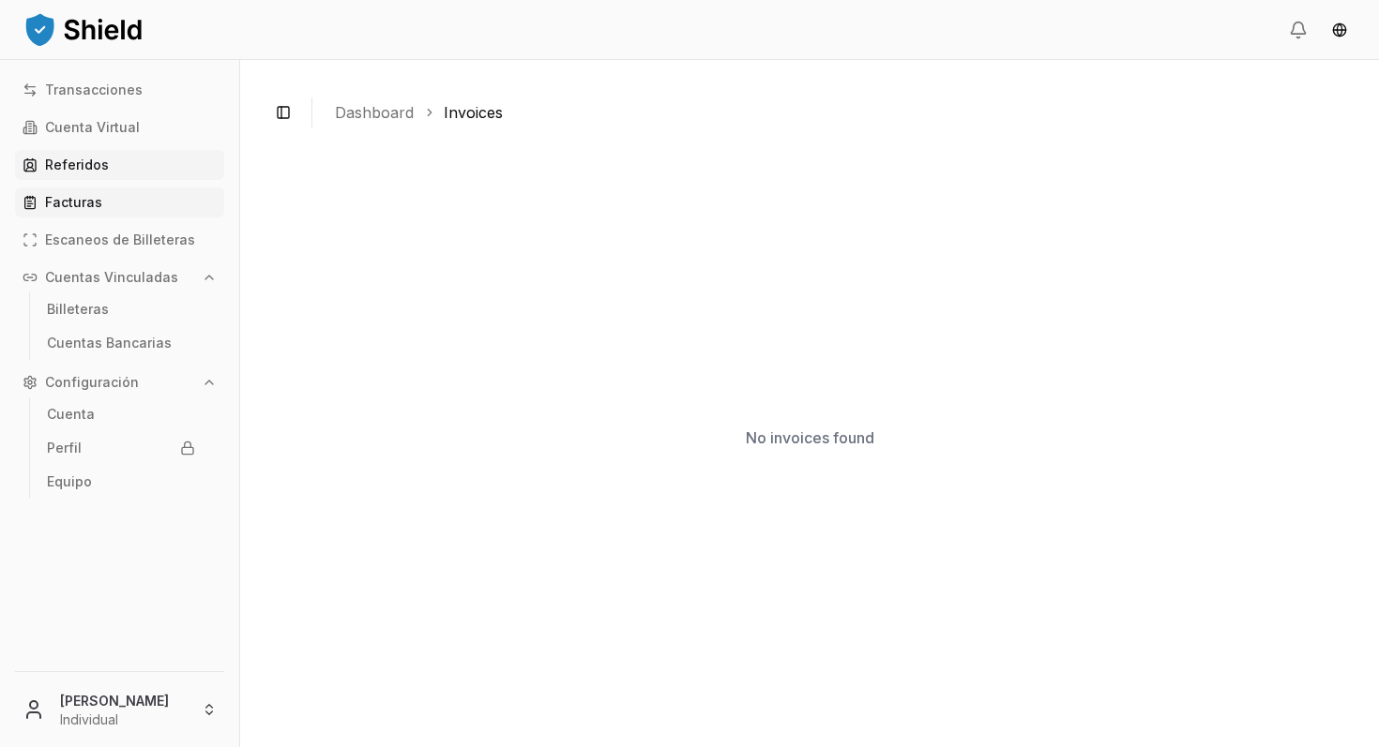
click at [70, 158] on p "Referidos" at bounding box center [77, 164] width 64 height 13
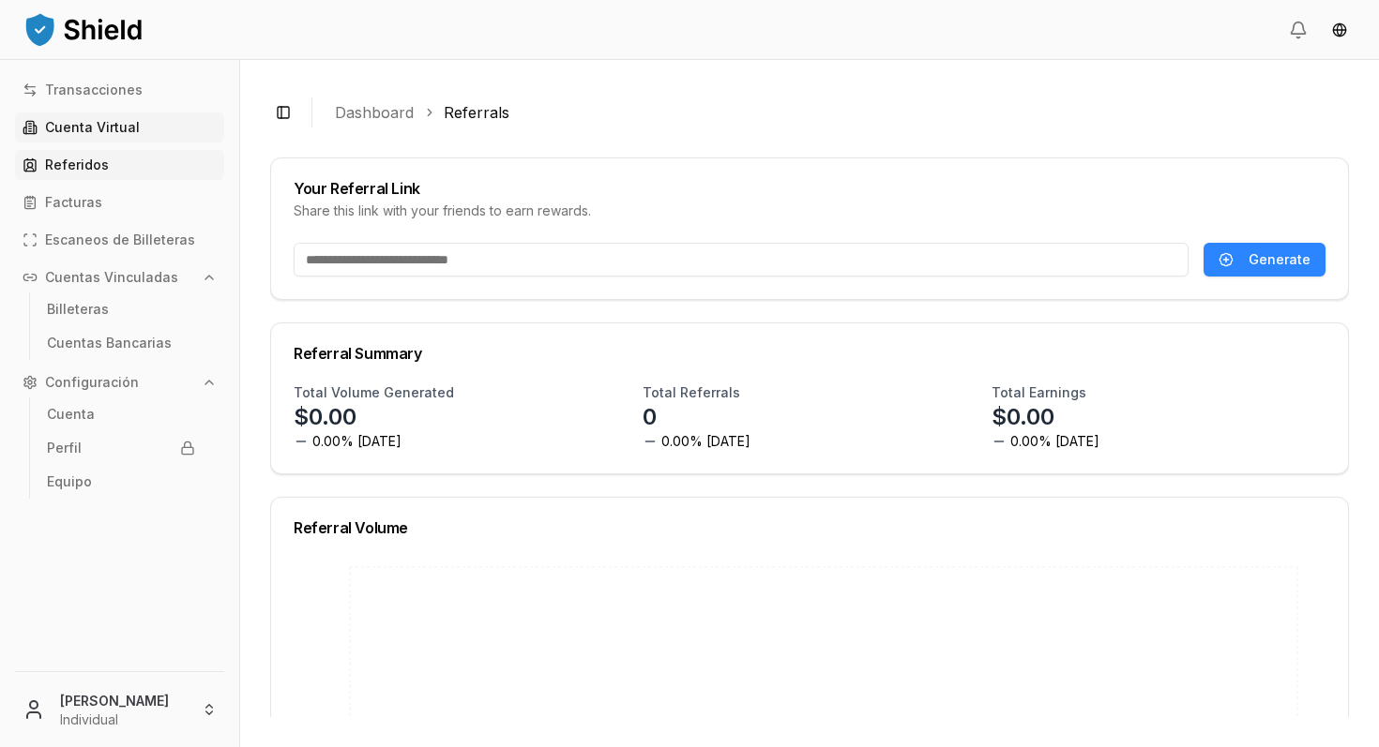
click at [78, 124] on p "Cuenta Virtual" at bounding box center [92, 127] width 95 height 13
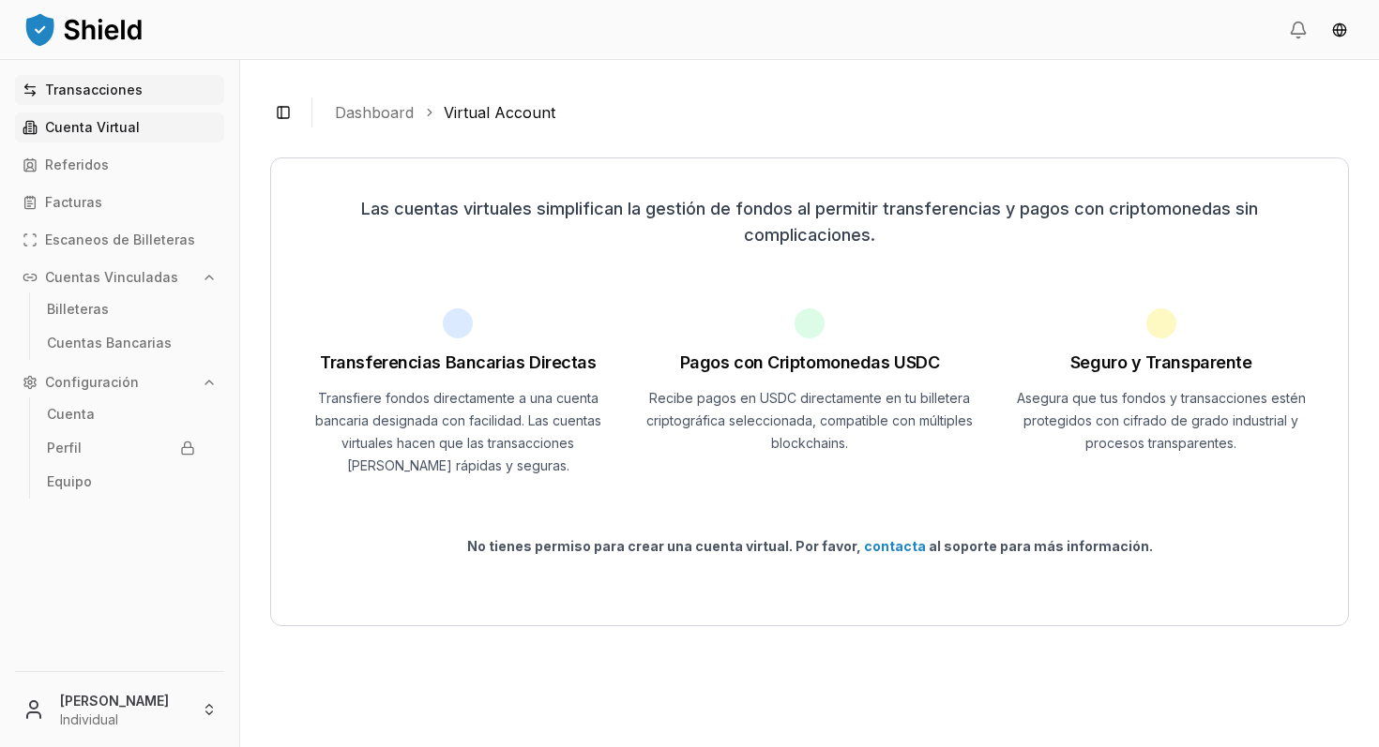
click at [80, 86] on p "Transacciones" at bounding box center [94, 89] width 98 height 13
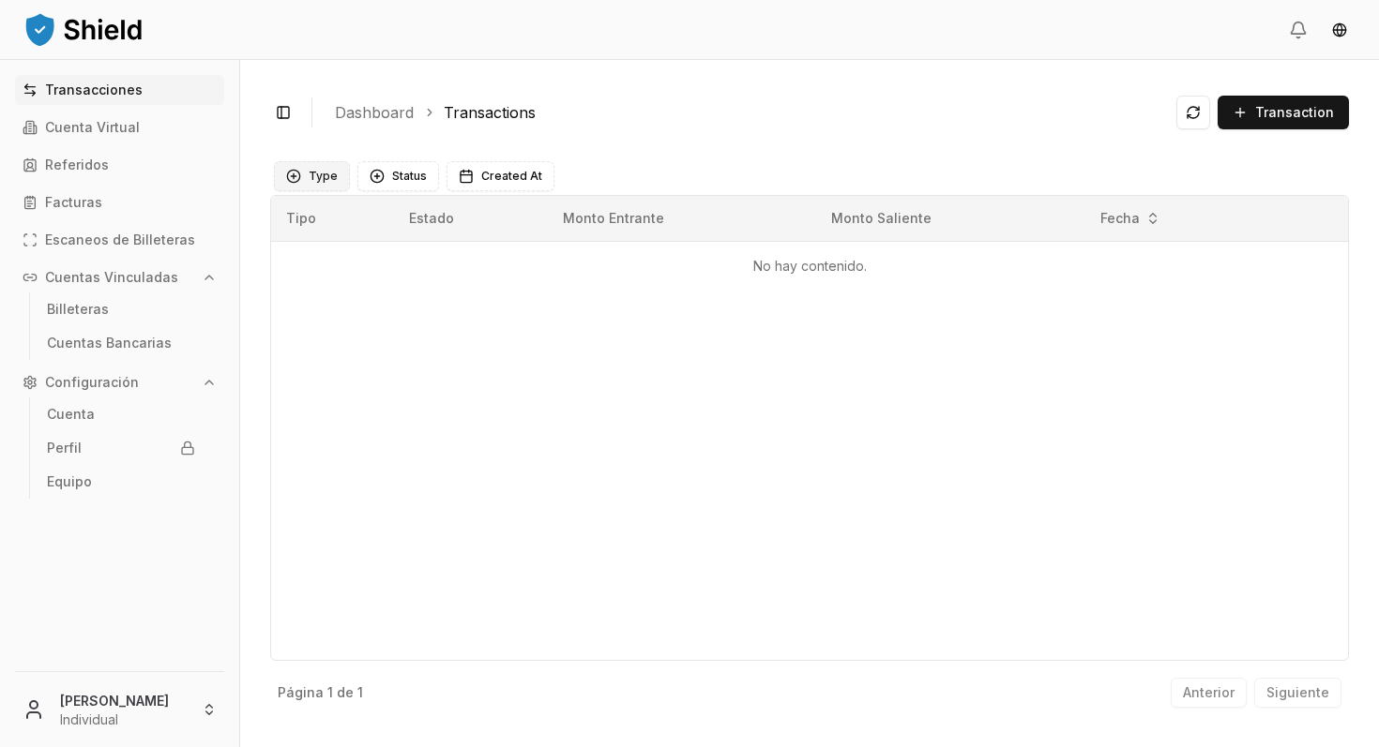
click at [296, 174] on button "Type" at bounding box center [312, 176] width 76 height 30
click at [293, 251] on div "Suggestions" at bounding box center [293, 254] width 15 height 15
click at [477, 174] on button "Status" at bounding box center [478, 176] width 82 height 30
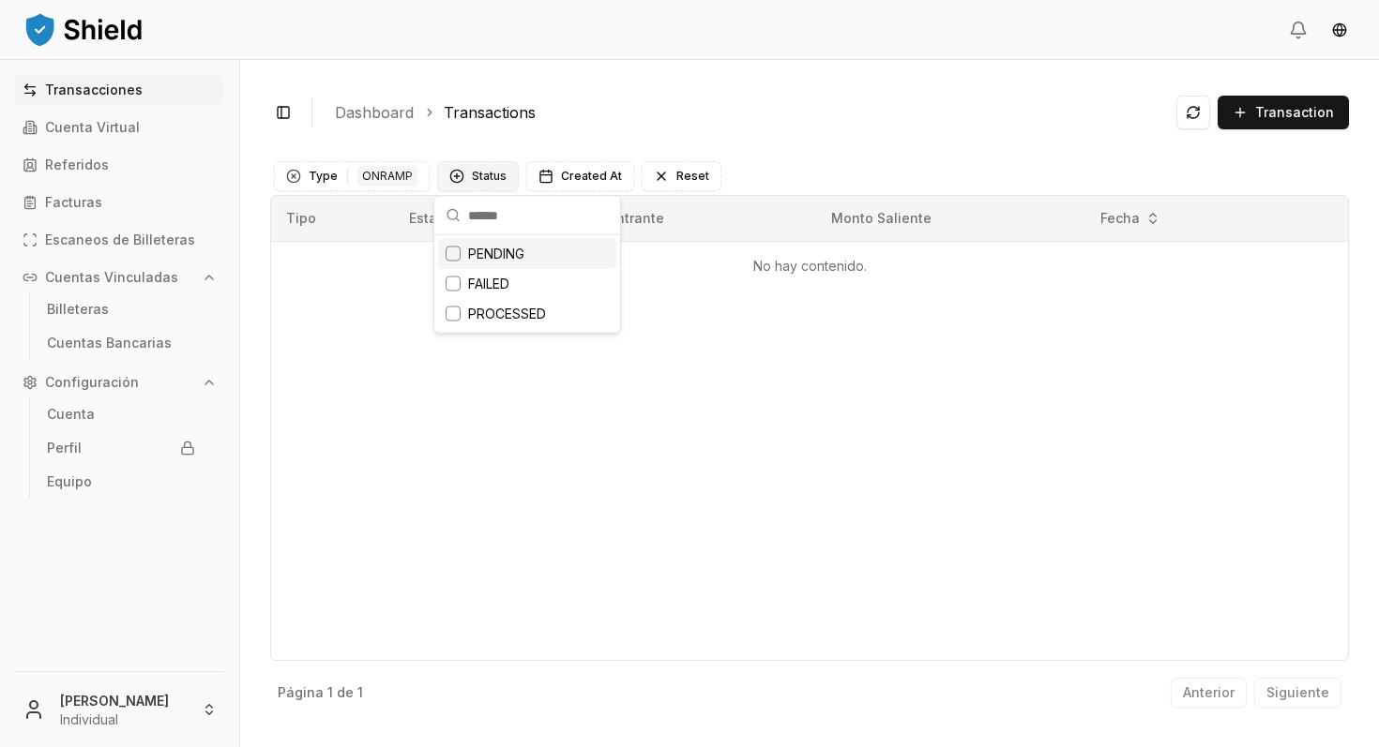
click at [477, 174] on button "Status" at bounding box center [478, 176] width 82 height 30
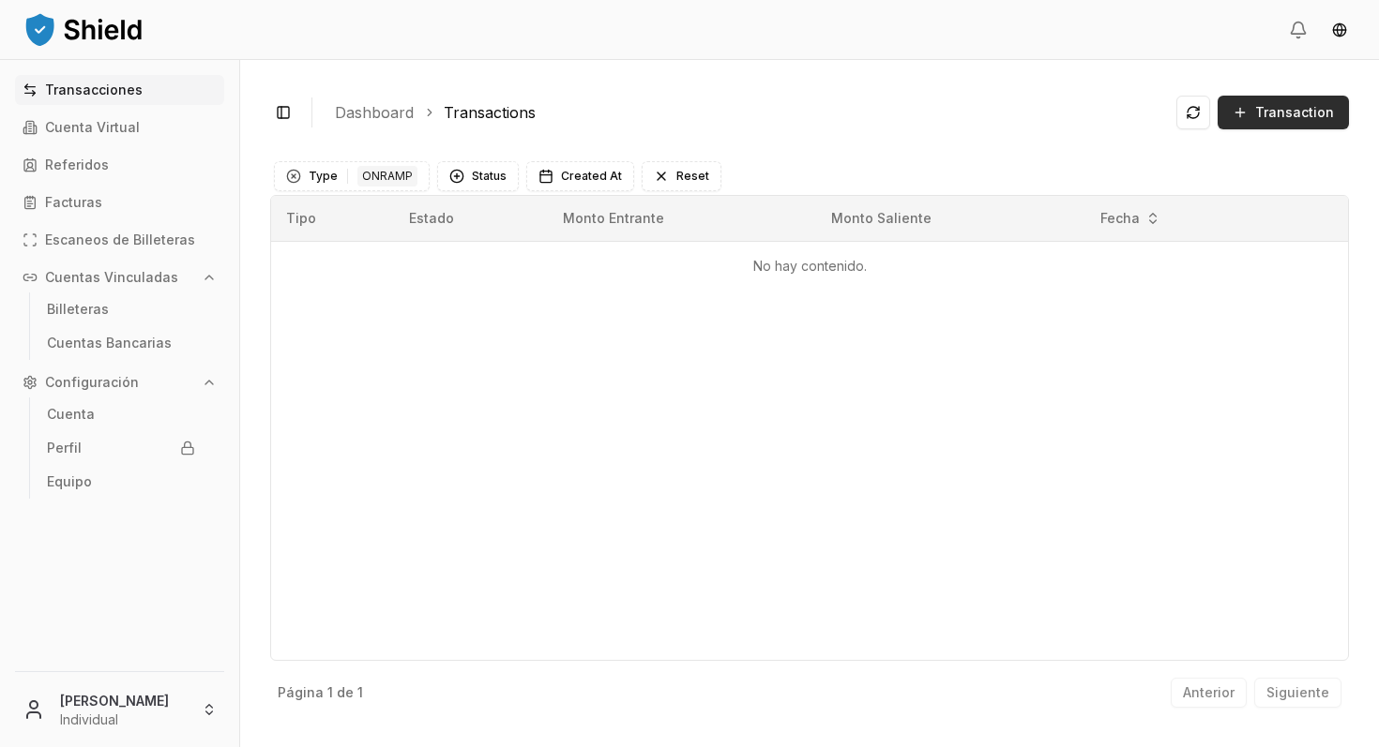
click at [1270, 108] on span "Transaction" at bounding box center [1294, 112] width 79 height 19
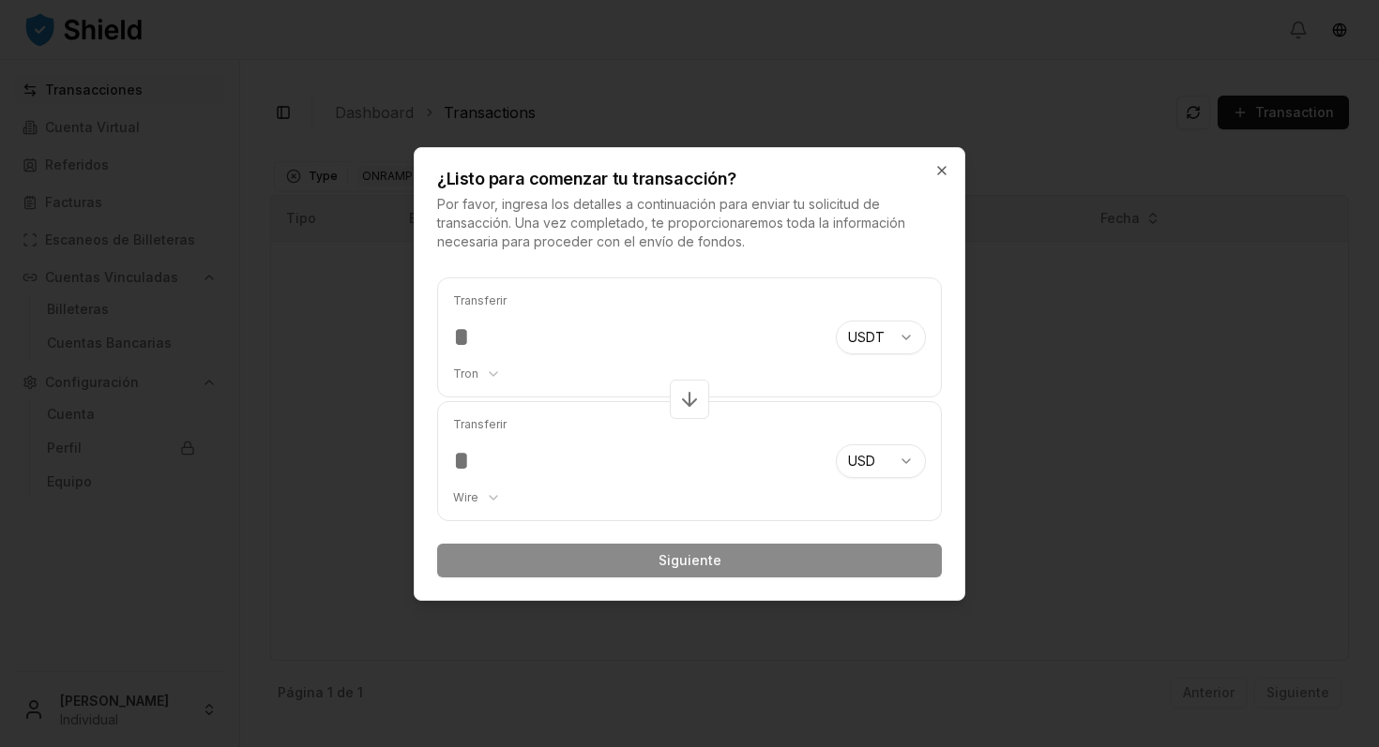
click at [490, 371] on body "Transacciones Cuenta Virtual Referidos Facturas Escaneos de Billeteras Cuentas …" at bounding box center [689, 373] width 1379 height 747
click at [492, 370] on body "Transacciones Cuenta Virtual Referidos Facturas Escaneos de Billeteras Cuentas …" at bounding box center [689, 373] width 1379 height 747
click at [906, 333] on body "Transacciones Cuenta Virtual Referidos Facturas Escaneos de Billeteras Cuentas …" at bounding box center [689, 373] width 1379 height 747
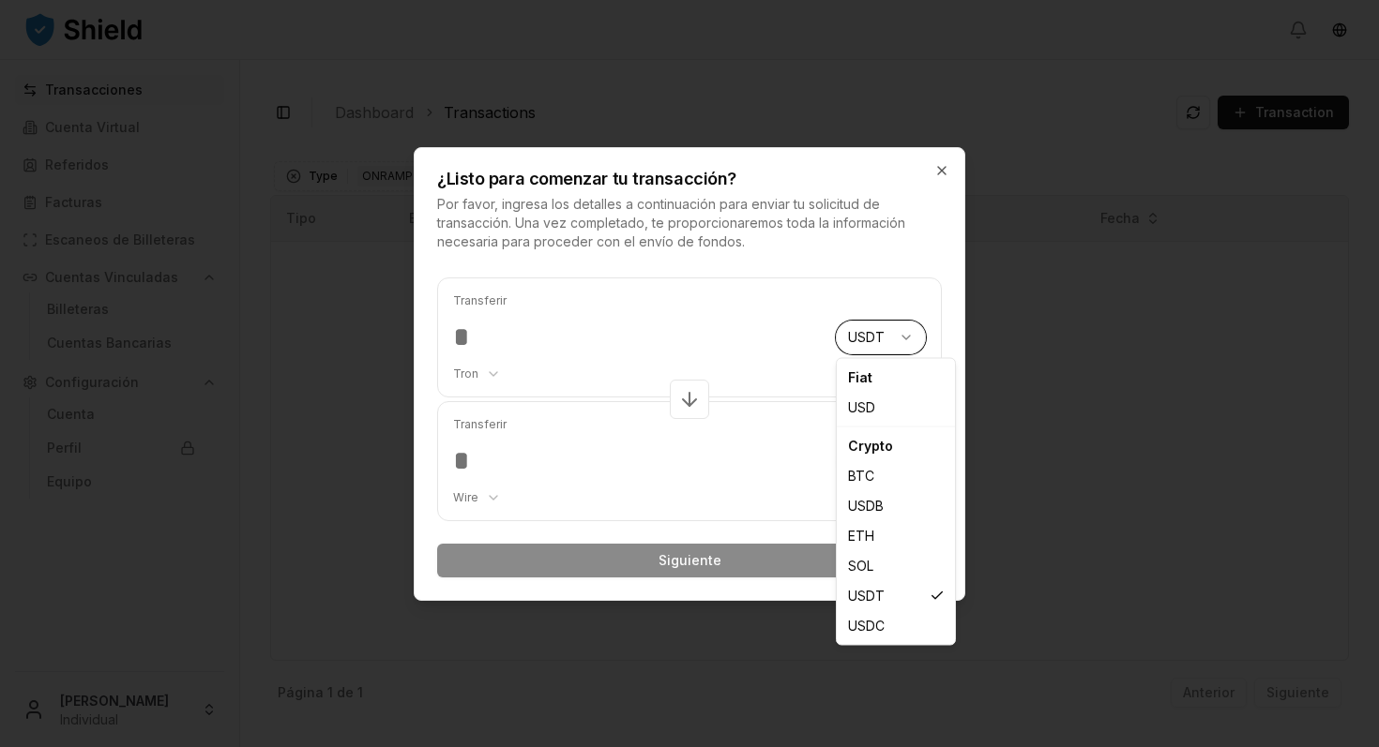
click at [724, 477] on body "Transacciones Cuenta Virtual Referidos Facturas Escaneos de Billeteras Cuentas …" at bounding box center [689, 373] width 1379 height 747
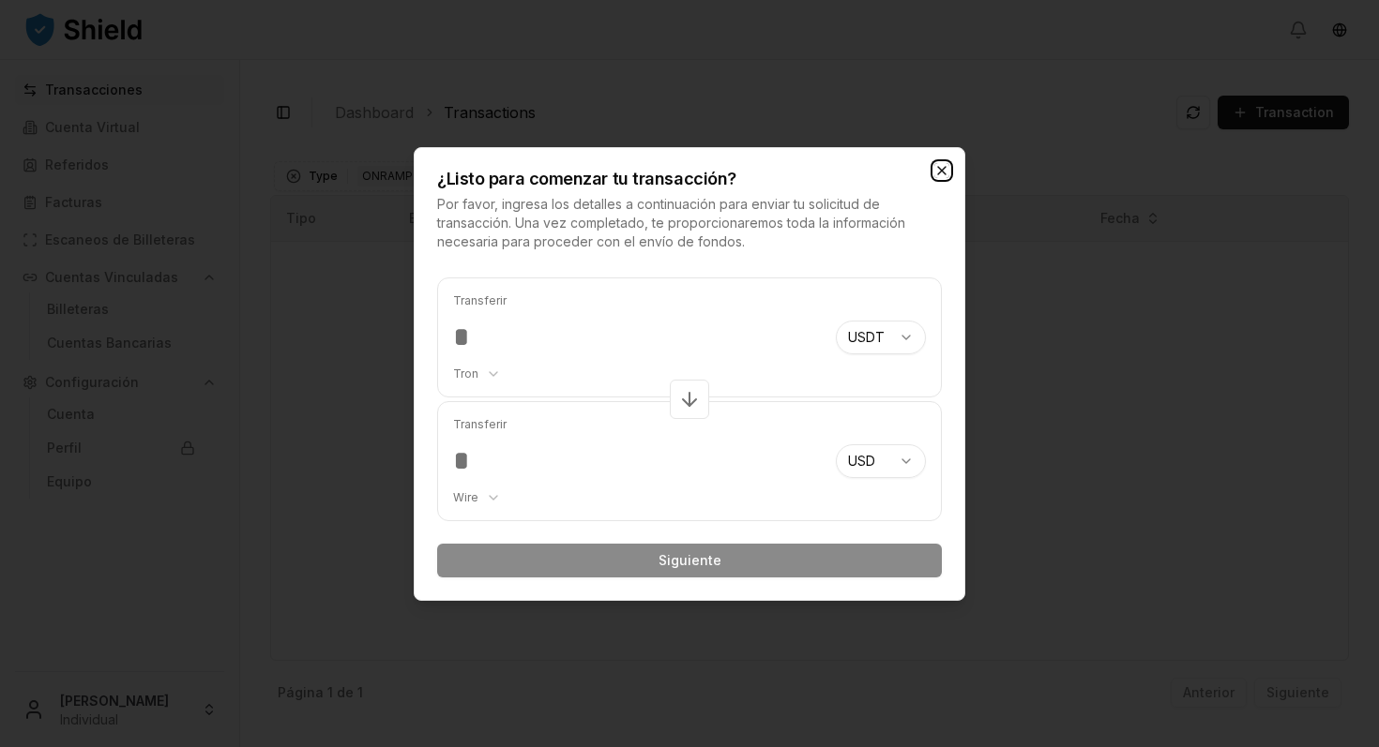
click at [940, 166] on icon "button" at bounding box center [941, 170] width 15 height 15
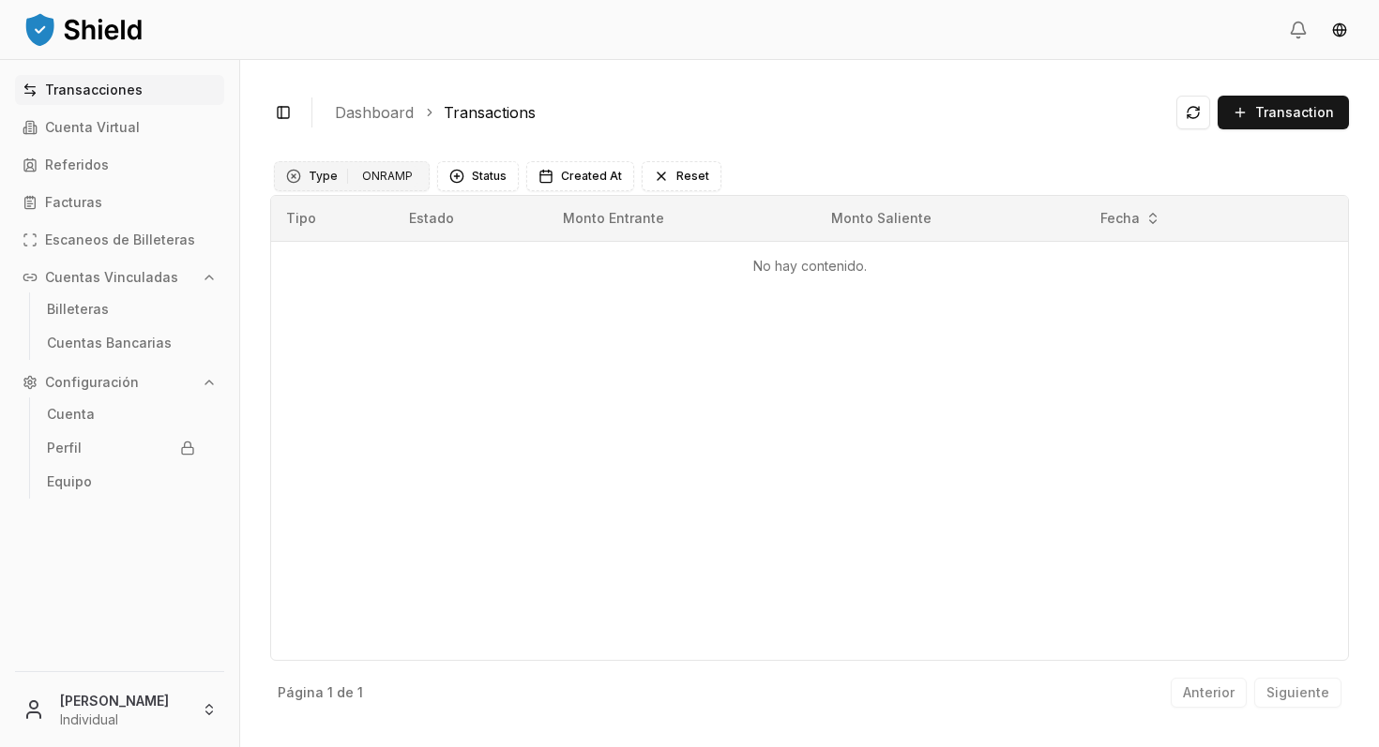
click at [323, 174] on button "Type 1 ONRAMP" at bounding box center [352, 176] width 156 height 30
click at [336, 280] on span "OFFRAMP" at bounding box center [340, 284] width 62 height 19
click at [479, 175] on button "Status" at bounding box center [483, 176] width 82 height 30
click at [1260, 112] on span "Transaction" at bounding box center [1294, 112] width 79 height 19
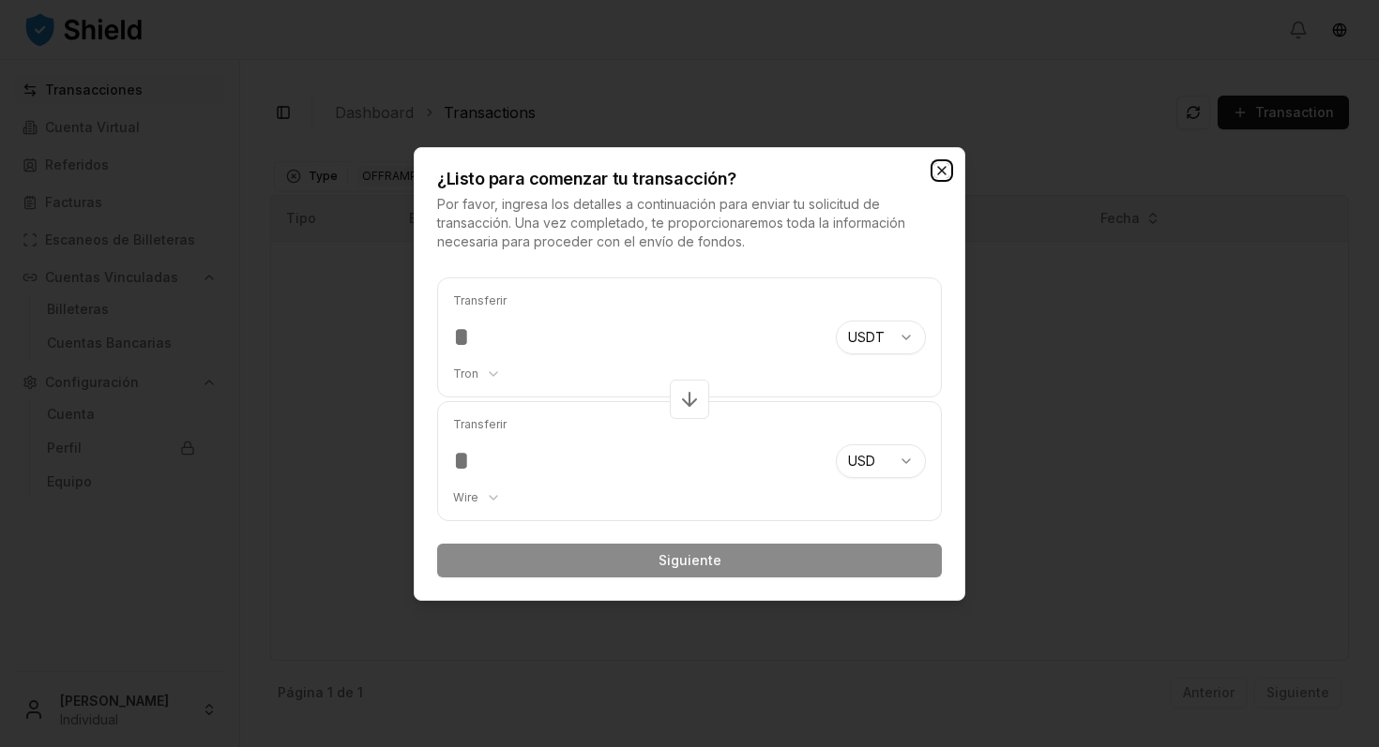
click at [943, 167] on icon "button" at bounding box center [941, 170] width 15 height 15
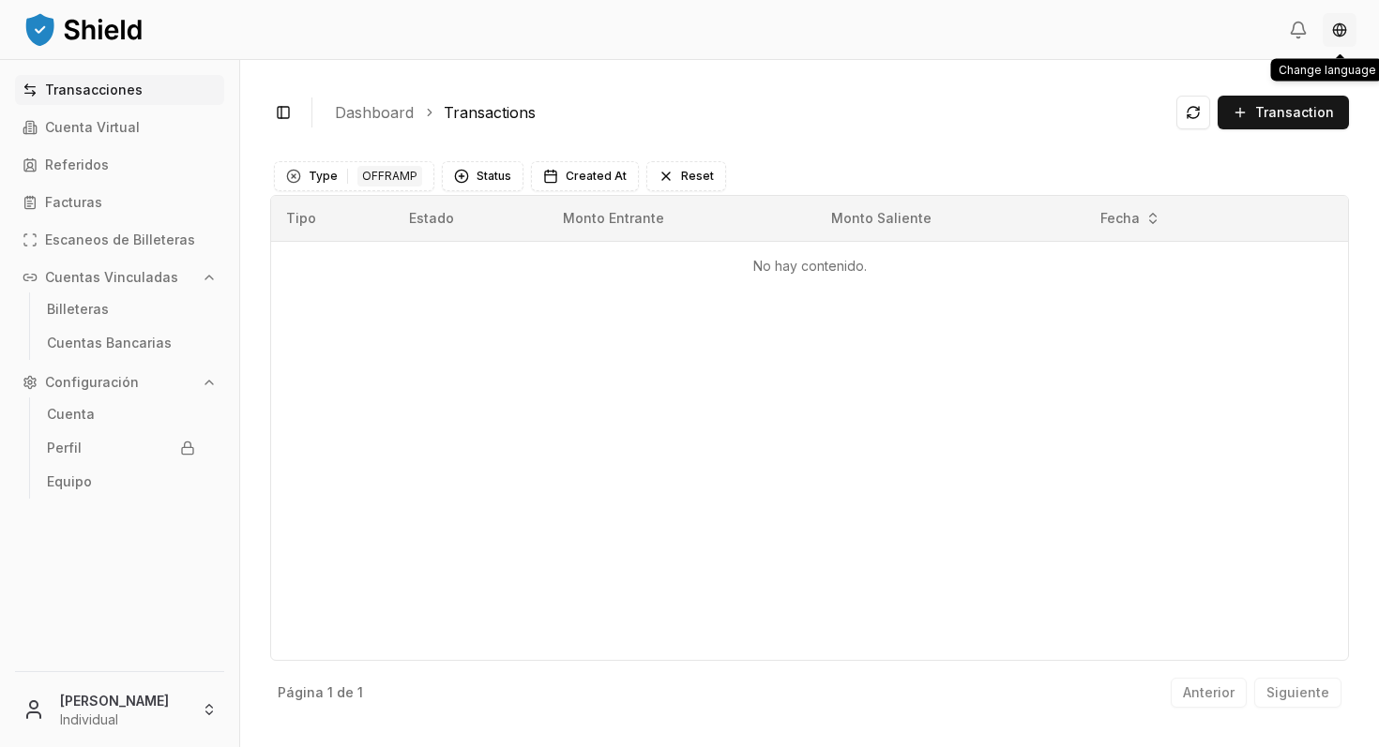
click at [1342, 27] on html "Transacciones Cuenta Virtual Referidos Facturas Escaneos de Billeteras Cuentas …" at bounding box center [689, 373] width 1379 height 747
click at [1299, 25] on icon at bounding box center [1298, 30] width 19 height 19
click at [93, 274] on p "Cuentas Vinculadas" at bounding box center [111, 277] width 133 height 13
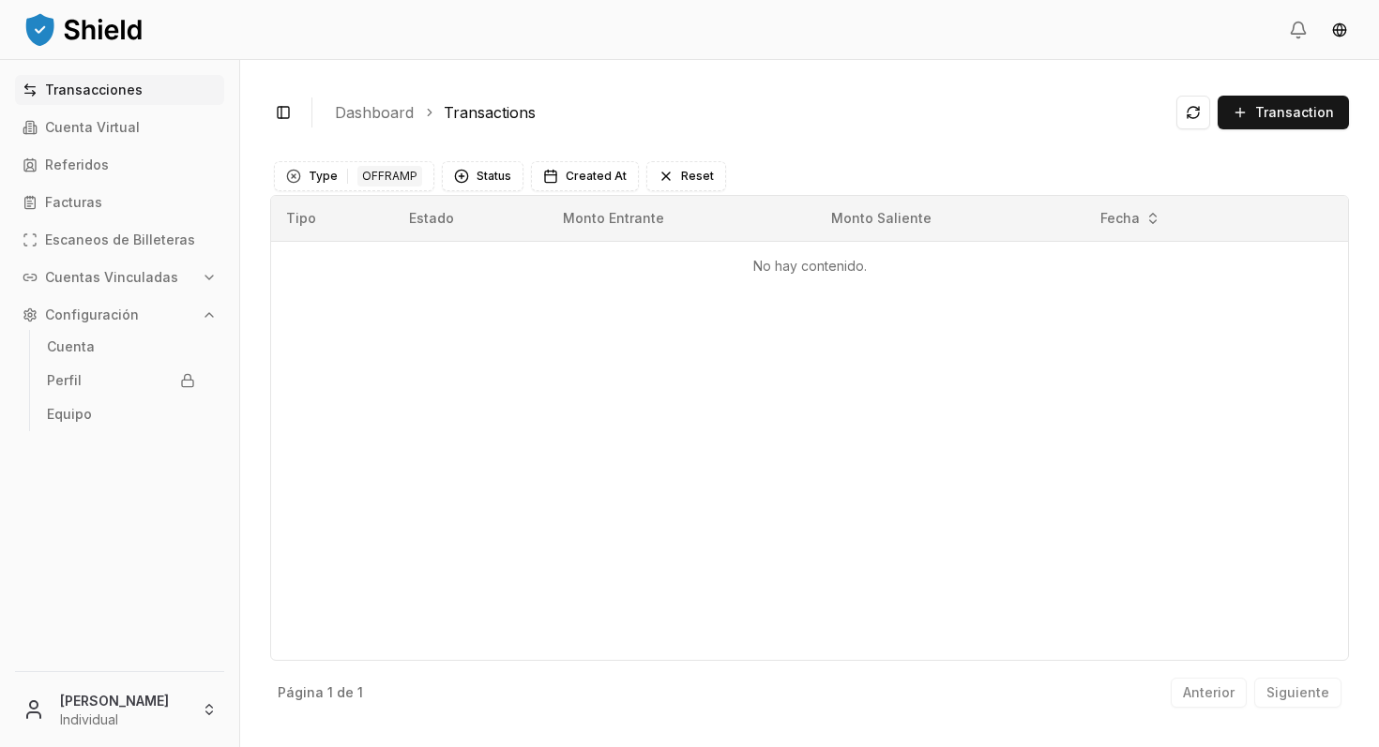
click at [93, 274] on p "Cuentas Vinculadas" at bounding box center [111, 277] width 133 height 13
click at [83, 415] on p "Cuenta" at bounding box center [71, 414] width 48 height 13
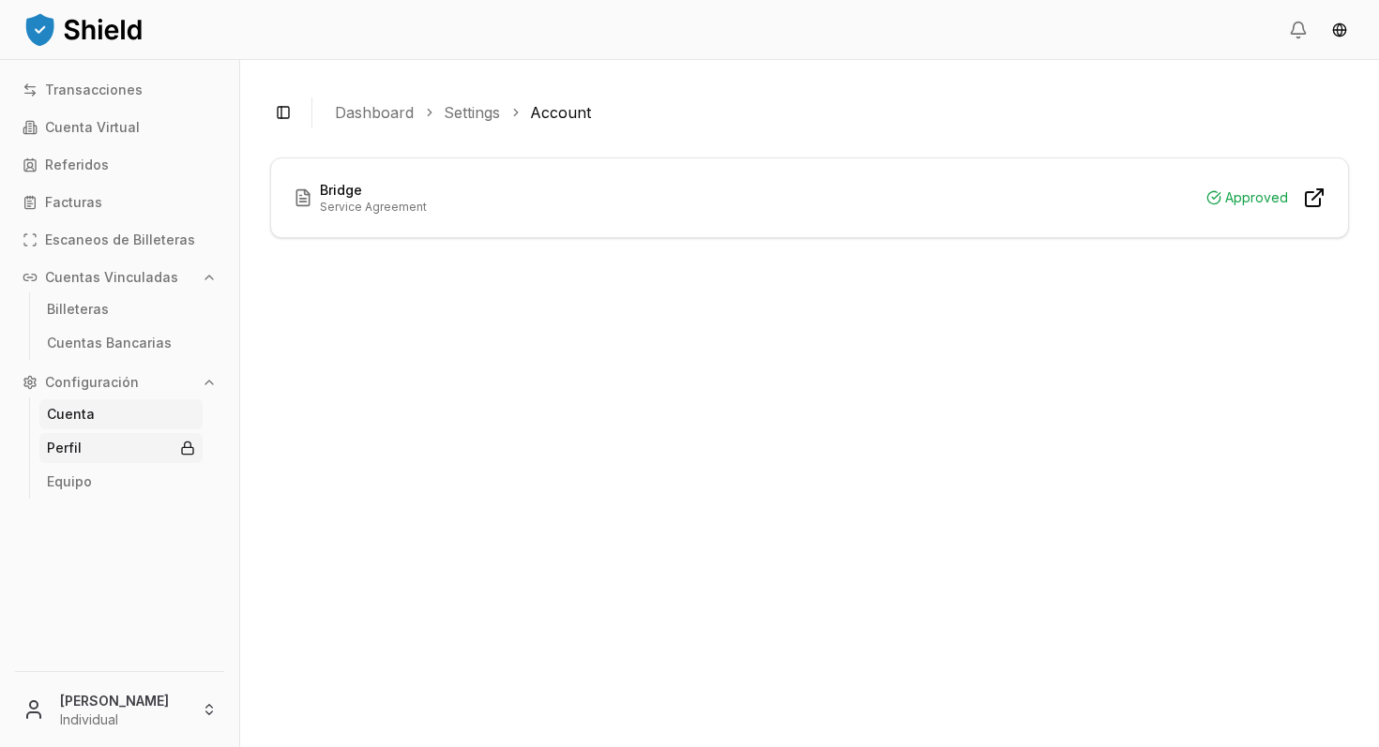
click at [86, 445] on link "Perfil" at bounding box center [120, 448] width 163 height 30
click at [209, 706] on html "Transacciones Cuenta Virtual Referidos Facturas Escaneos de Billeteras Cuentas …" at bounding box center [689, 373] width 1379 height 747
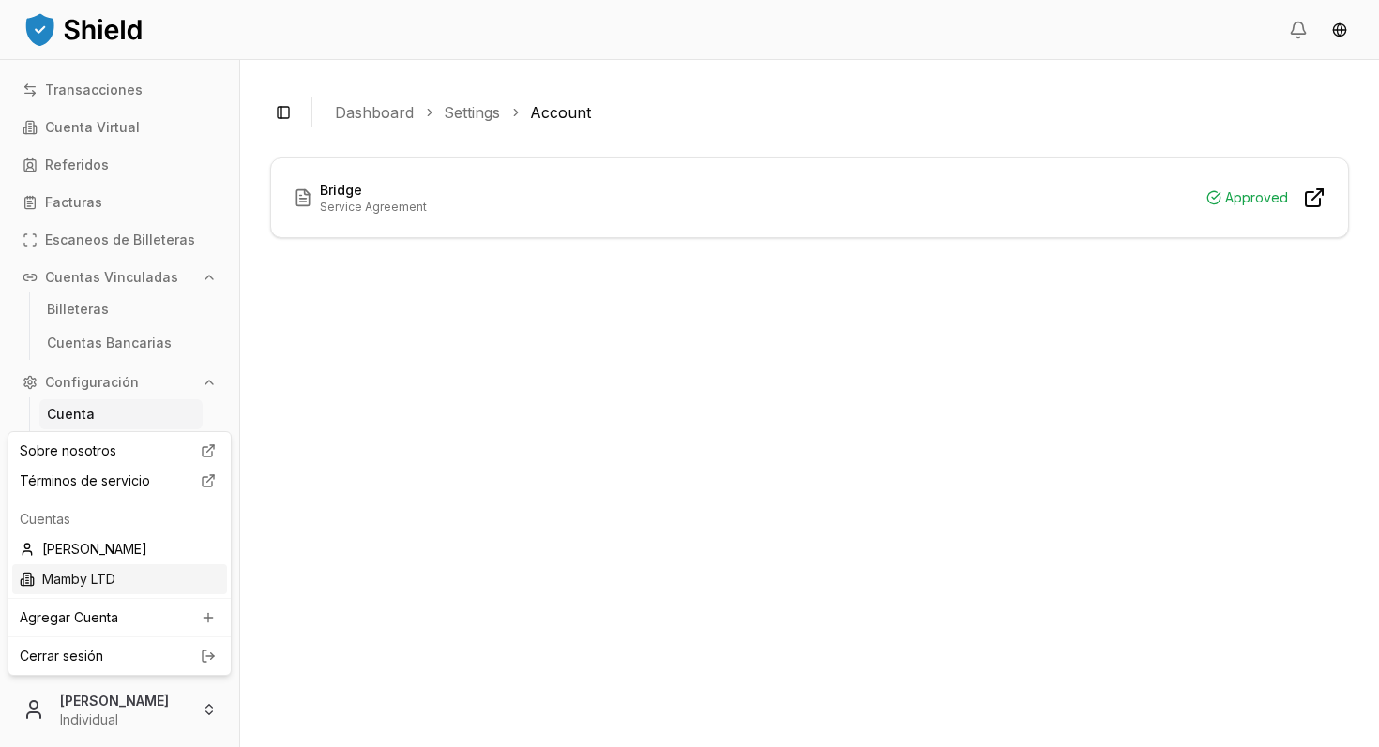
click at [99, 579] on div "Mamby LTD" at bounding box center [119, 580] width 215 height 30
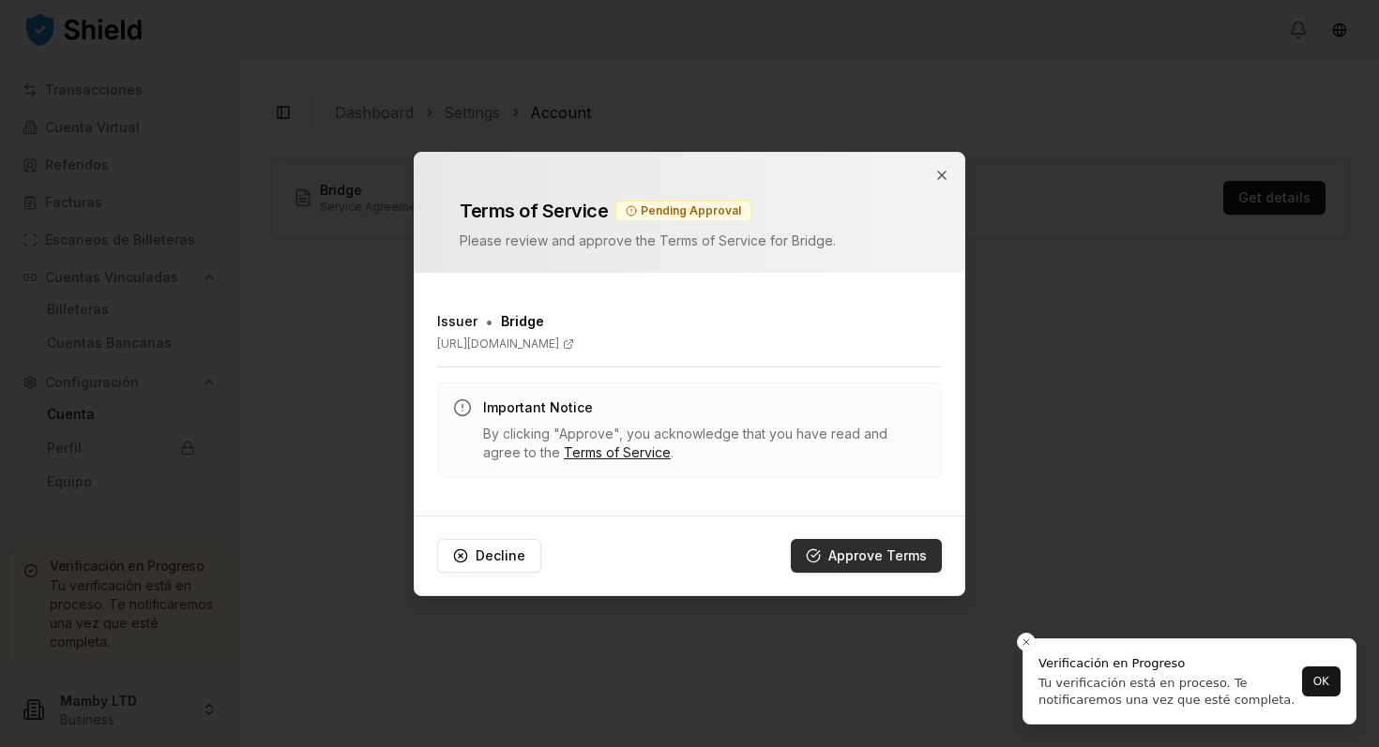
click at [882, 551] on button "Approve Terms" at bounding box center [866, 556] width 151 height 34
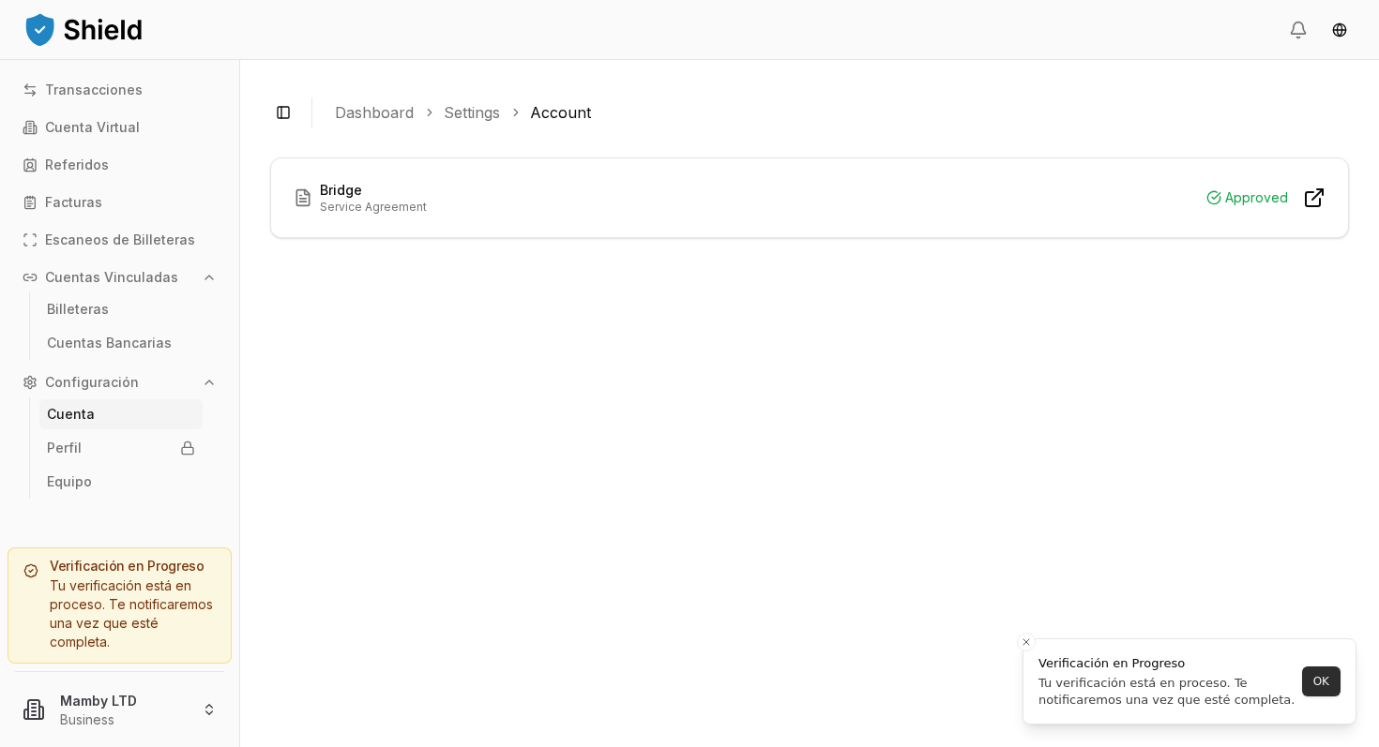
click at [1322, 678] on button "OK" at bounding box center [1321, 682] width 38 height 30
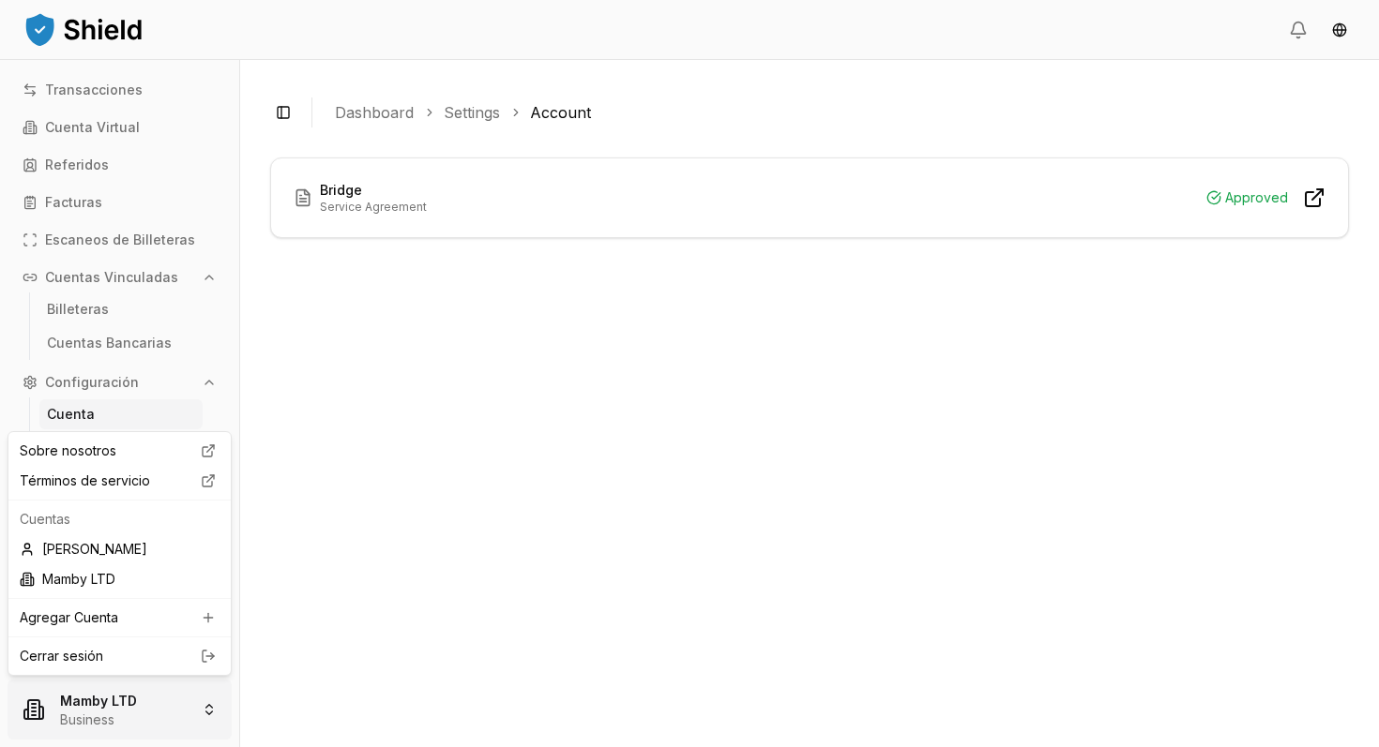
click at [208, 705] on html "Transacciones Cuenta Virtual Referidos Facturas Escaneos de Billeteras Cuentas …" at bounding box center [689, 373] width 1379 height 747
click at [163, 547] on div "[PERSON_NAME]" at bounding box center [119, 550] width 215 height 30
